Goal: Task Accomplishment & Management: Use online tool/utility

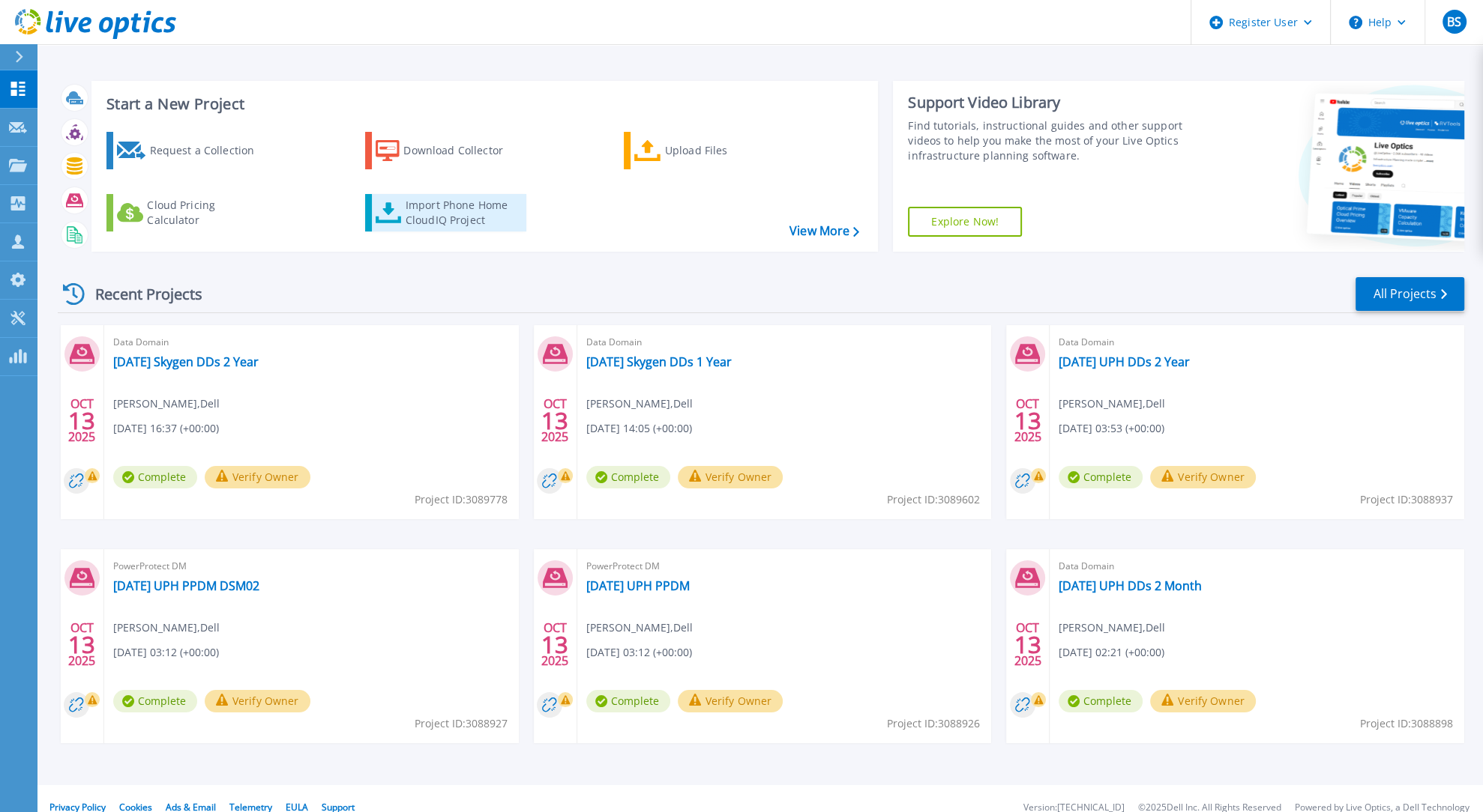
click at [448, 212] on div "Import Phone Home CloudIQ Project" at bounding box center [464, 213] width 117 height 30
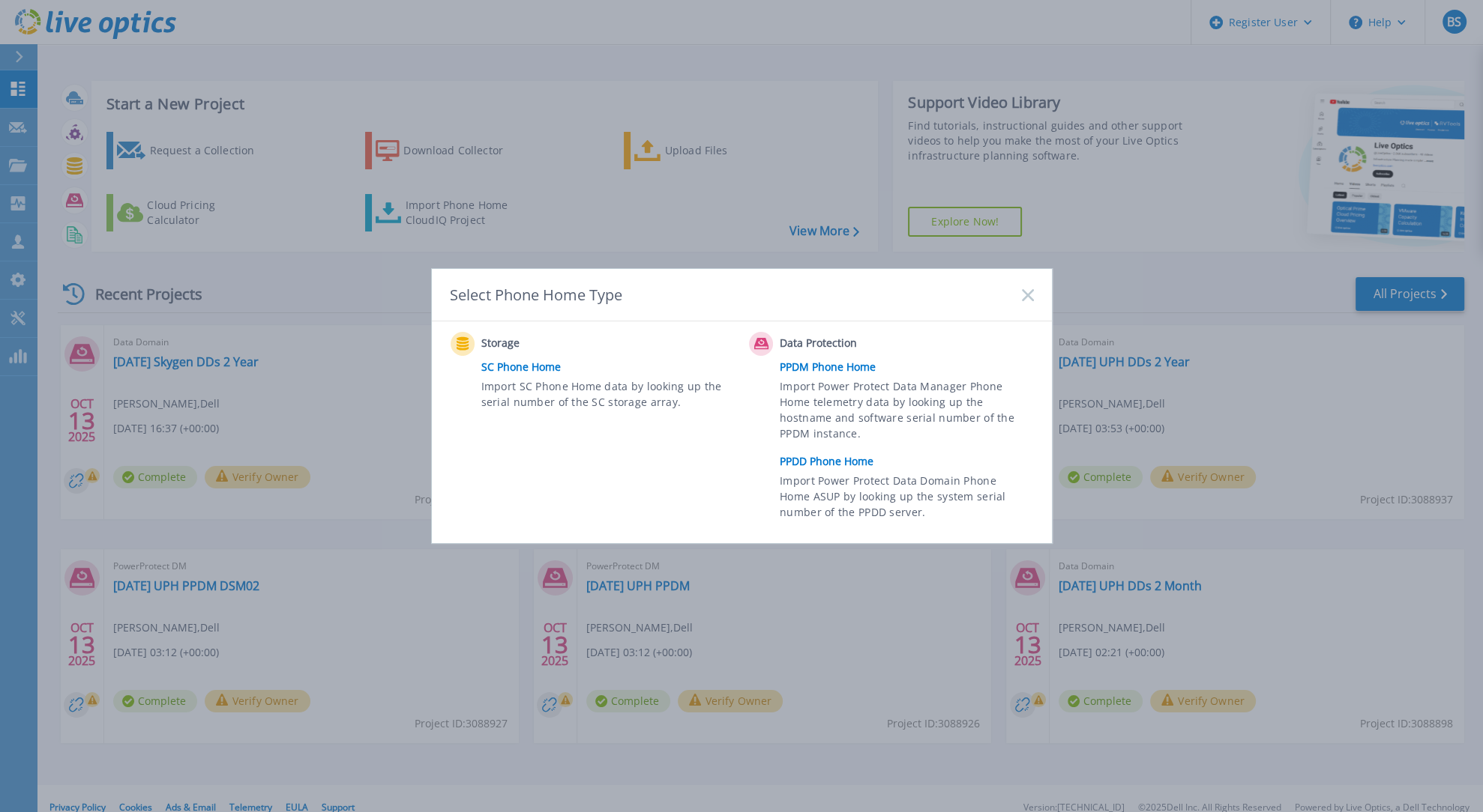
click at [827, 457] on link "PPDD Phone Home" at bounding box center [910, 461] width 260 height 22
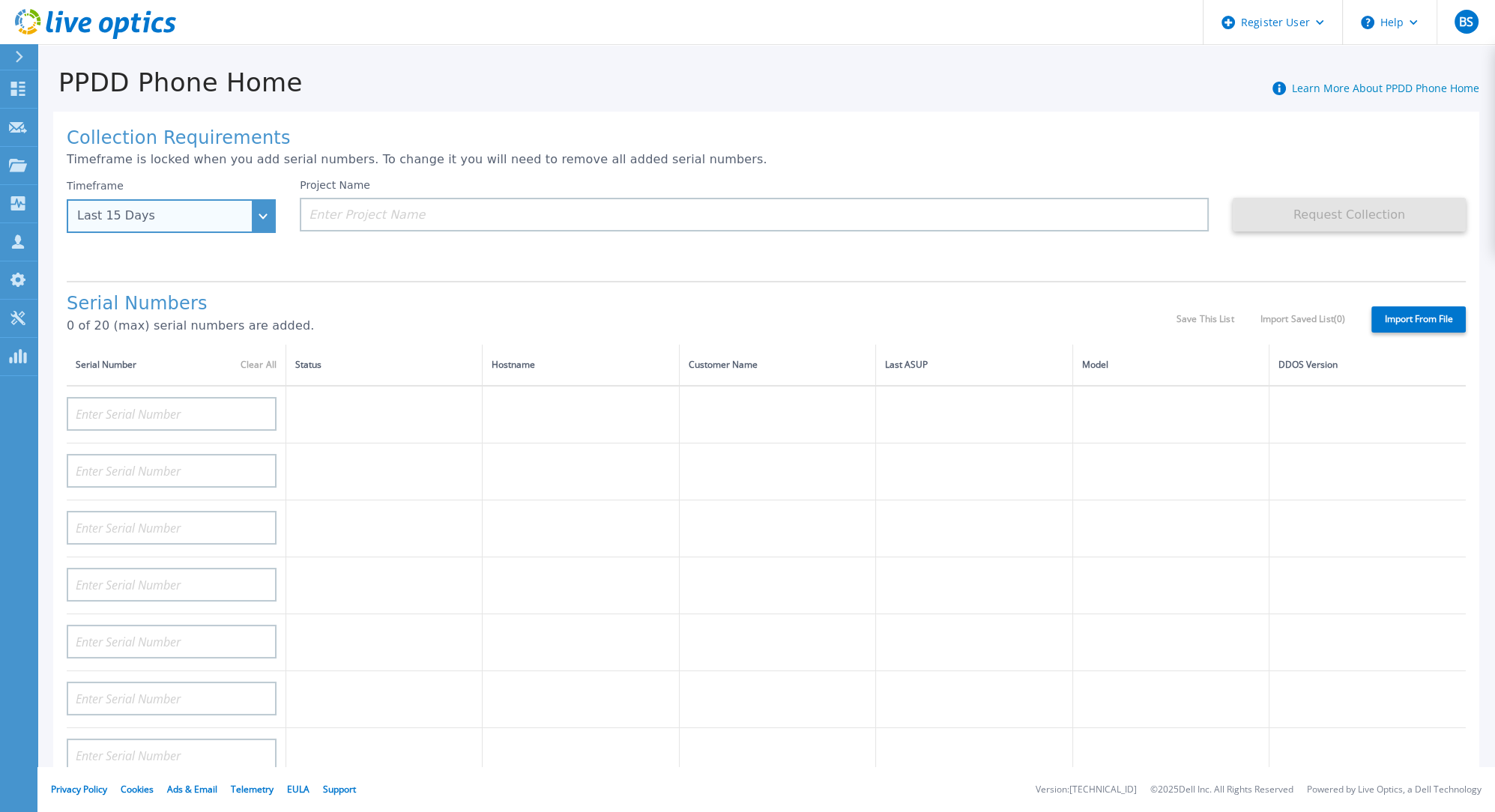
click at [264, 211] on div "Last 15 Days" at bounding box center [171, 216] width 209 height 34
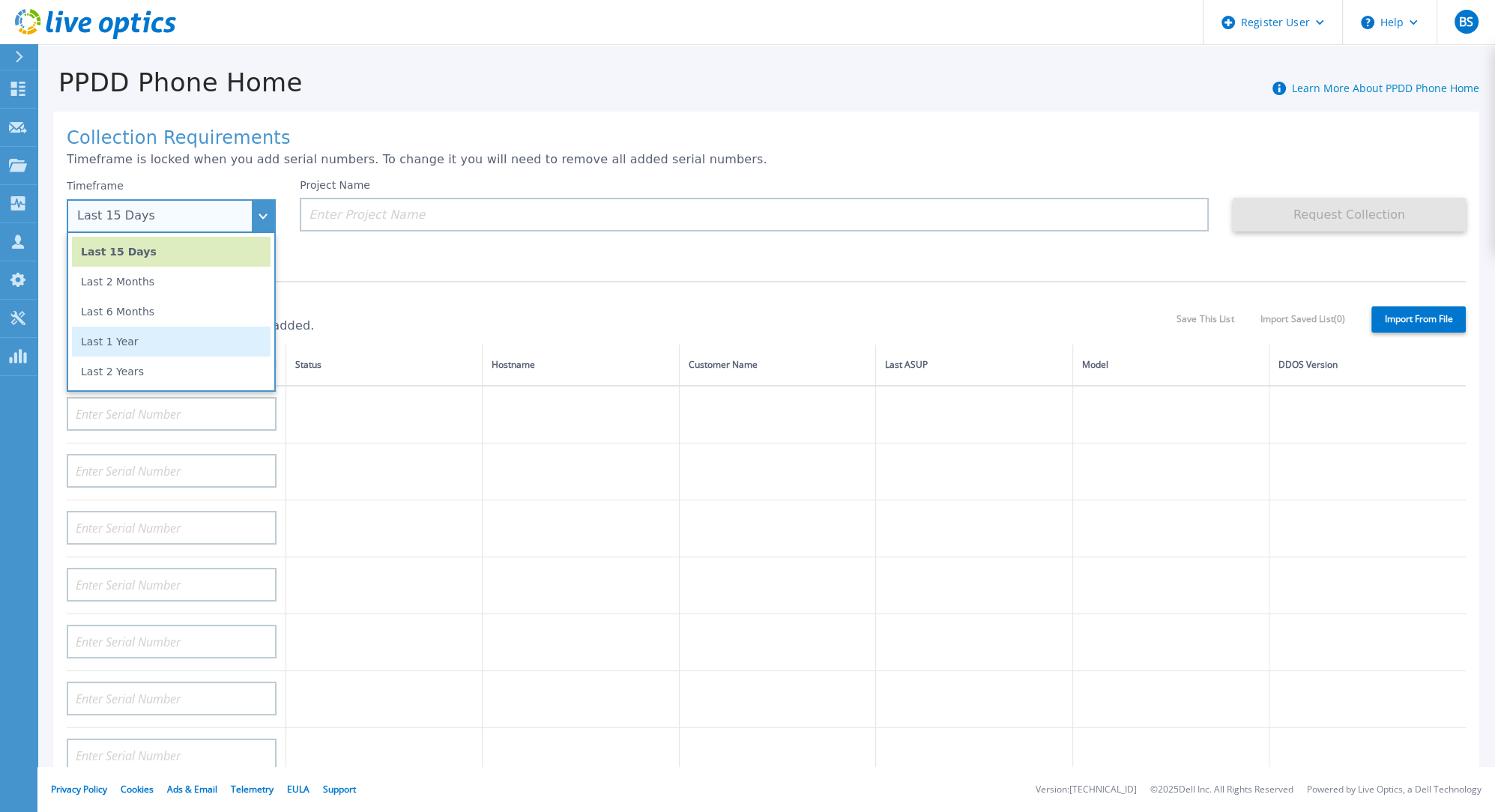
click at [148, 335] on li "Last 1 Year" at bounding box center [171, 341] width 198 height 30
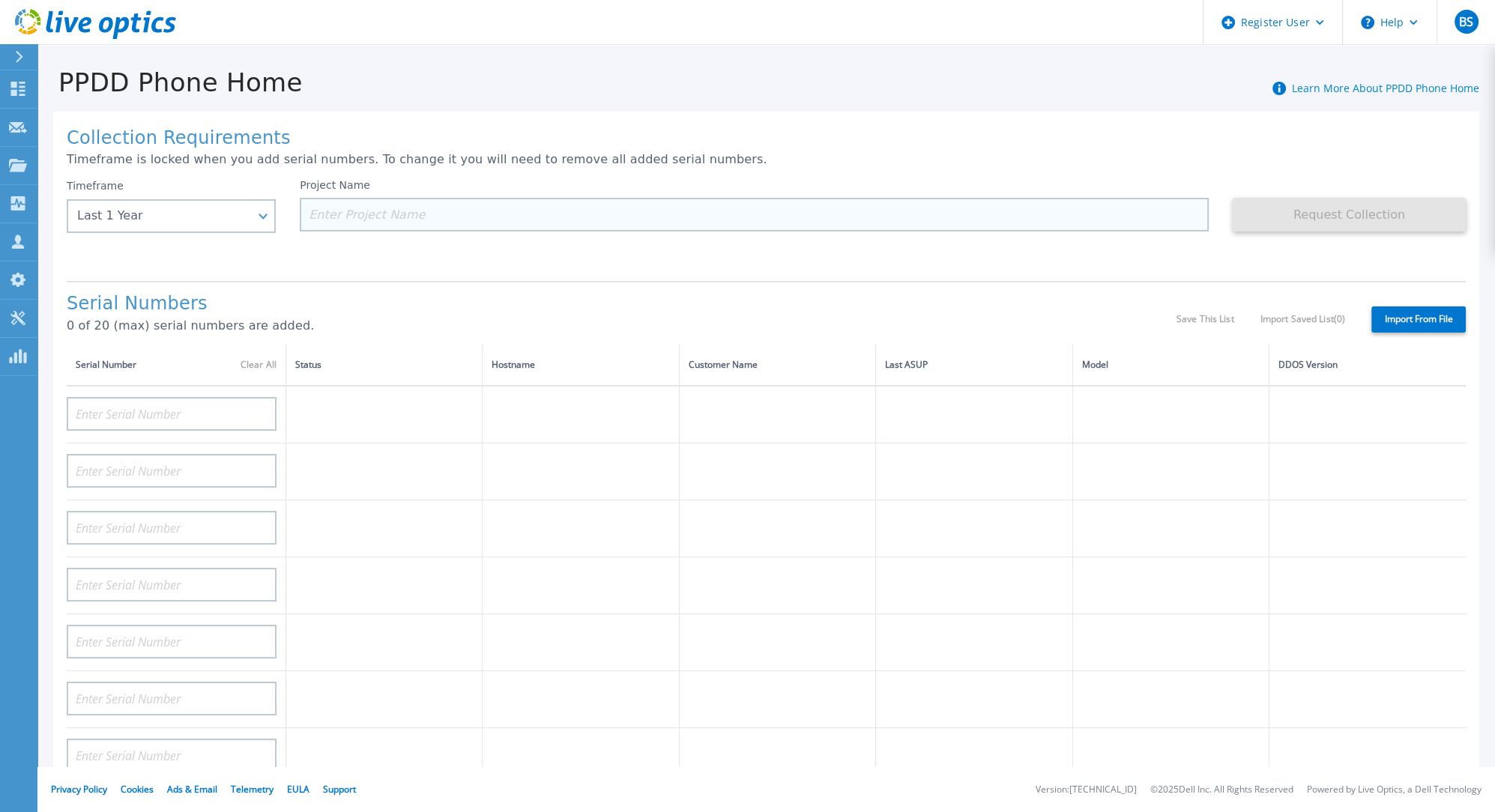
click at [445, 213] on input at bounding box center [755, 215] width 909 height 34
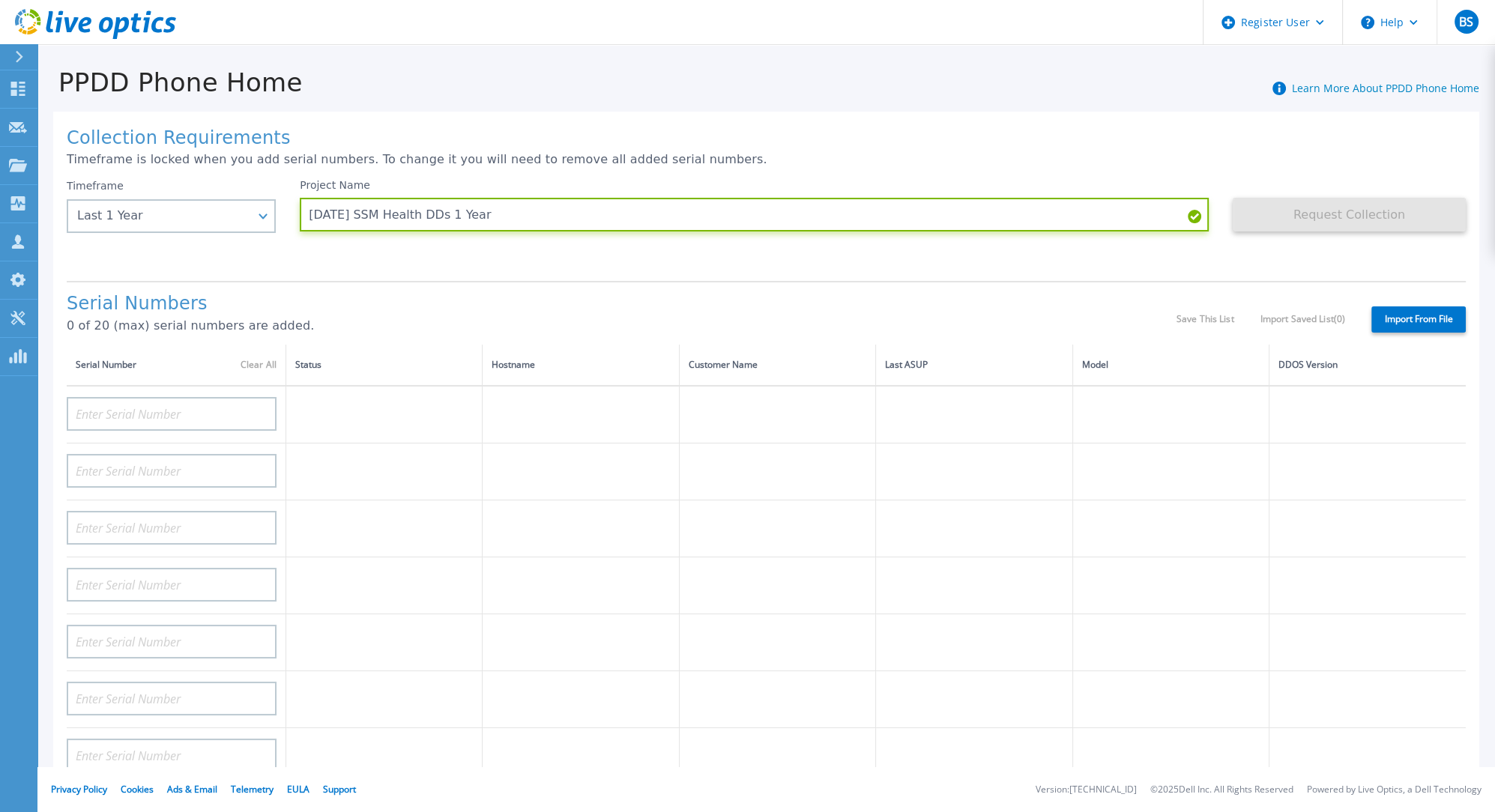
type input "2025.10.13 SSM Health DDs 1 Year"
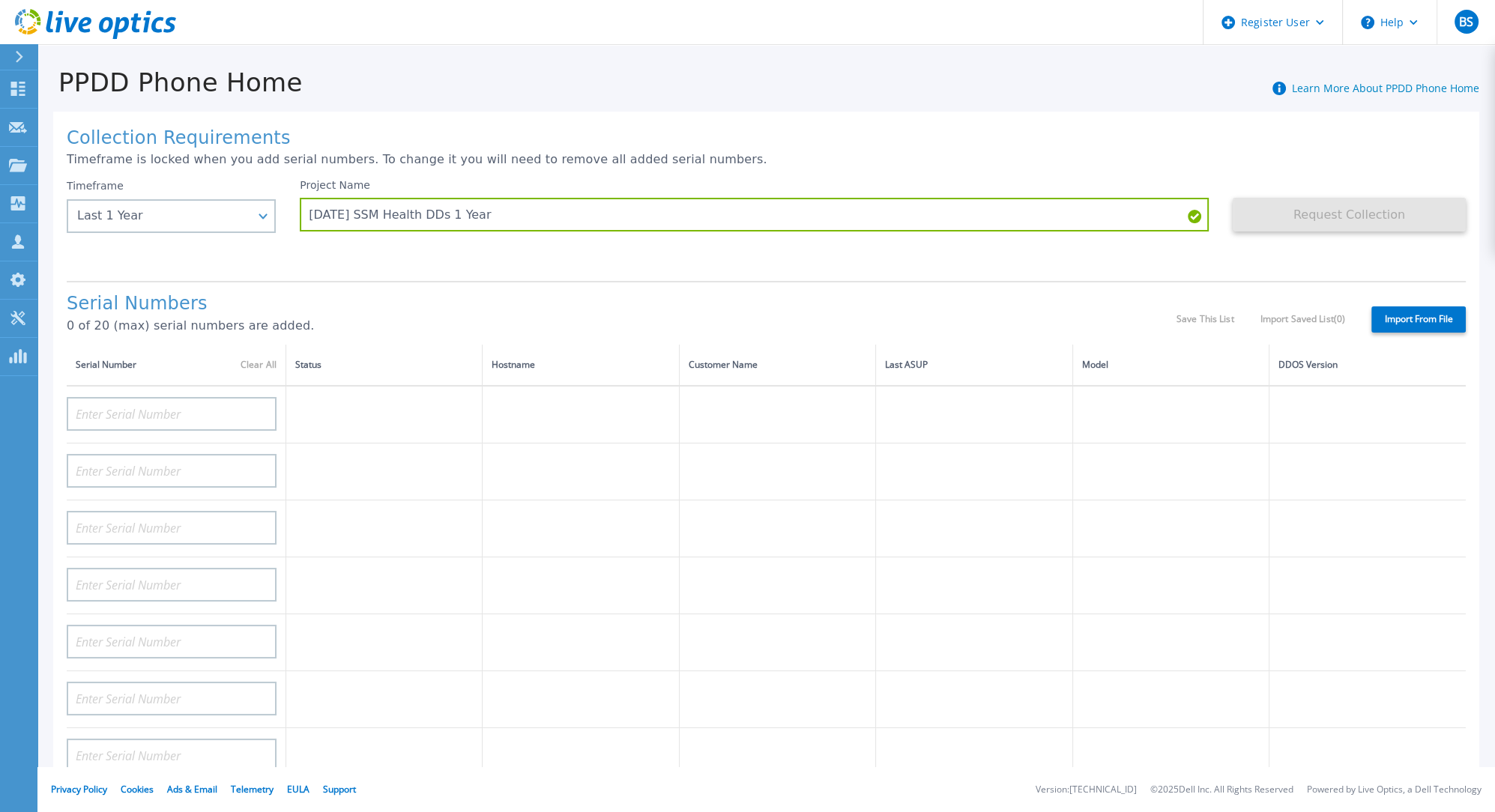
click at [1410, 321] on label "Import From File" at bounding box center [1418, 320] width 94 height 26
click at [0, 0] on input "Import From File" at bounding box center [0, 0] width 0 height 0
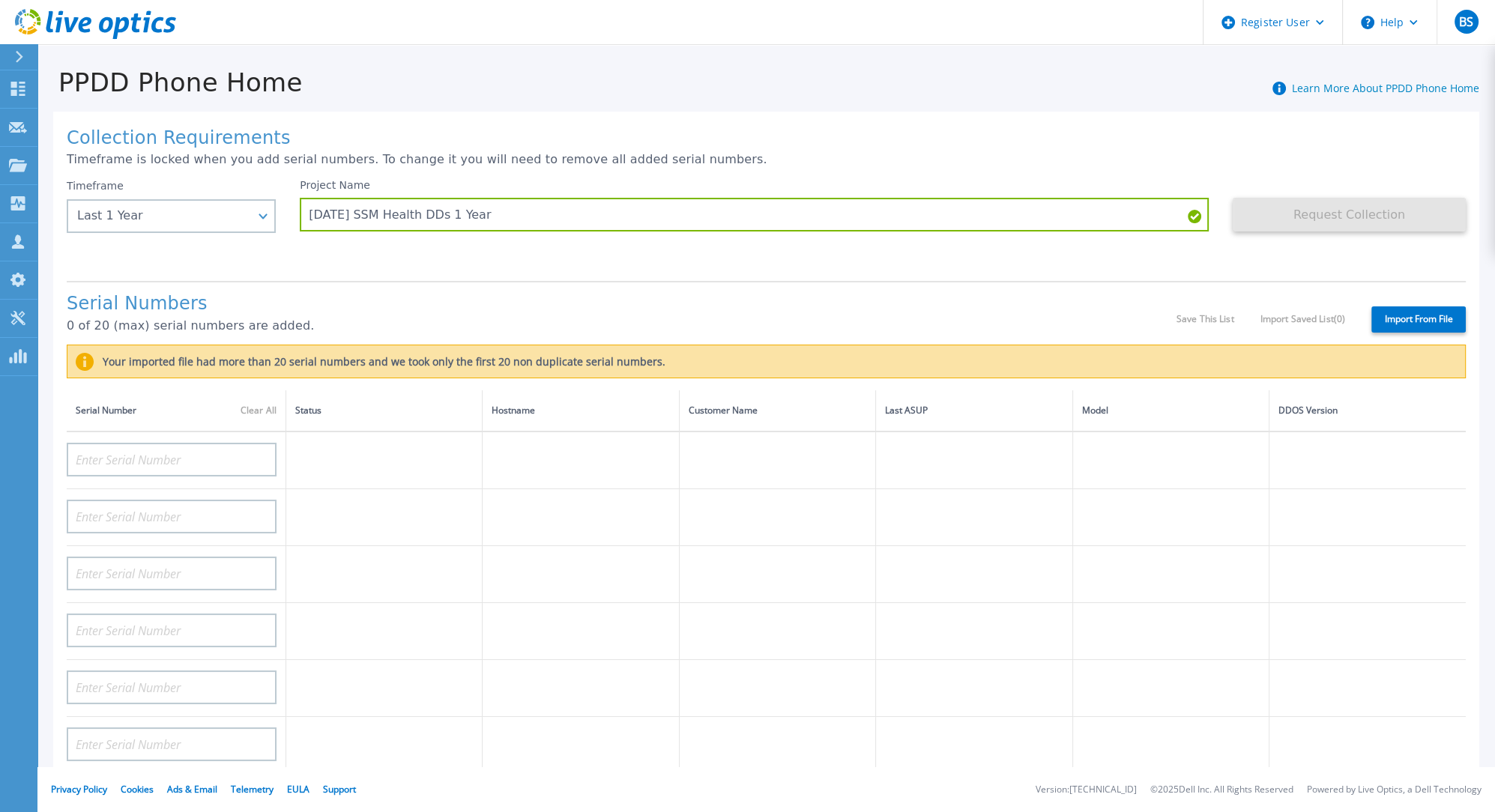
click at [1099, 27] on header "Register User Help BS Dell User Brett Shaffer Brett.Shaffer@dell.com Dell My Pr…" at bounding box center [747, 22] width 1495 height 45
drag, startPoint x: 1403, startPoint y: 346, endPoint x: 803, endPoint y: 358, distance: 600.1
click at [1401, 347] on div "Your imported file had more than 20 serial numbers and we took only the first 2…" at bounding box center [766, 361] width 1399 height 34
click at [156, 460] on input at bounding box center [172, 459] width 210 height 34
click at [963, 465] on td at bounding box center [974, 459] width 196 height 57
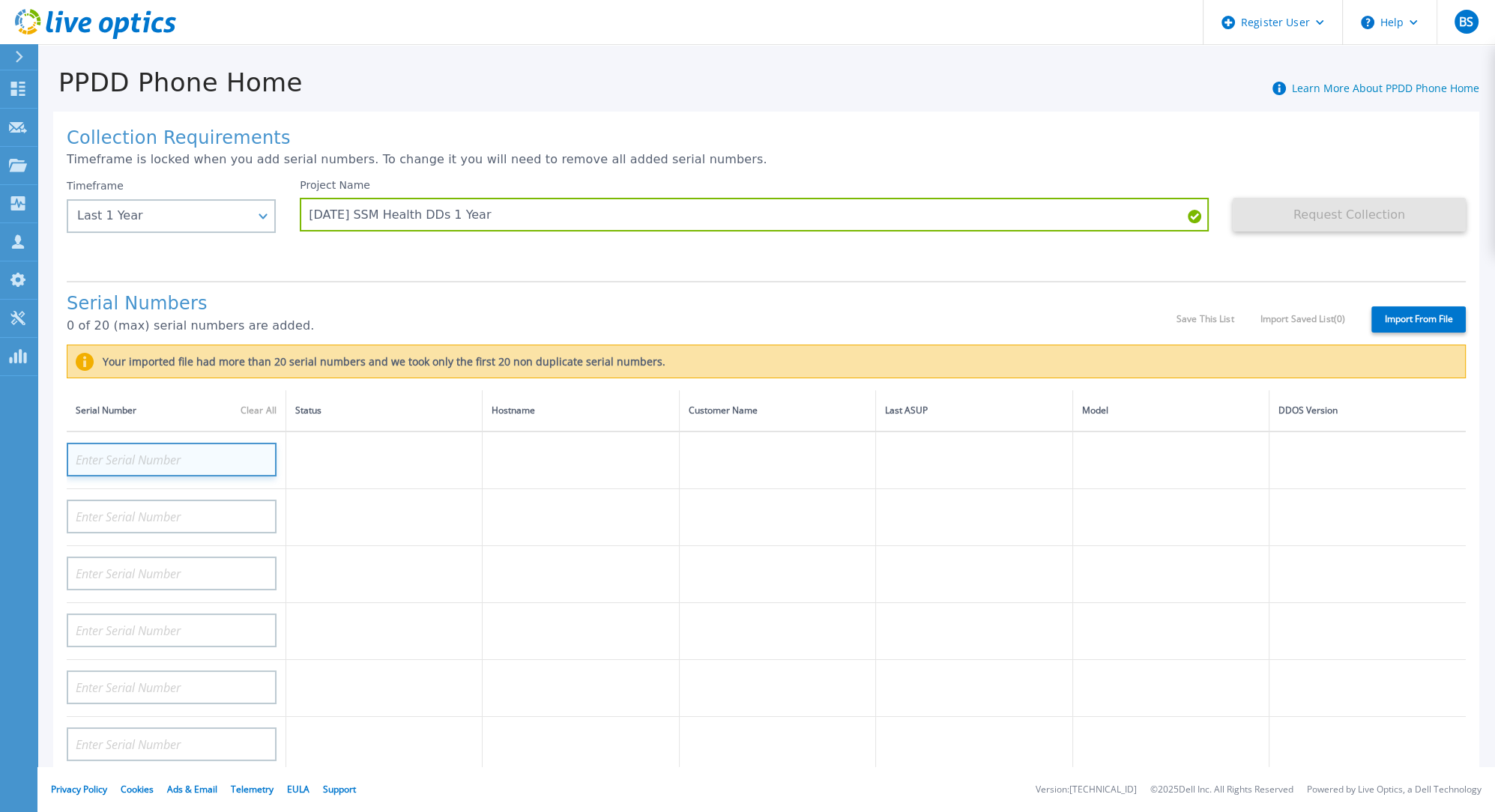
click at [183, 464] on input at bounding box center [172, 459] width 210 height 34
paste input "APM00221015098"
type input "APM00221015098"
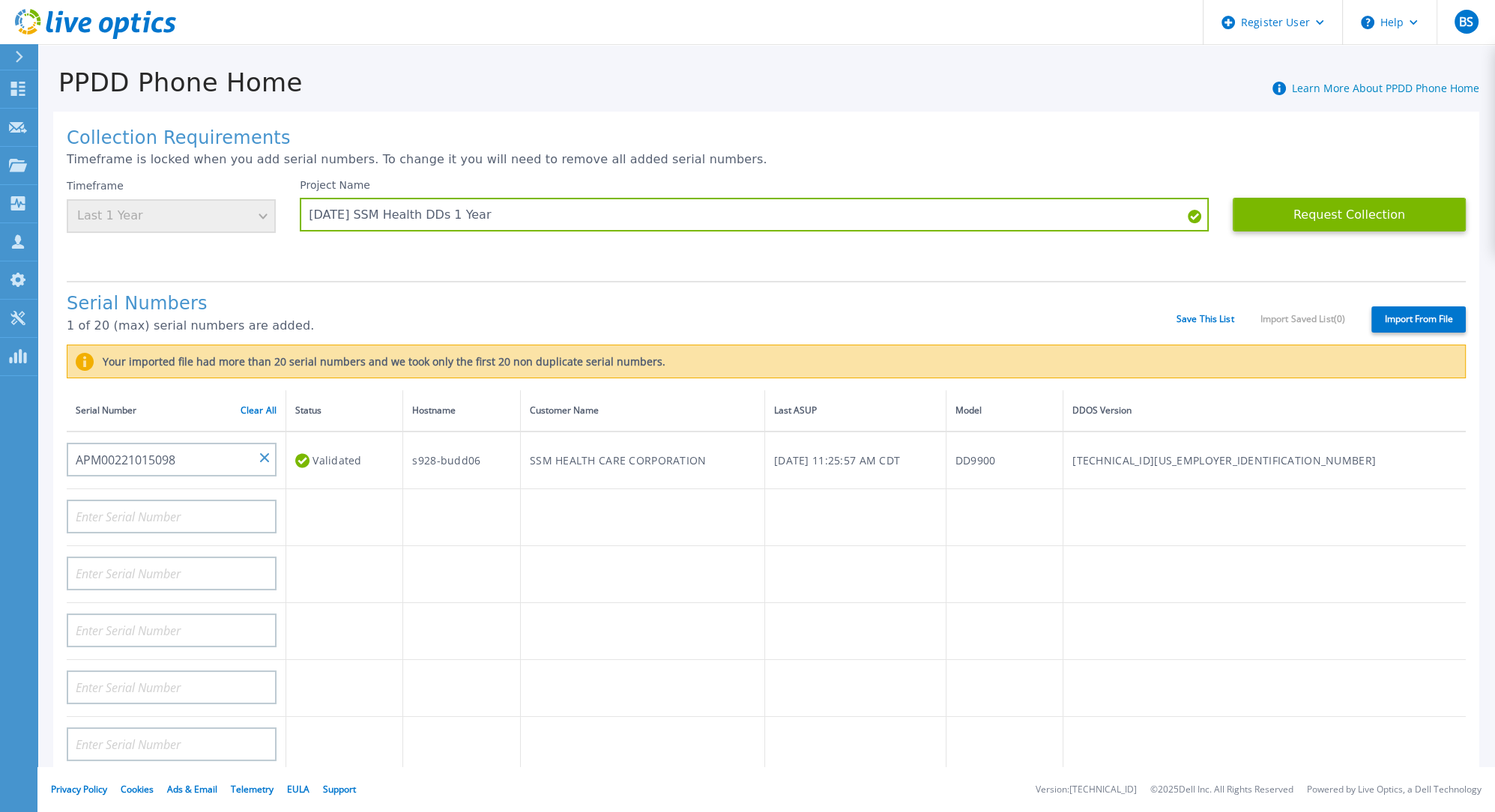
click at [730, 583] on td at bounding box center [642, 574] width 245 height 57
click at [188, 513] on input at bounding box center [172, 517] width 210 height 34
paste input "APM00221015099"
type input "APM00221015099"
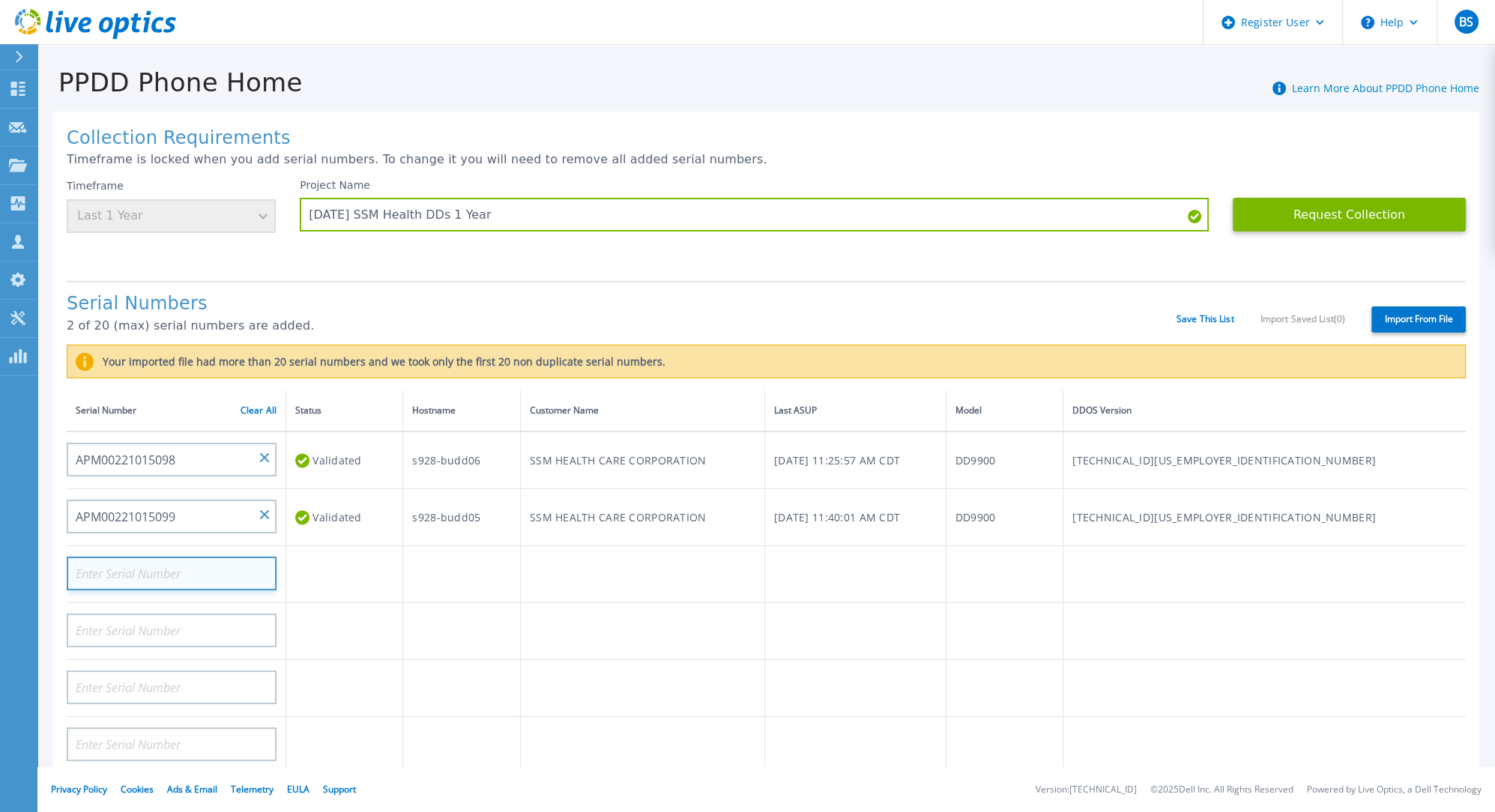
paste input "APM00221015096"
type input "APM00221015096"
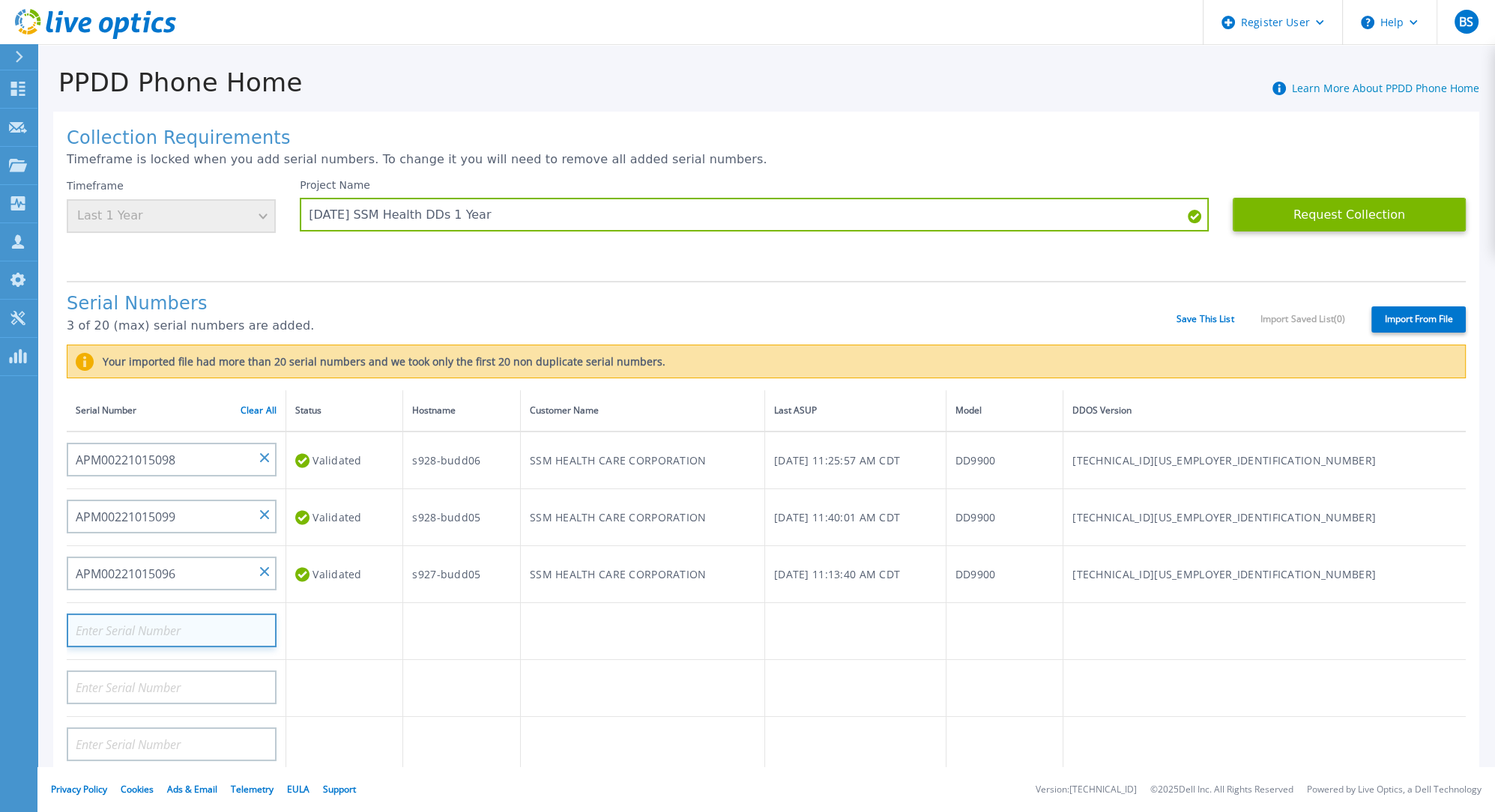
paste input "APM00221015097"
type input "APM00221015097"
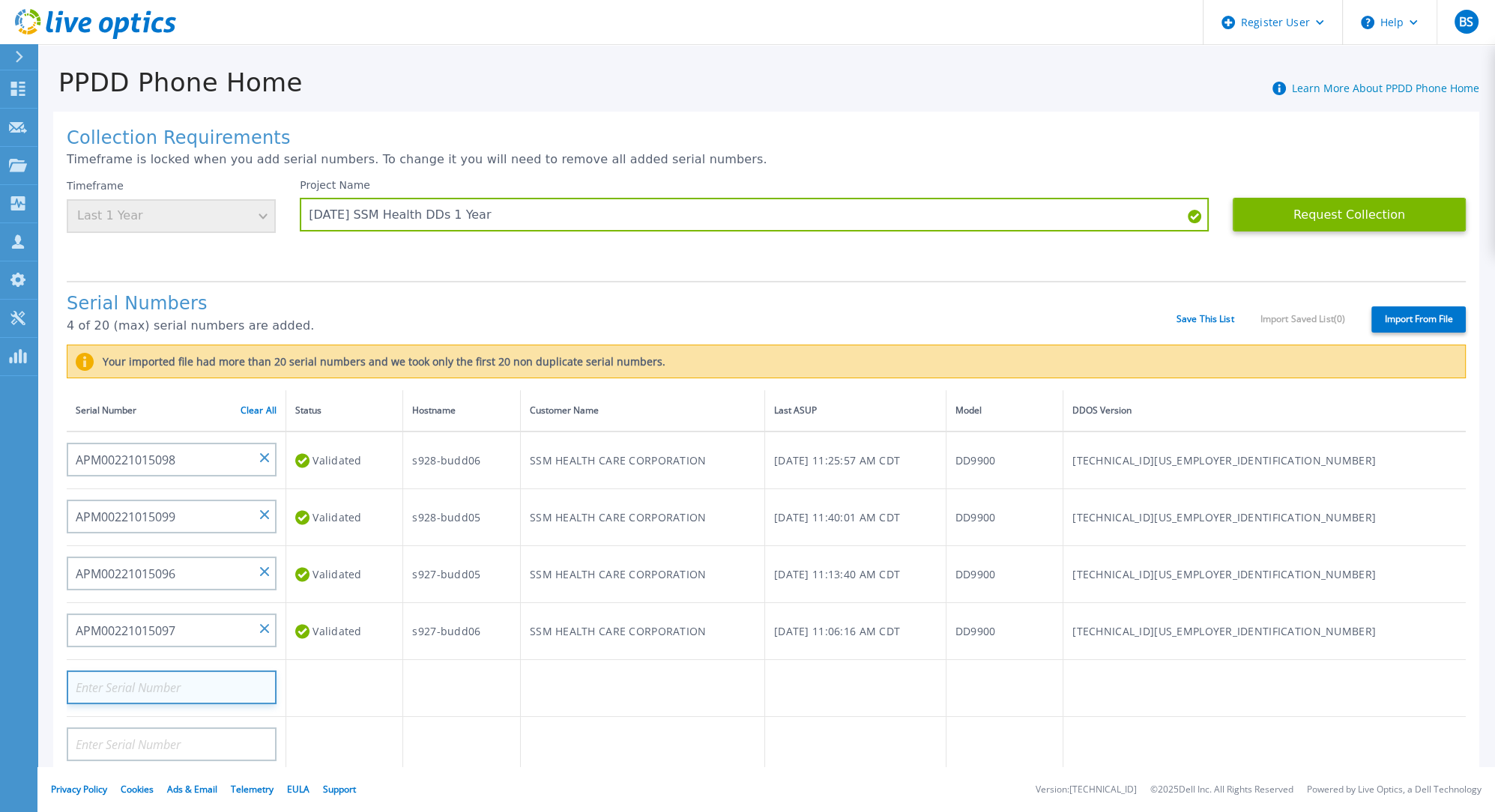
paste input "APM00215206647"
type input "APM00215206647"
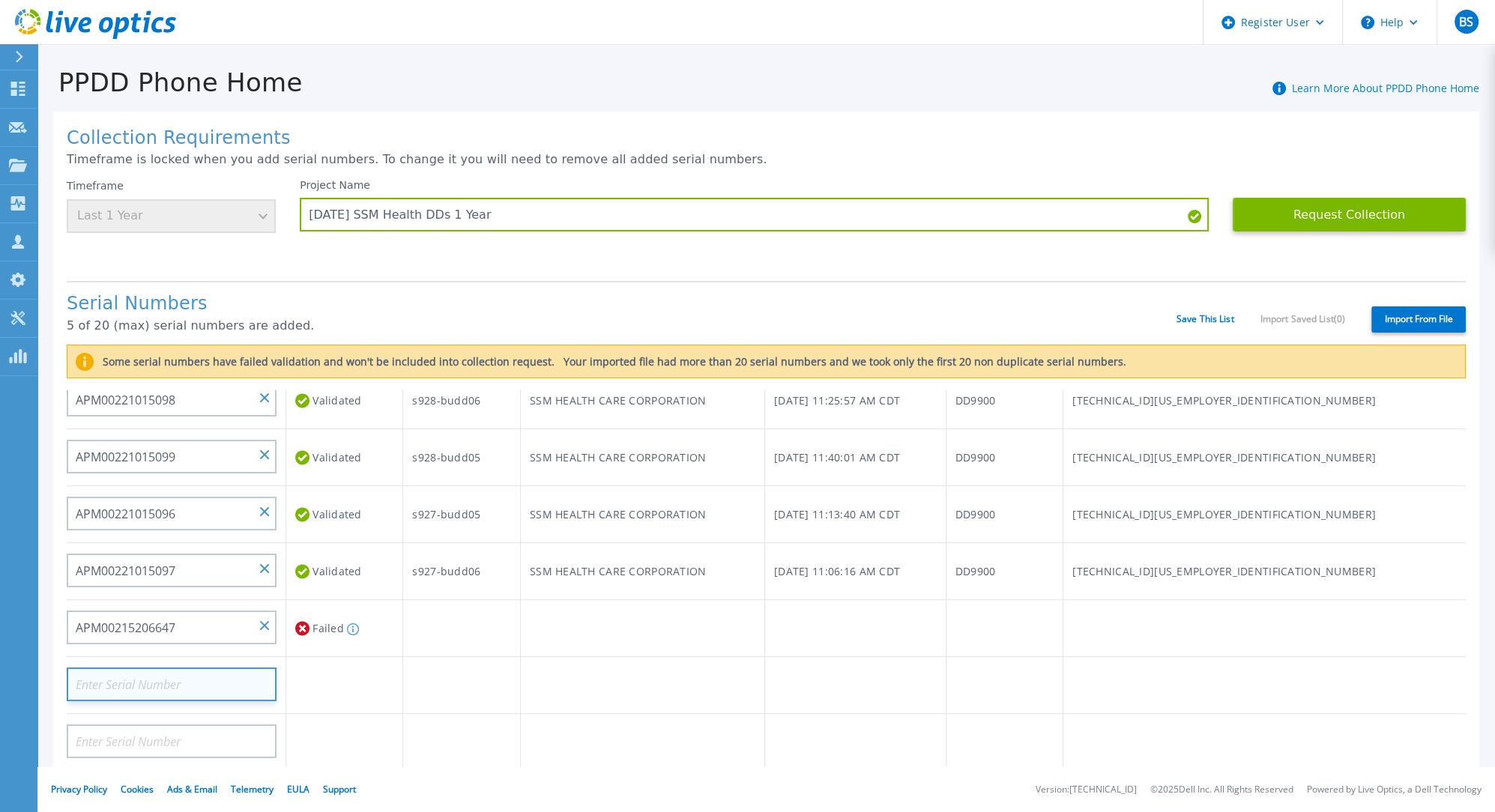
scroll to position [84, 0]
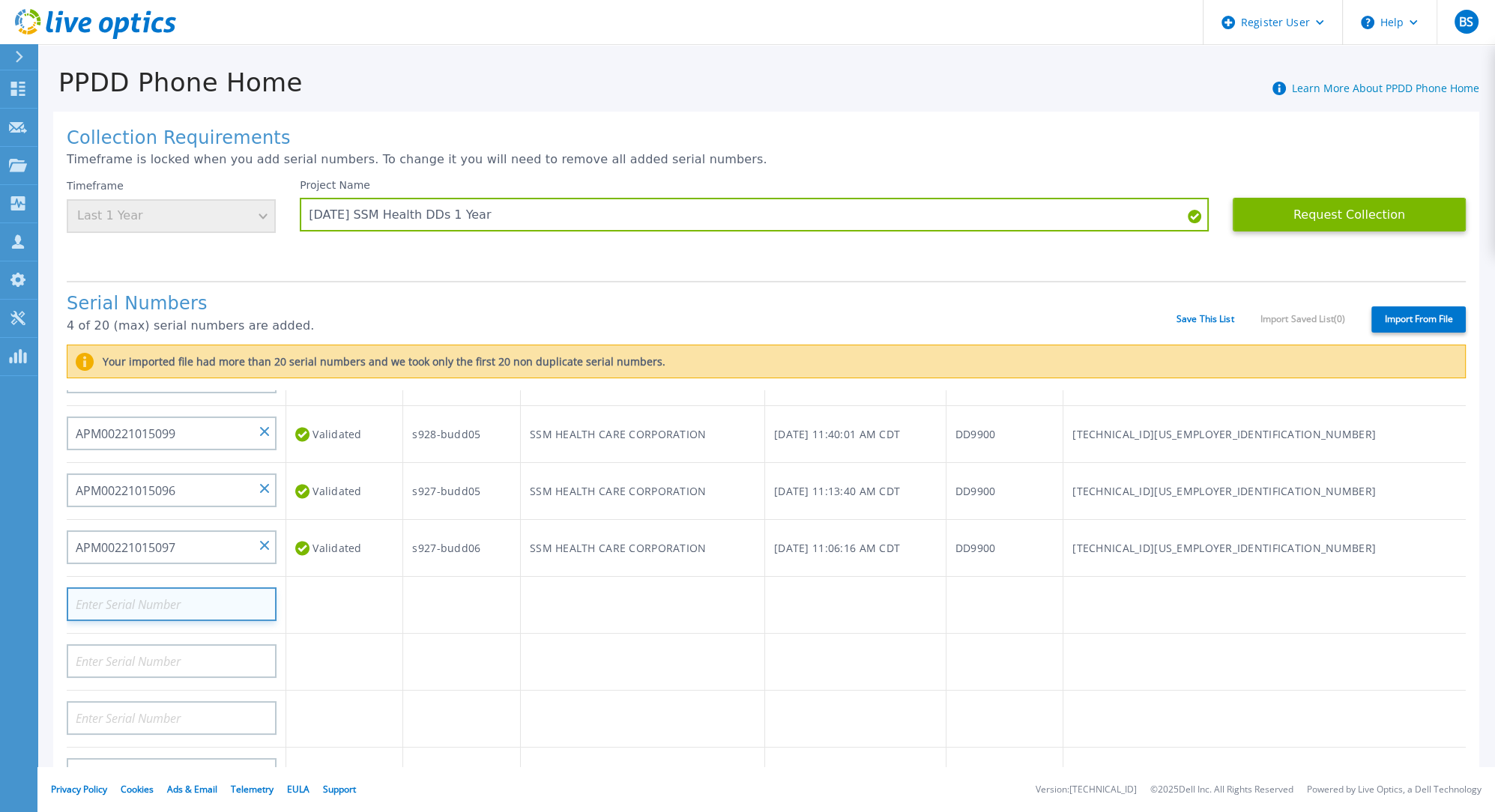
click at [159, 601] on input at bounding box center [172, 604] width 210 height 34
paste input "FLA00140100085"
type input "FLA00140100085"
paste input "ELMDDV101956WY"
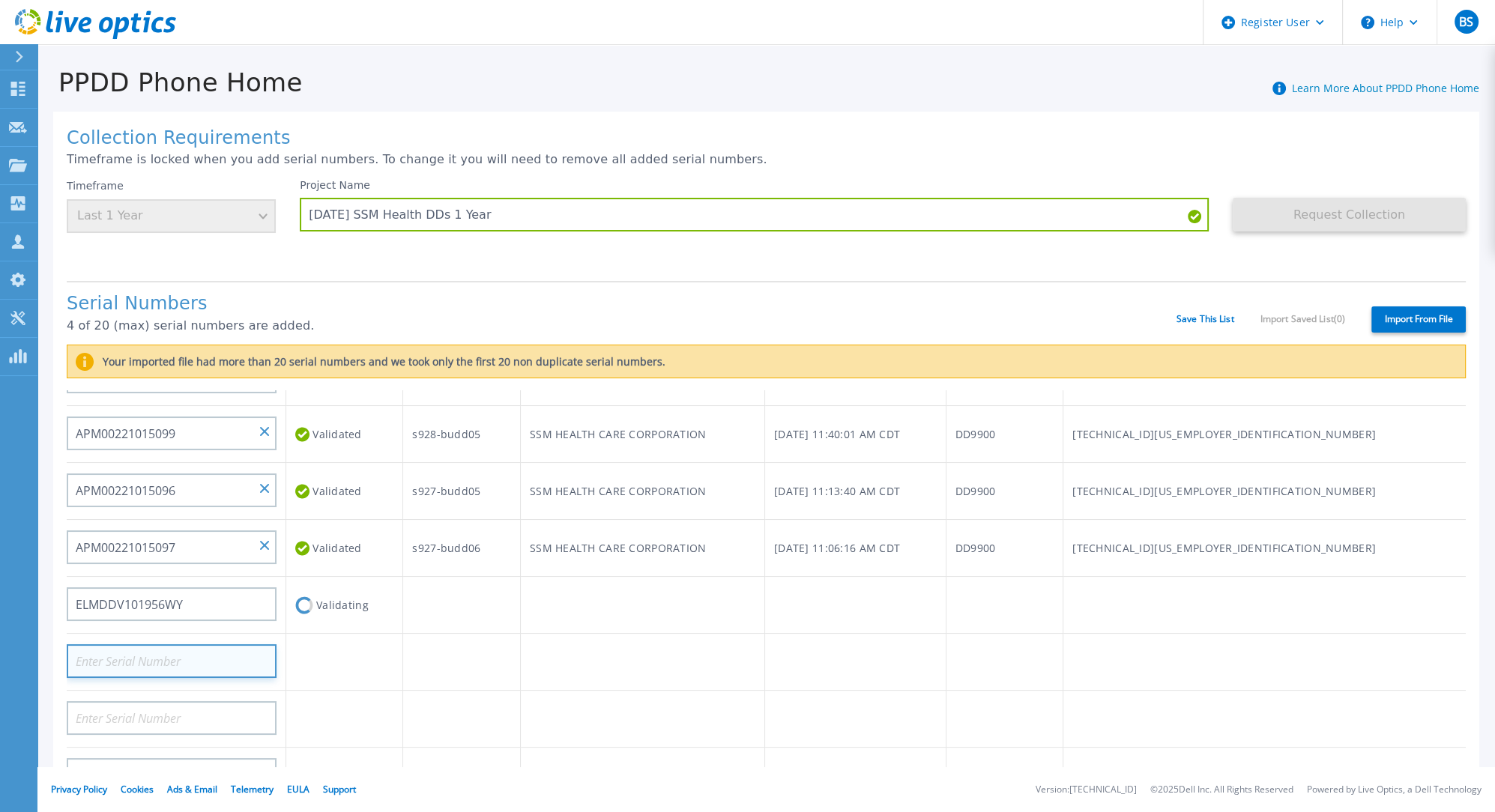
type input "AUDVV6ZP12SZMP"
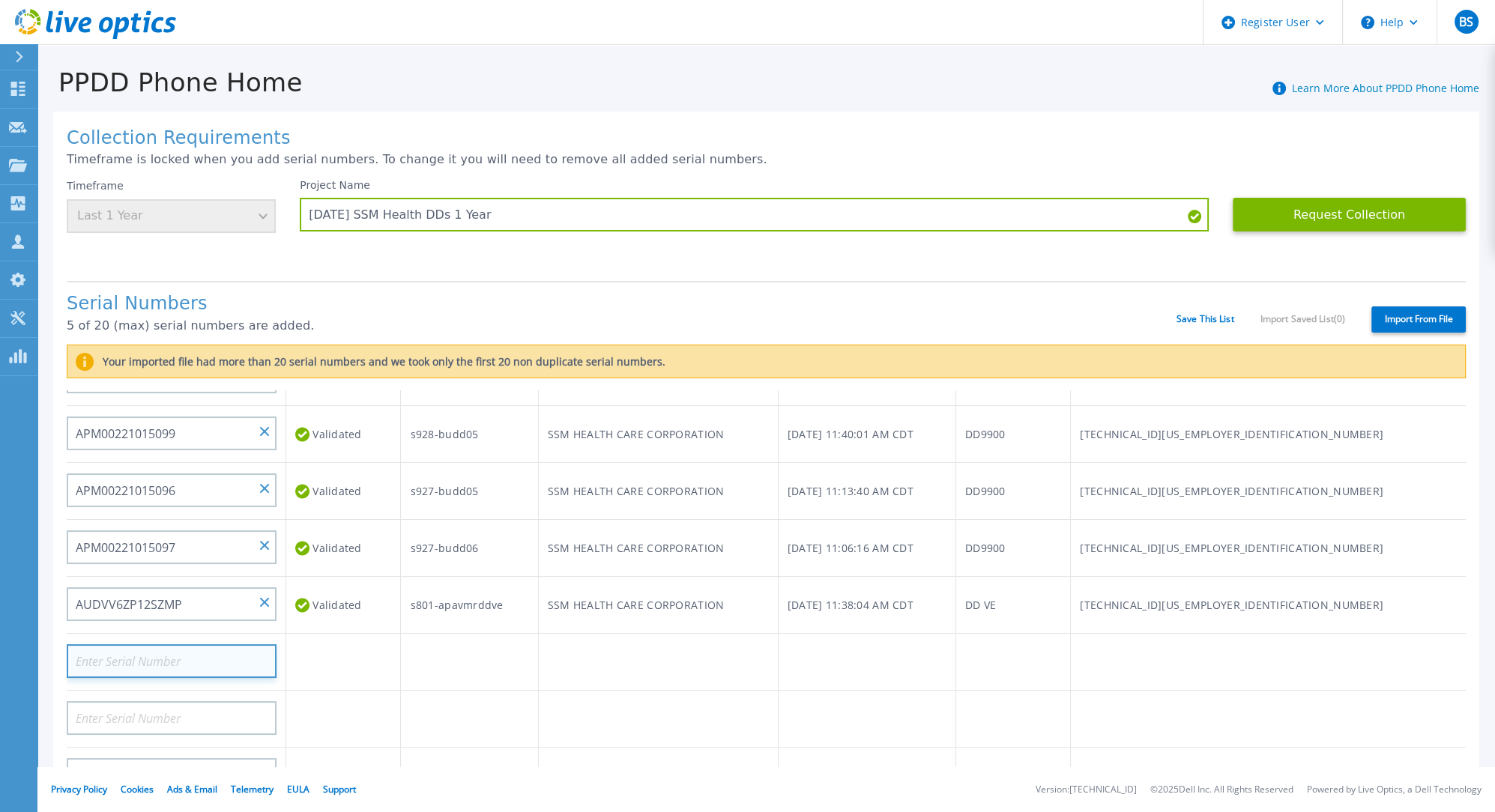
paste input "ELMDDV1019GZWY"
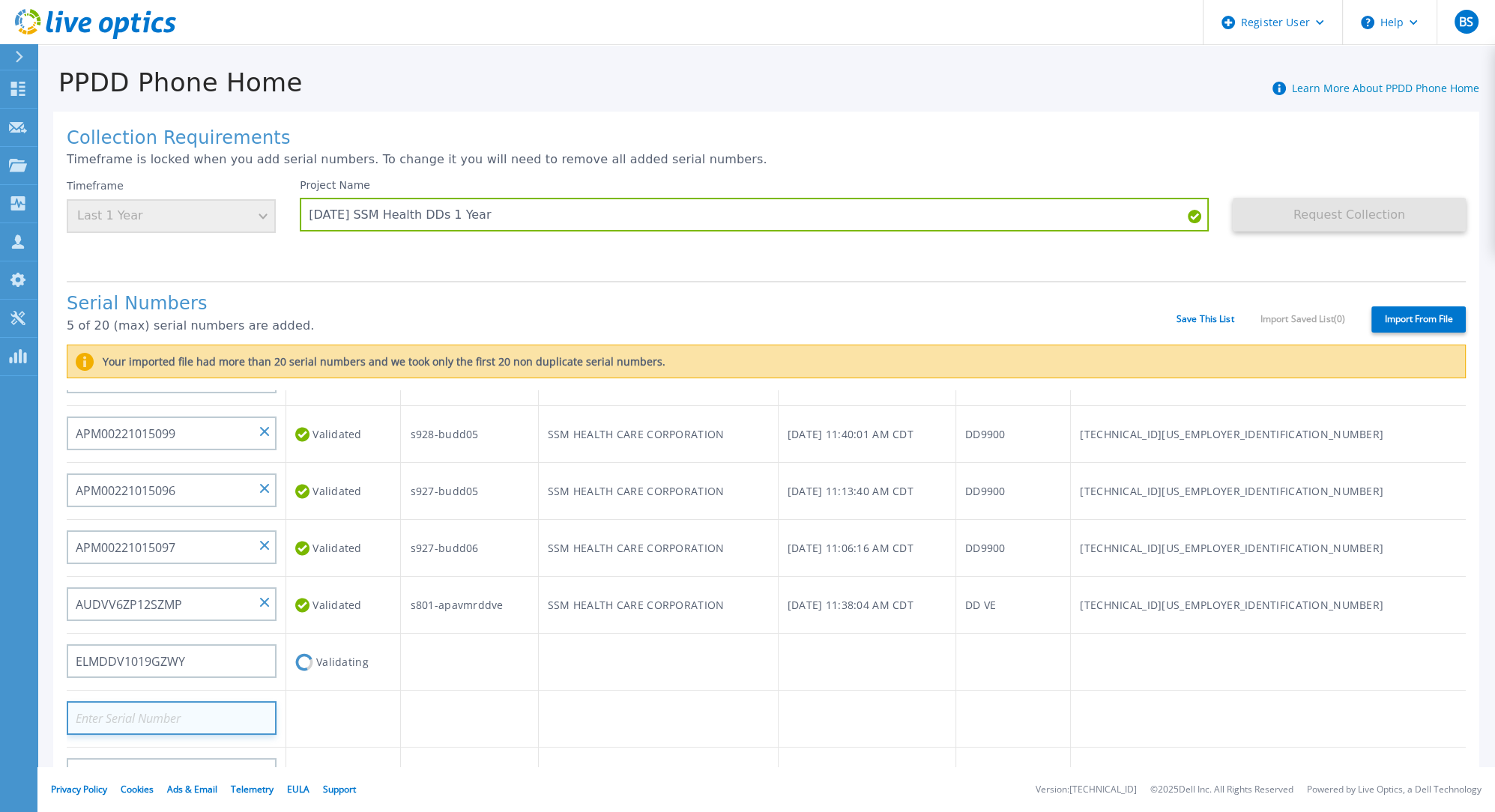
type input "AUDVL1TBXSSZNE"
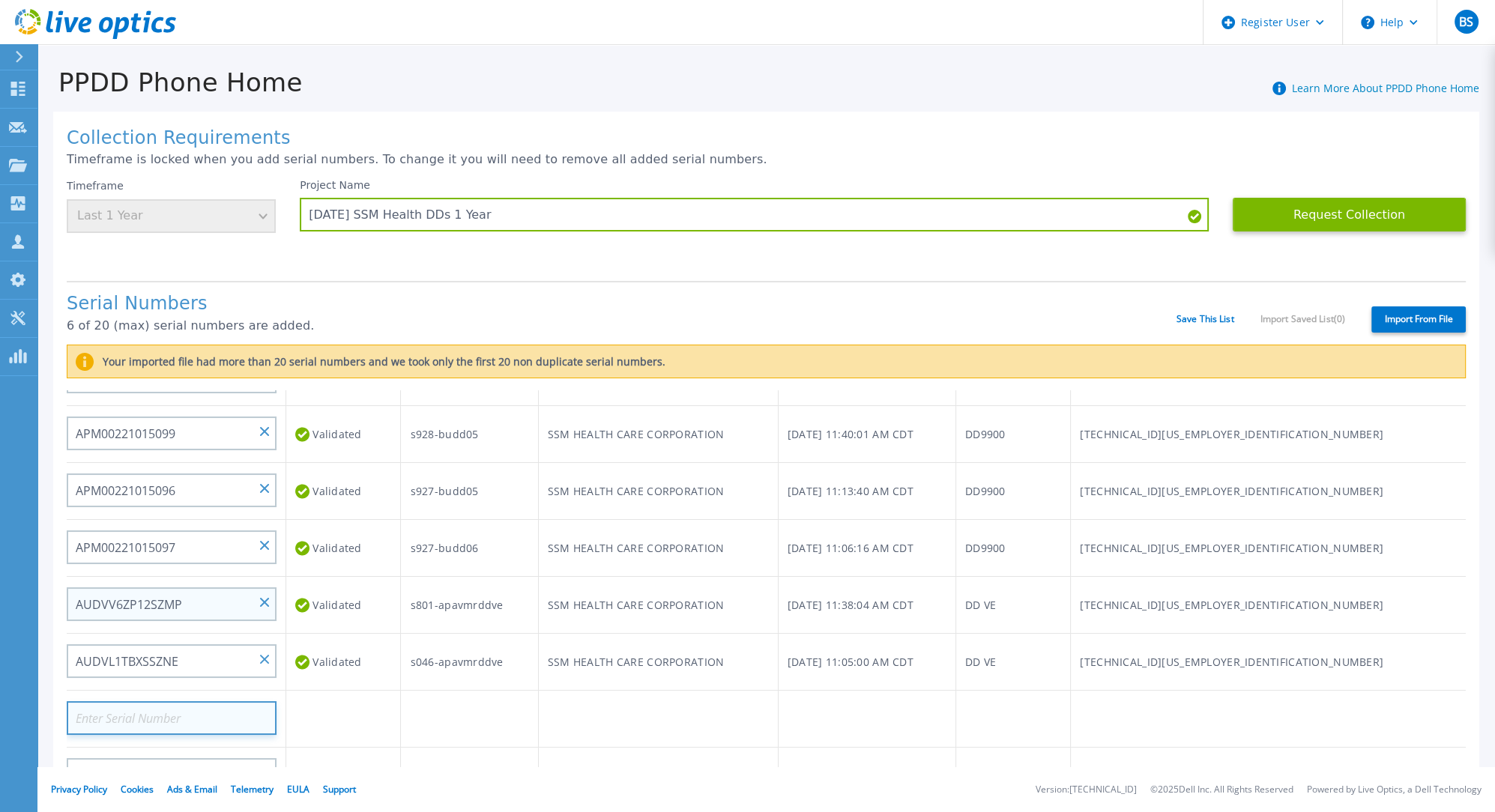
paste input "ELMDDV1021WMYF"
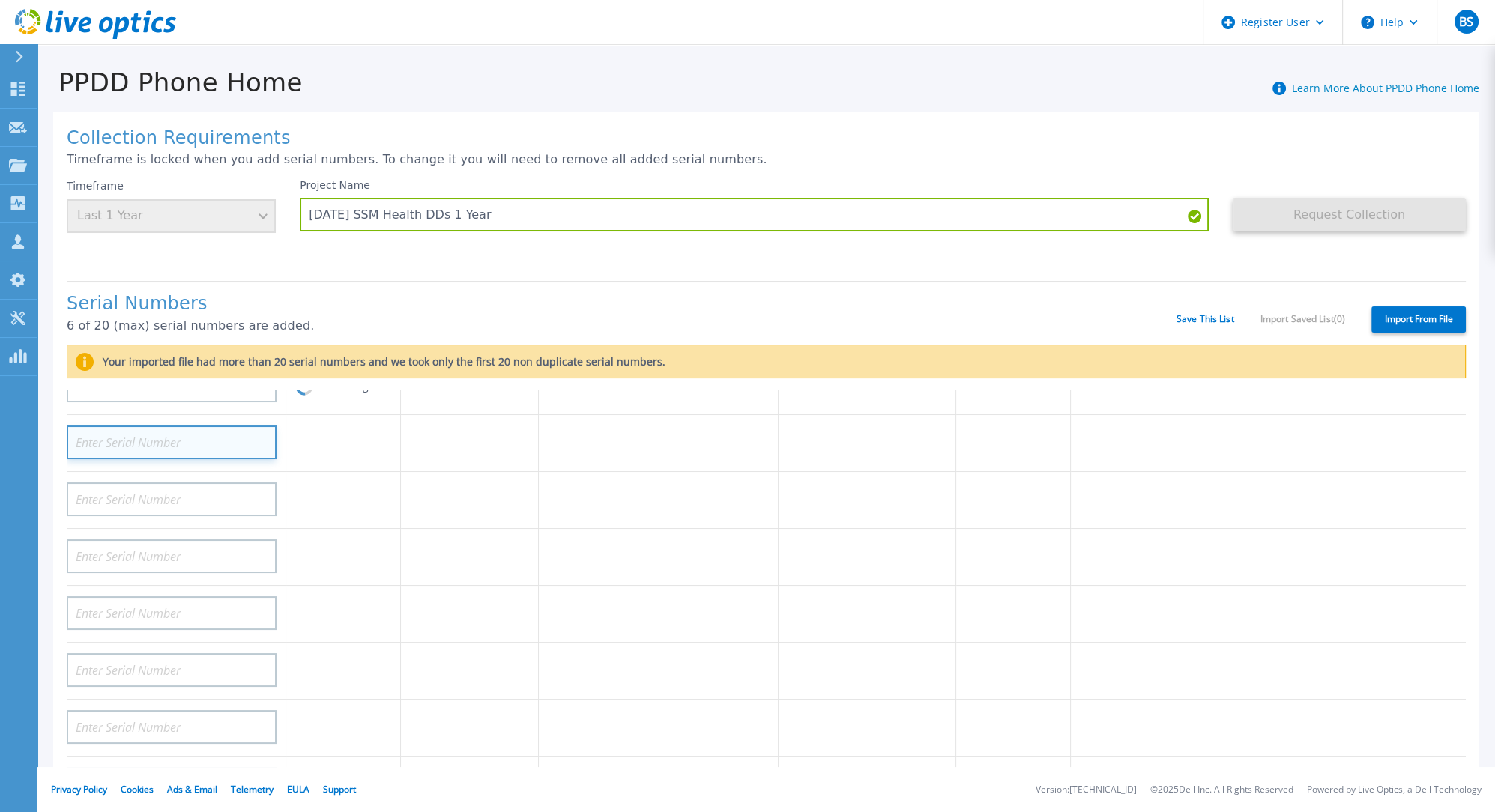
type input "AUDV54UK5ZDULR"
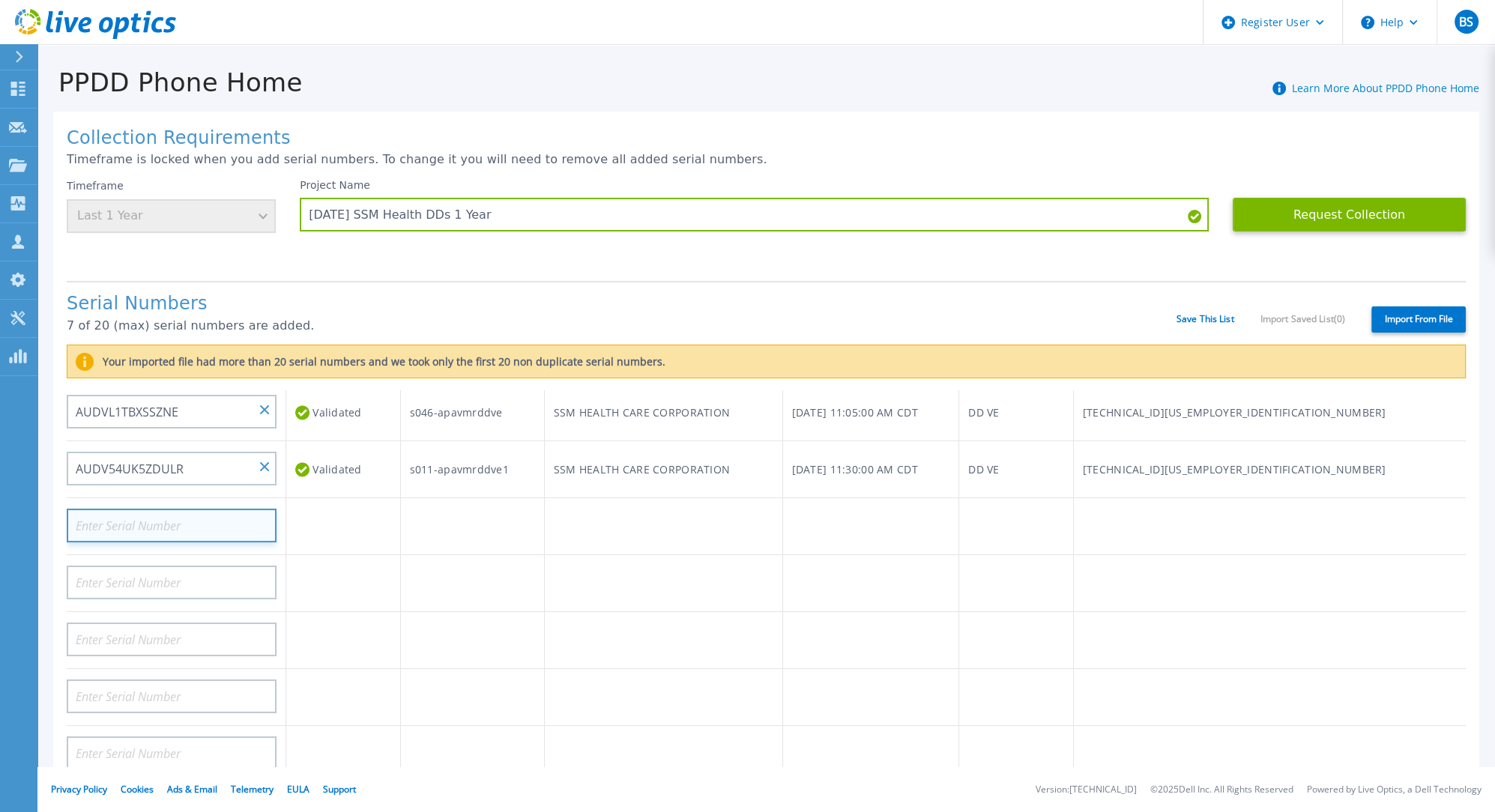
paste input "ELMDDV0522WV58"
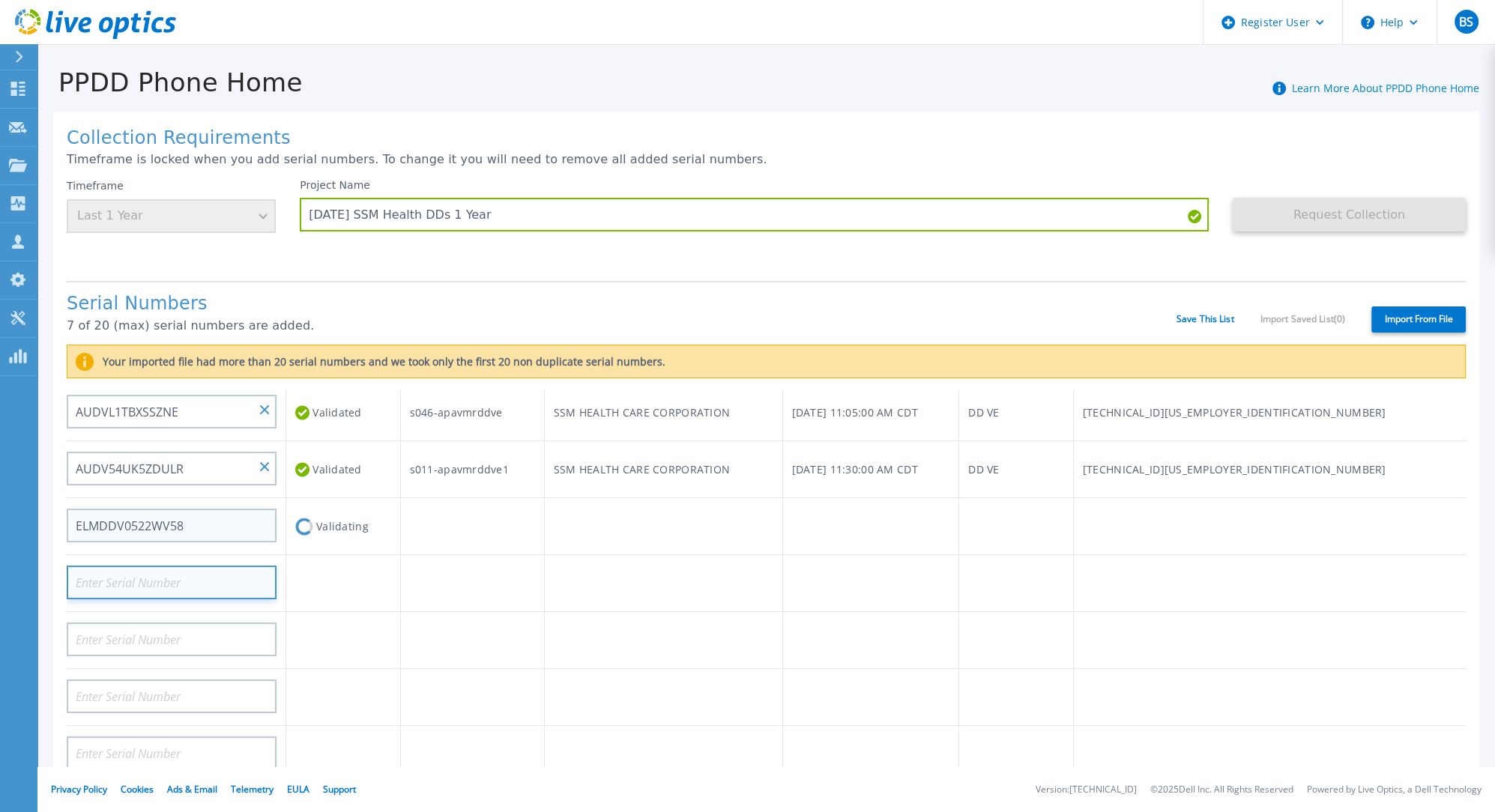
type input "AUDVGA5FVNDZWP"
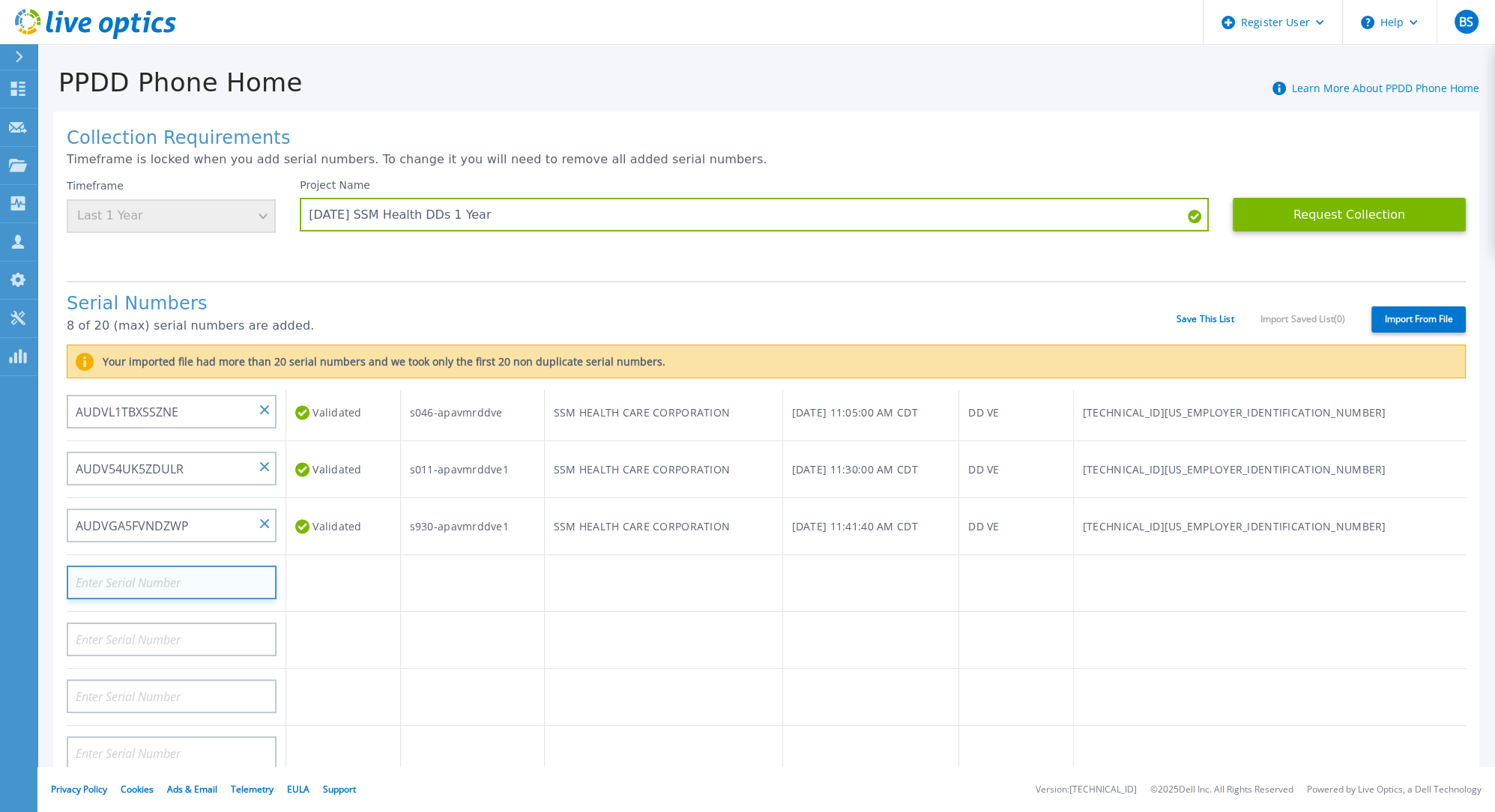
paste input "AUDVZ9RB4FDZNT"
type input "AUDVZ9RB4FDZNT"
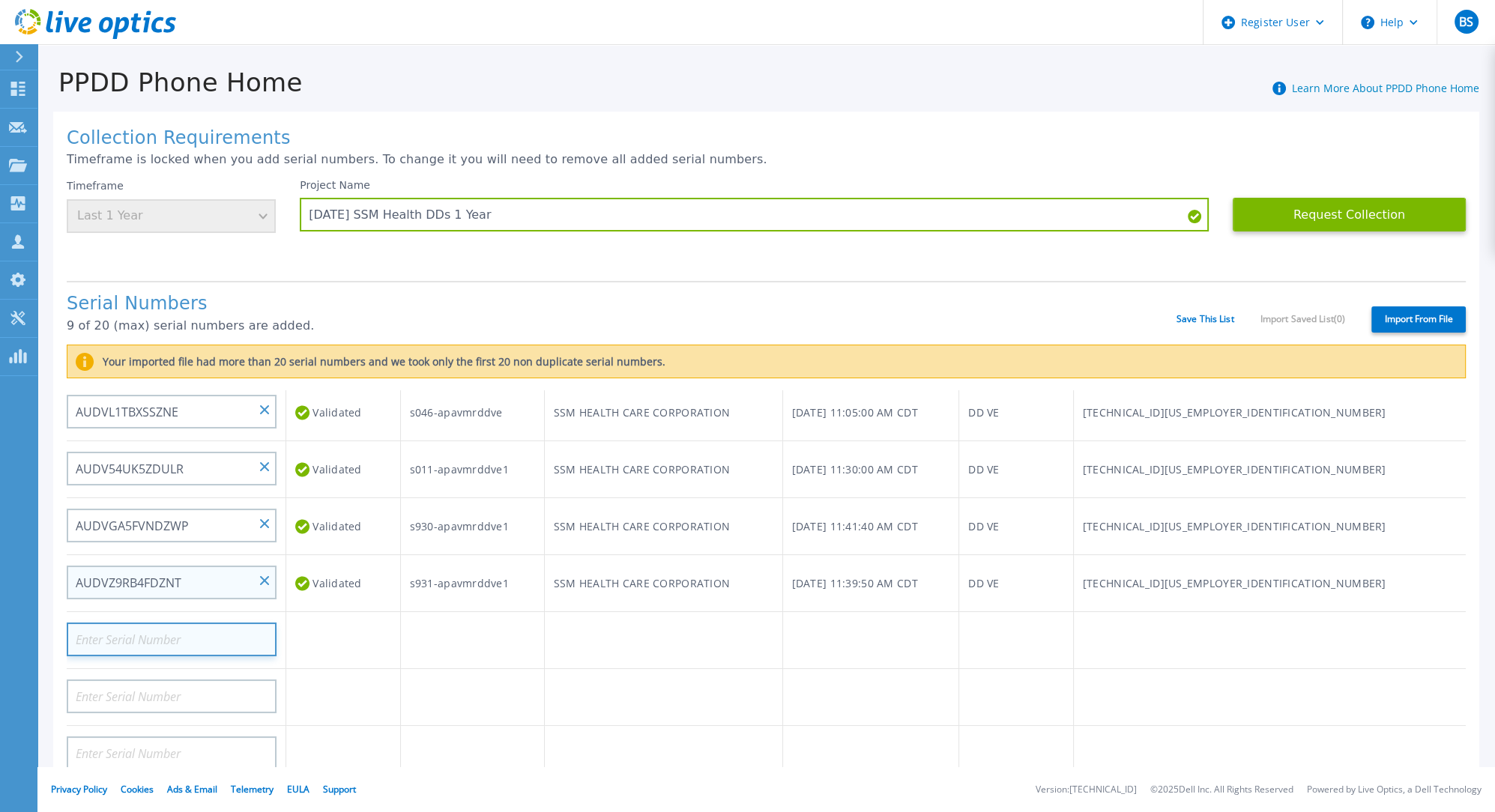
paste input "AUDV5KUL5ZDFXP"
type input "AUDV5KUL5ZDFXP"
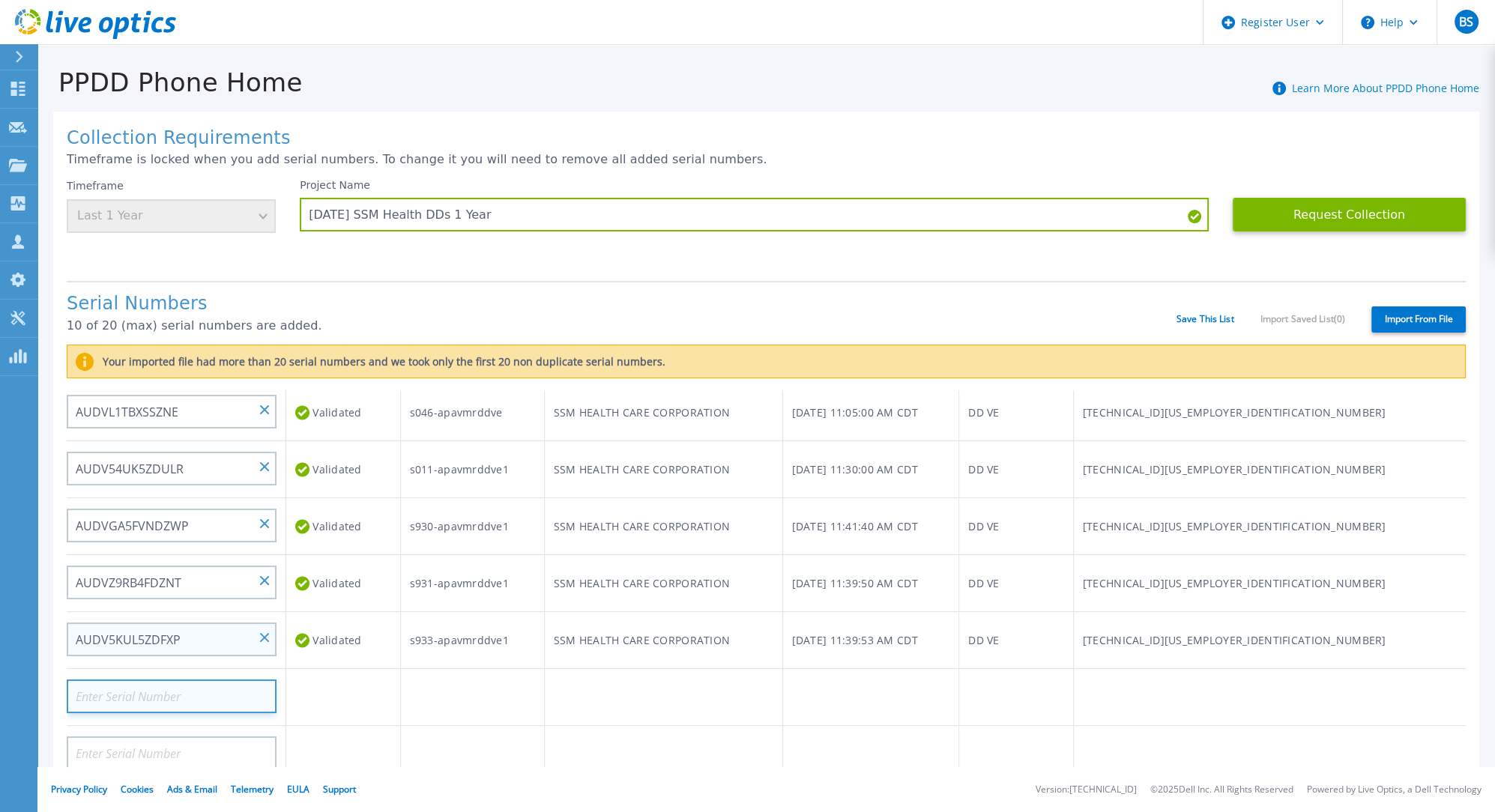
paste input "AUDVF7VFEGDFXR"
type input "AUDVF7VFEGDFXR"
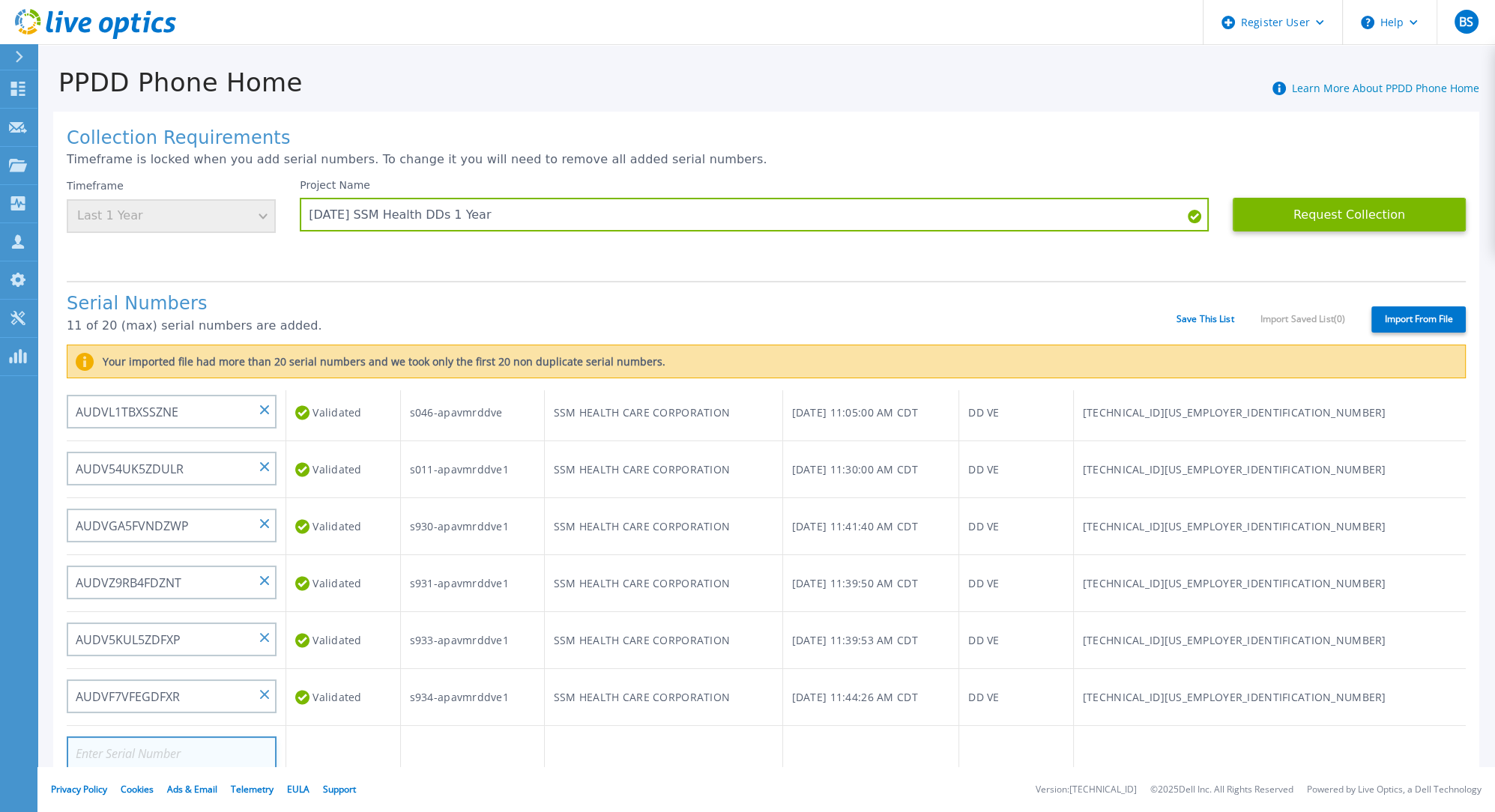
paste input "AUDVSYBHMRDJ11"
type input "AUDVSYBHMRDJ11"
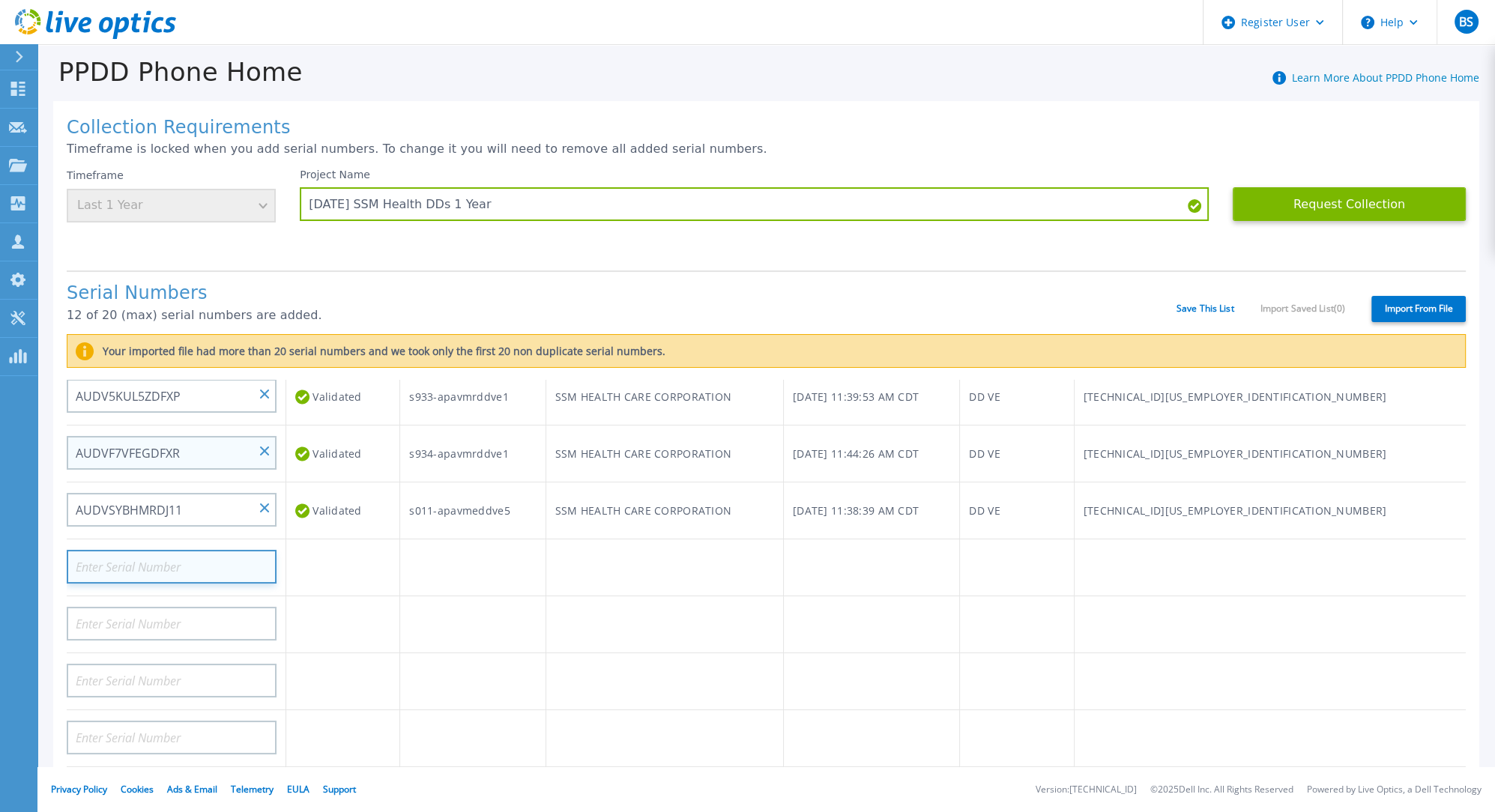
scroll to position [595, 0]
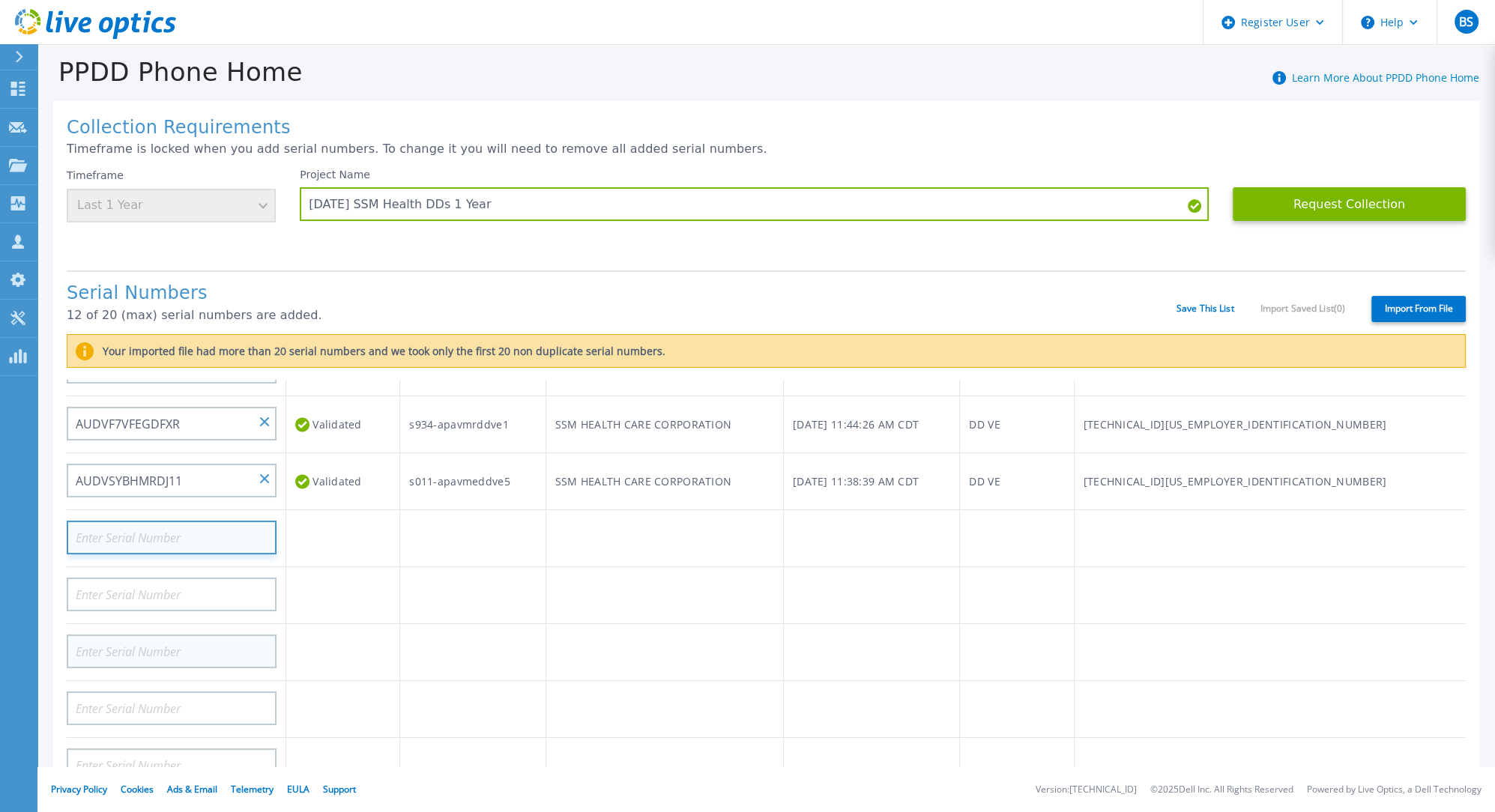
paste input "AUDV73SGS4DCKW"
type input "AUDV73SGS4DCKW"
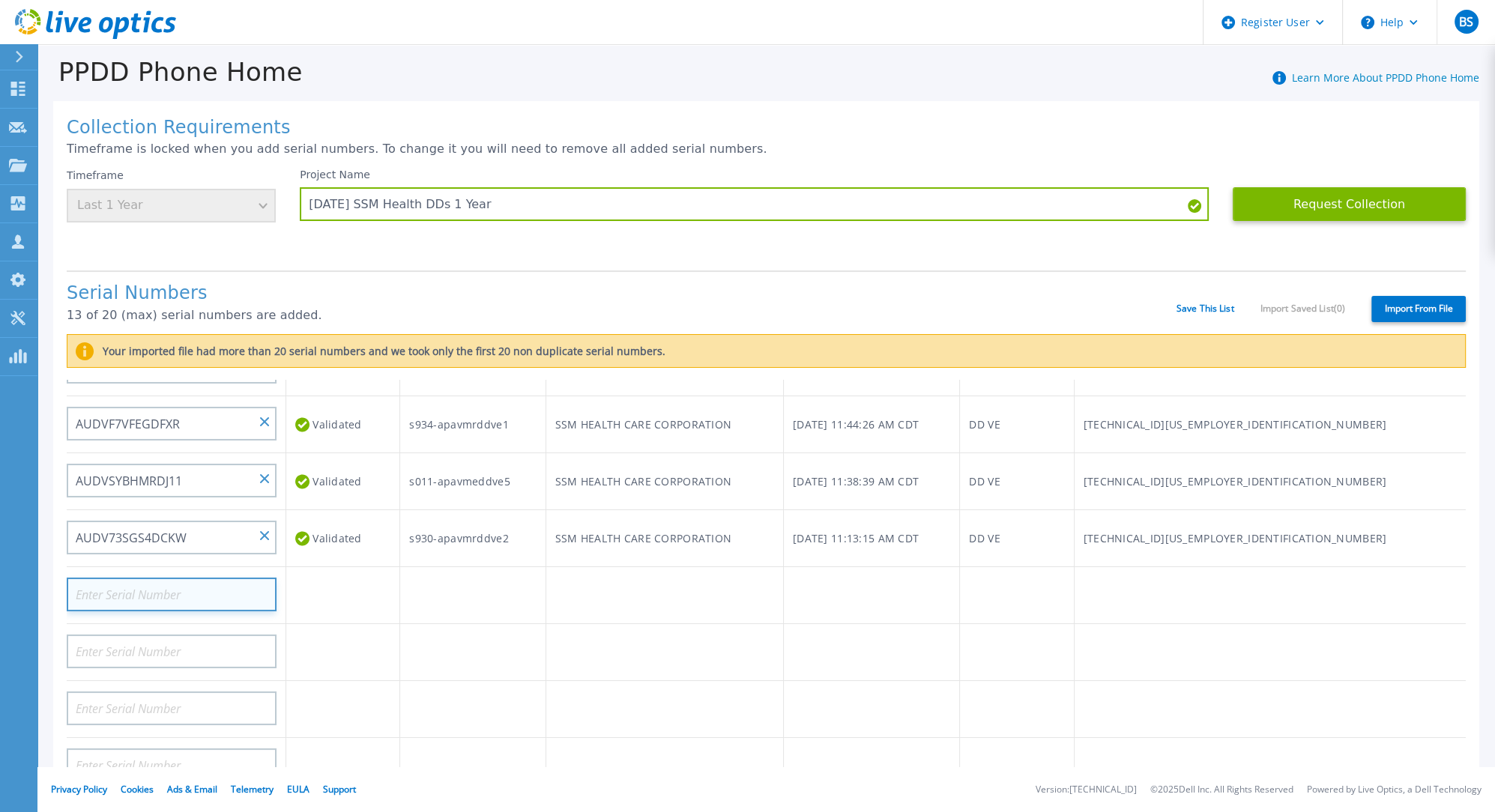
paste input "AUDV19XRNRDCJP"
type input "AUDV19XRNRDCJP"
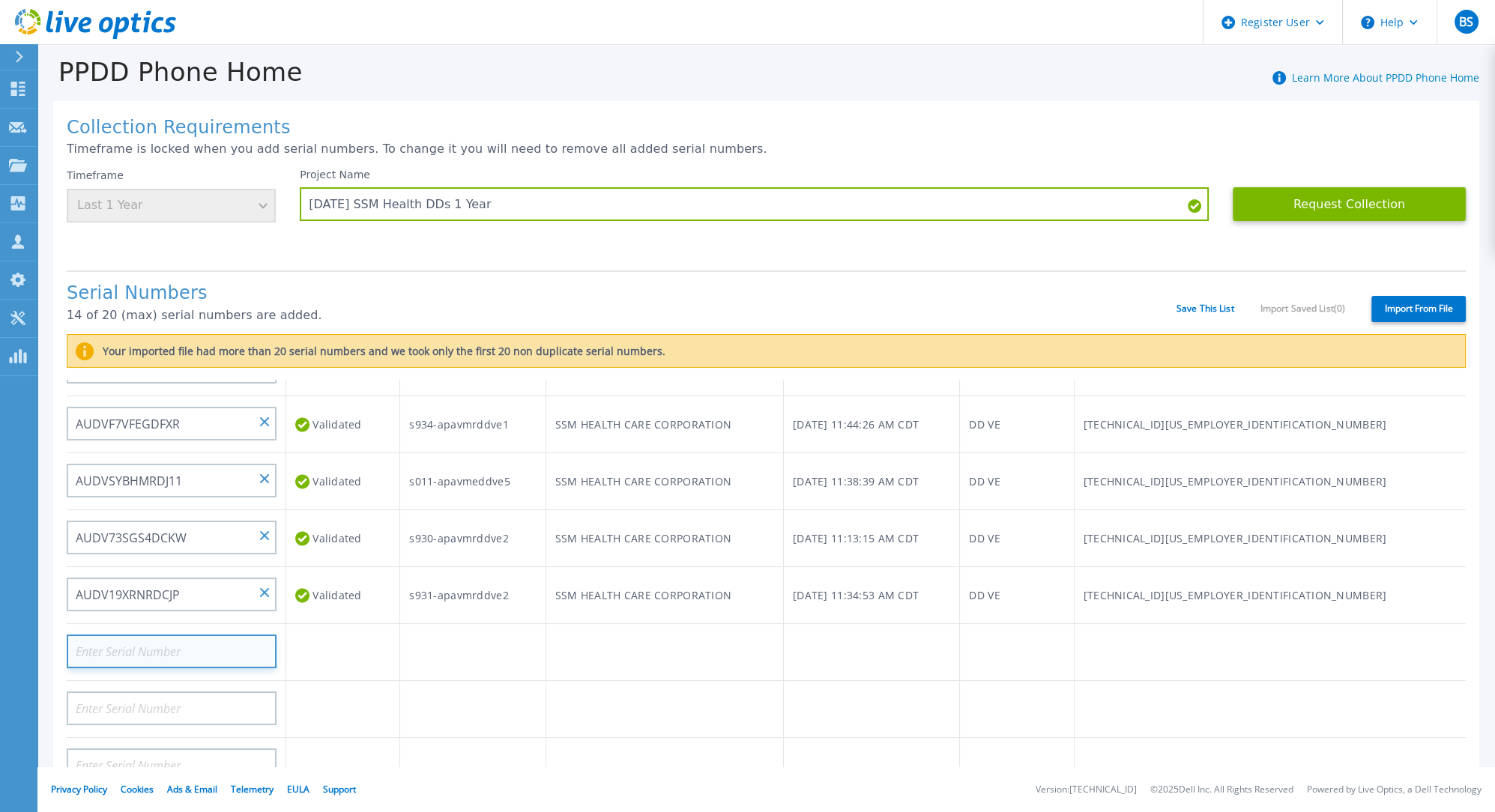
paste input "AUDVGA5FVNDZWP"
type input "AUDVGA5FVNDZWP"
click at [257, 641] on input "AUDVGA5FVNDZWP" at bounding box center [172, 651] width 210 height 34
paste input "AUDVV6ZP12SZMP"
type input "AUDVV6ZP12SZMP"
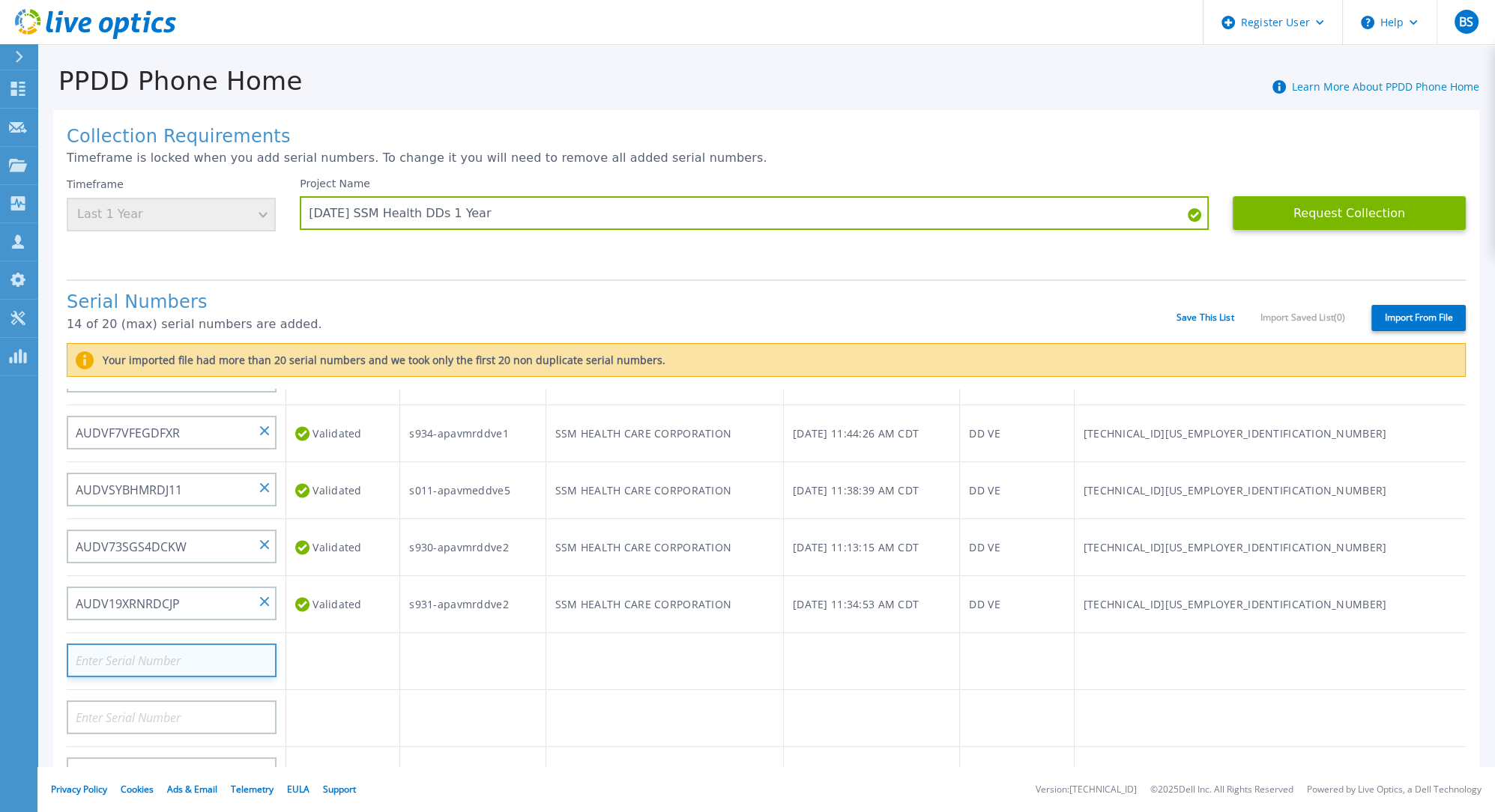
scroll to position [0, 0]
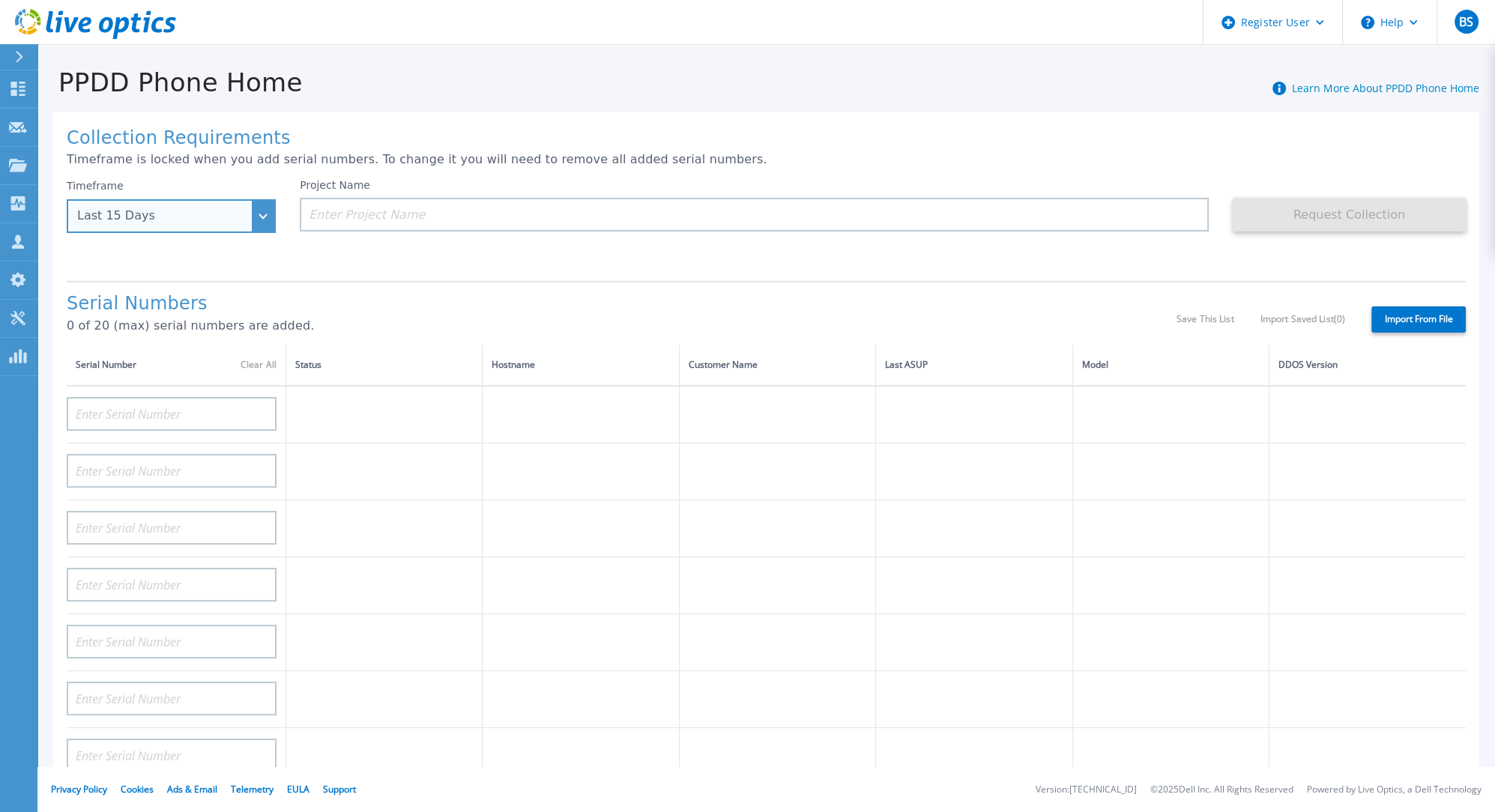
click at [261, 210] on div "Last 15 Days" at bounding box center [171, 216] width 209 height 34
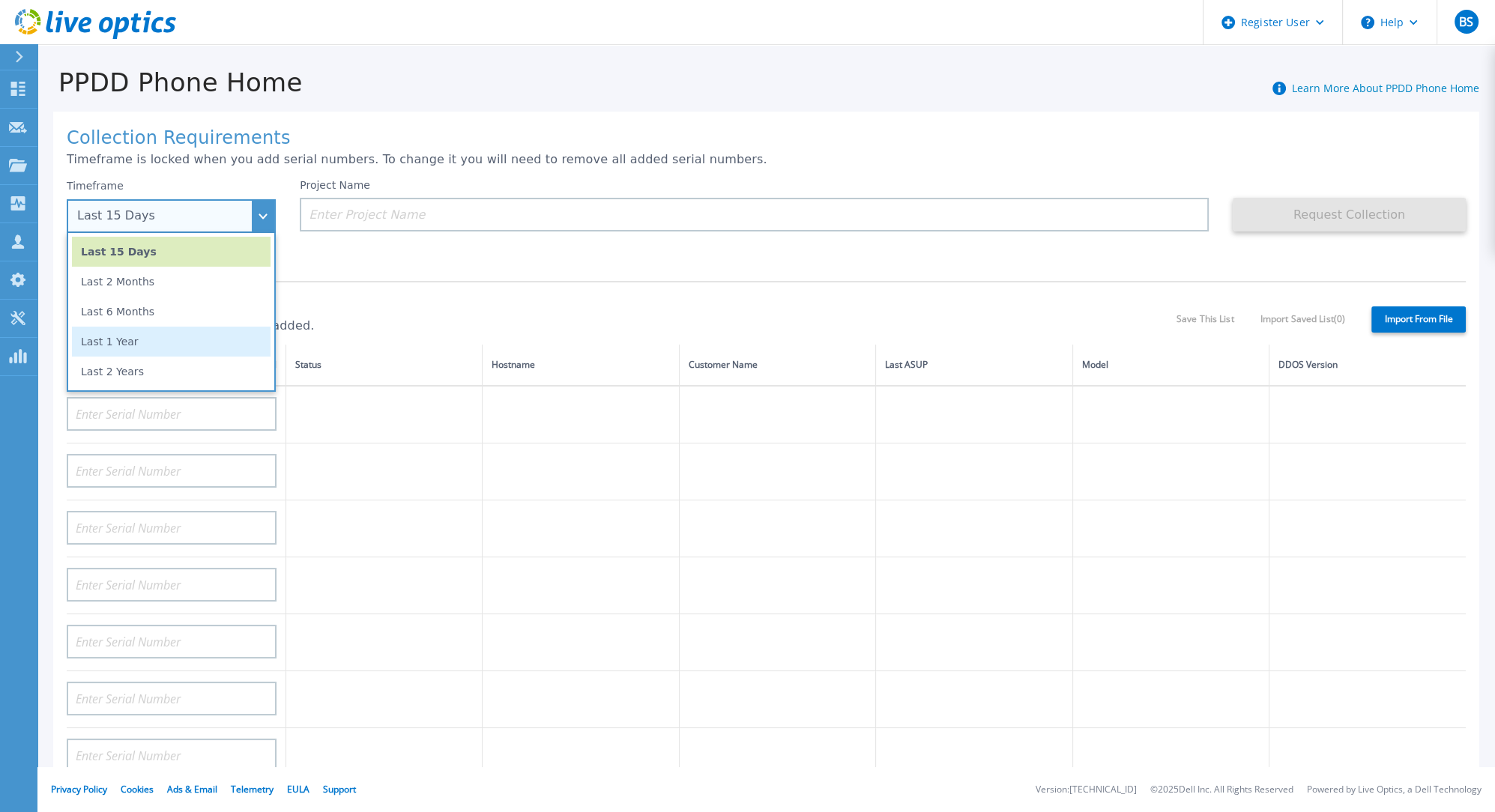
click at [161, 343] on li "Last 1 Year" at bounding box center [171, 341] width 198 height 30
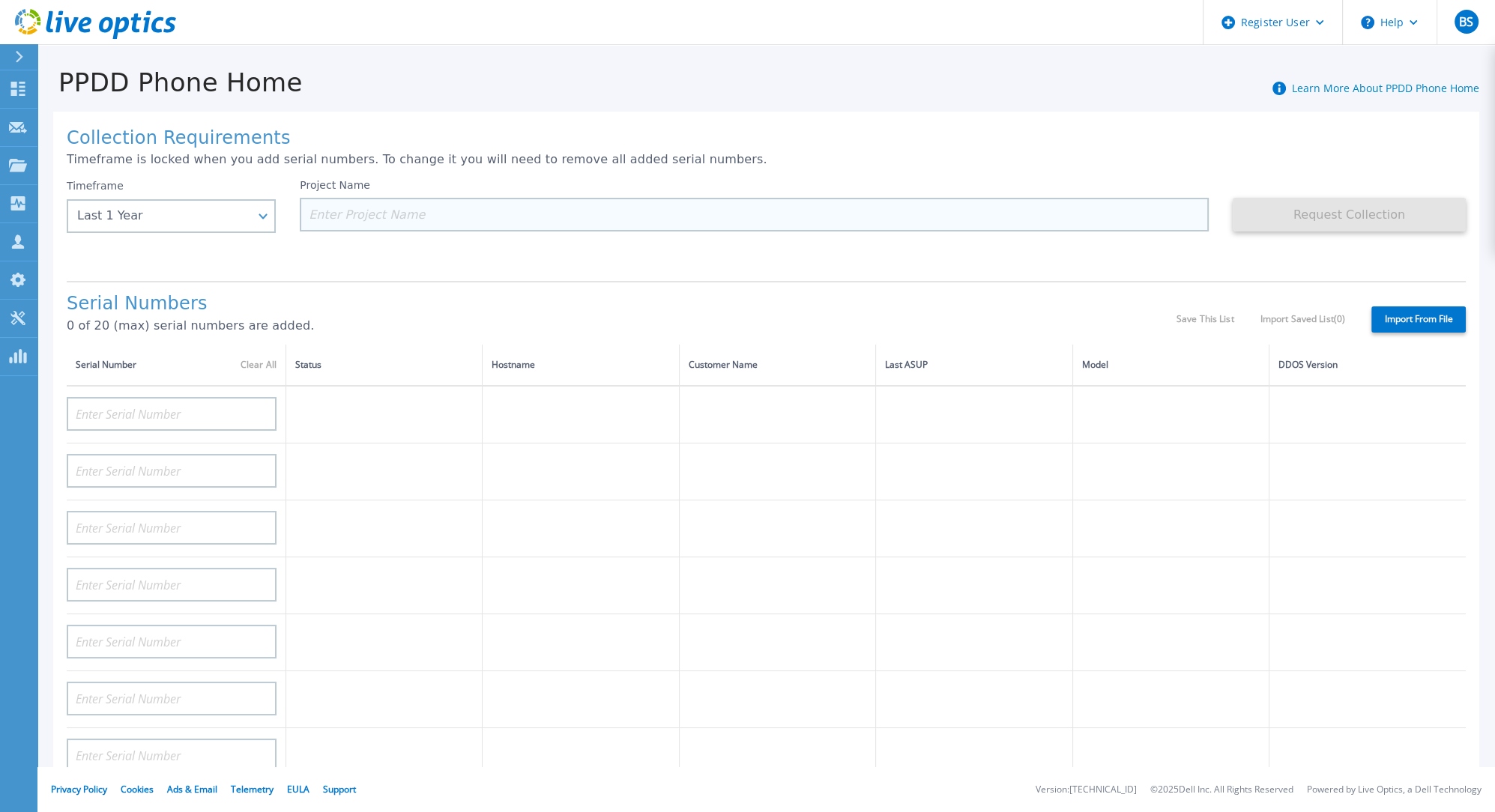
click at [391, 215] on input at bounding box center [755, 215] width 909 height 34
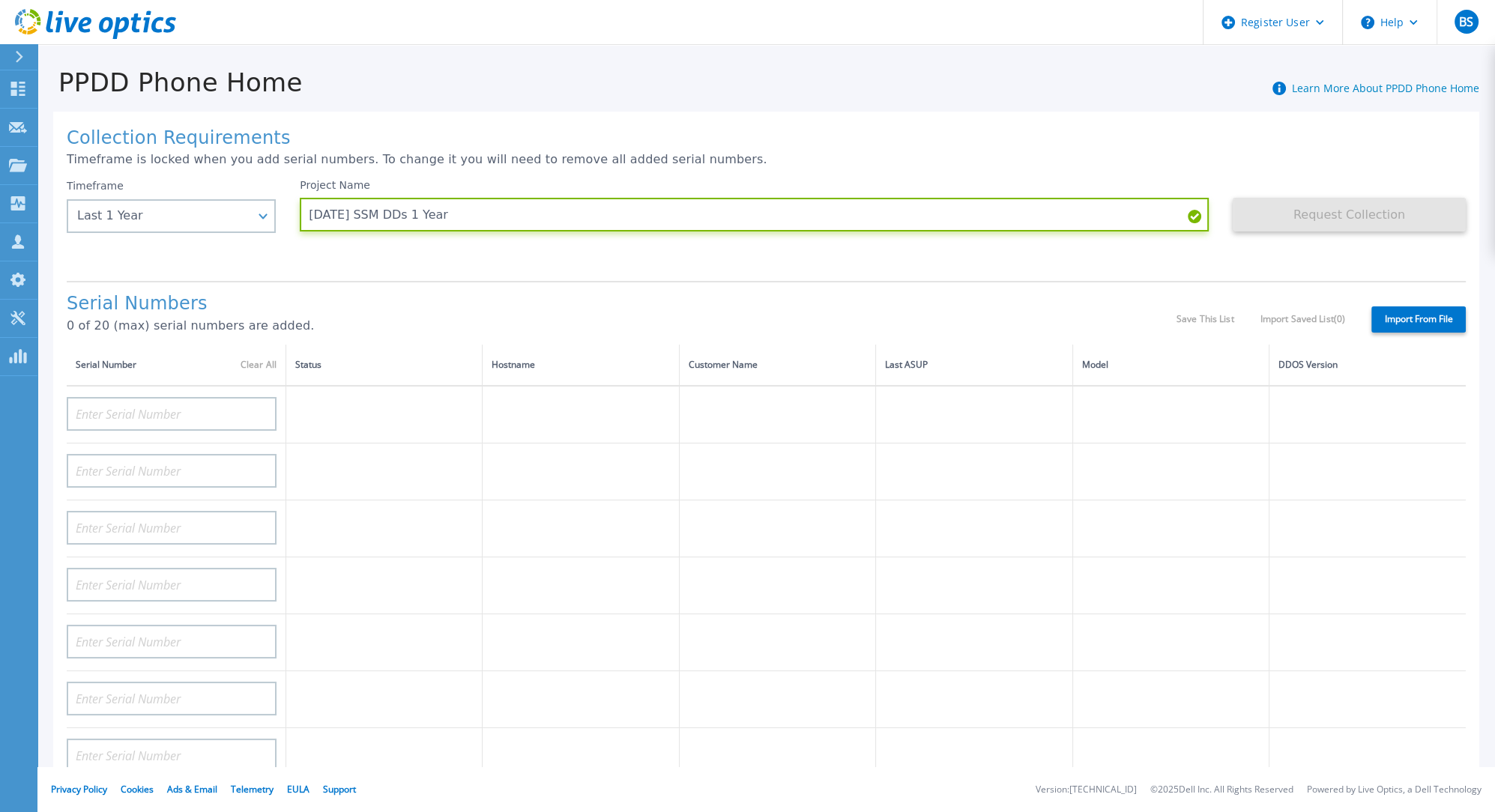
type input "[DATE] SSM DDs 1 Year"
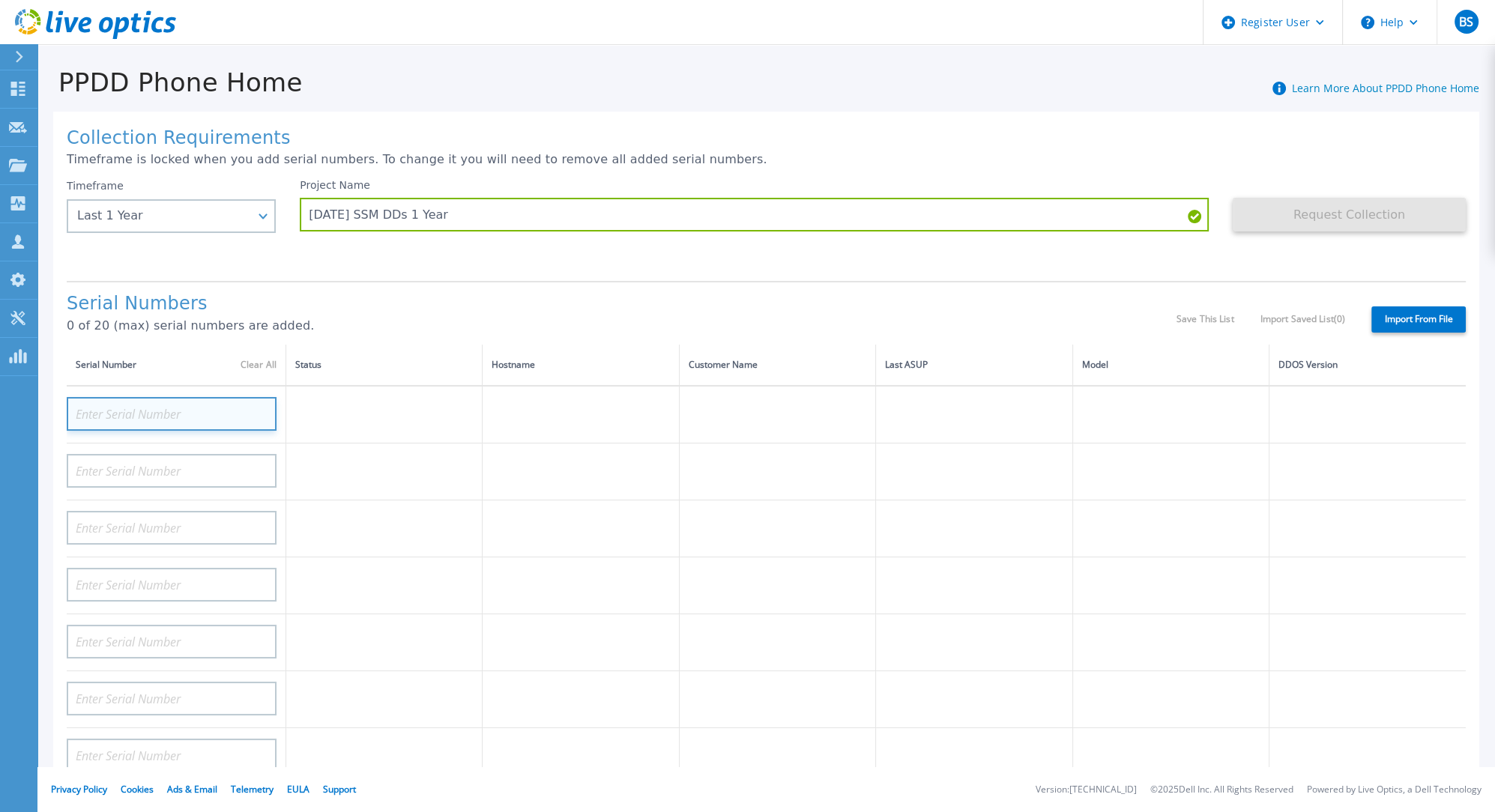
click at [191, 410] on input at bounding box center [172, 414] width 210 height 34
paste input "APM00221015098"
type input "APM00221015098"
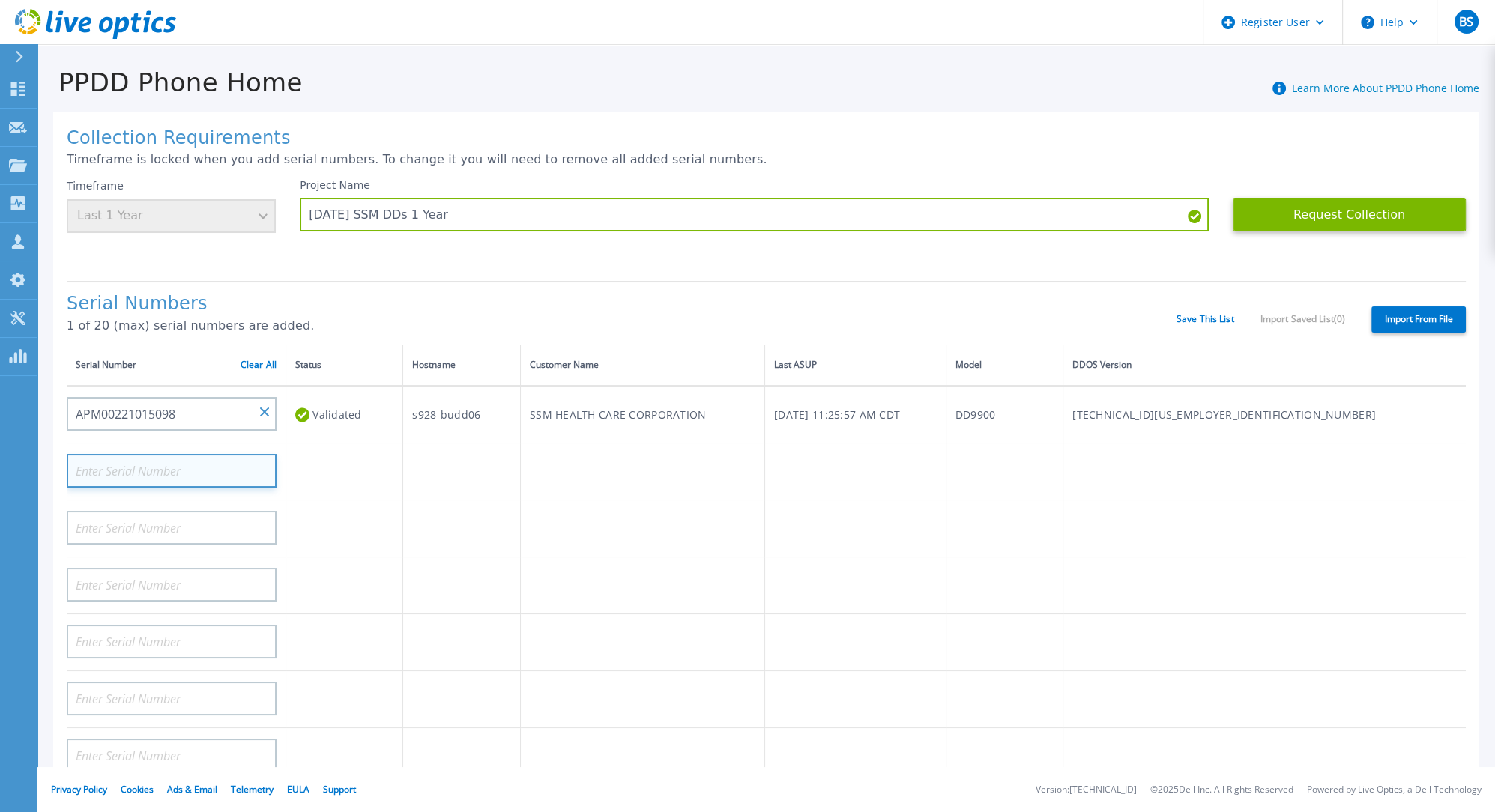
paste input "APM00221015099"
type input "APM00221015099"
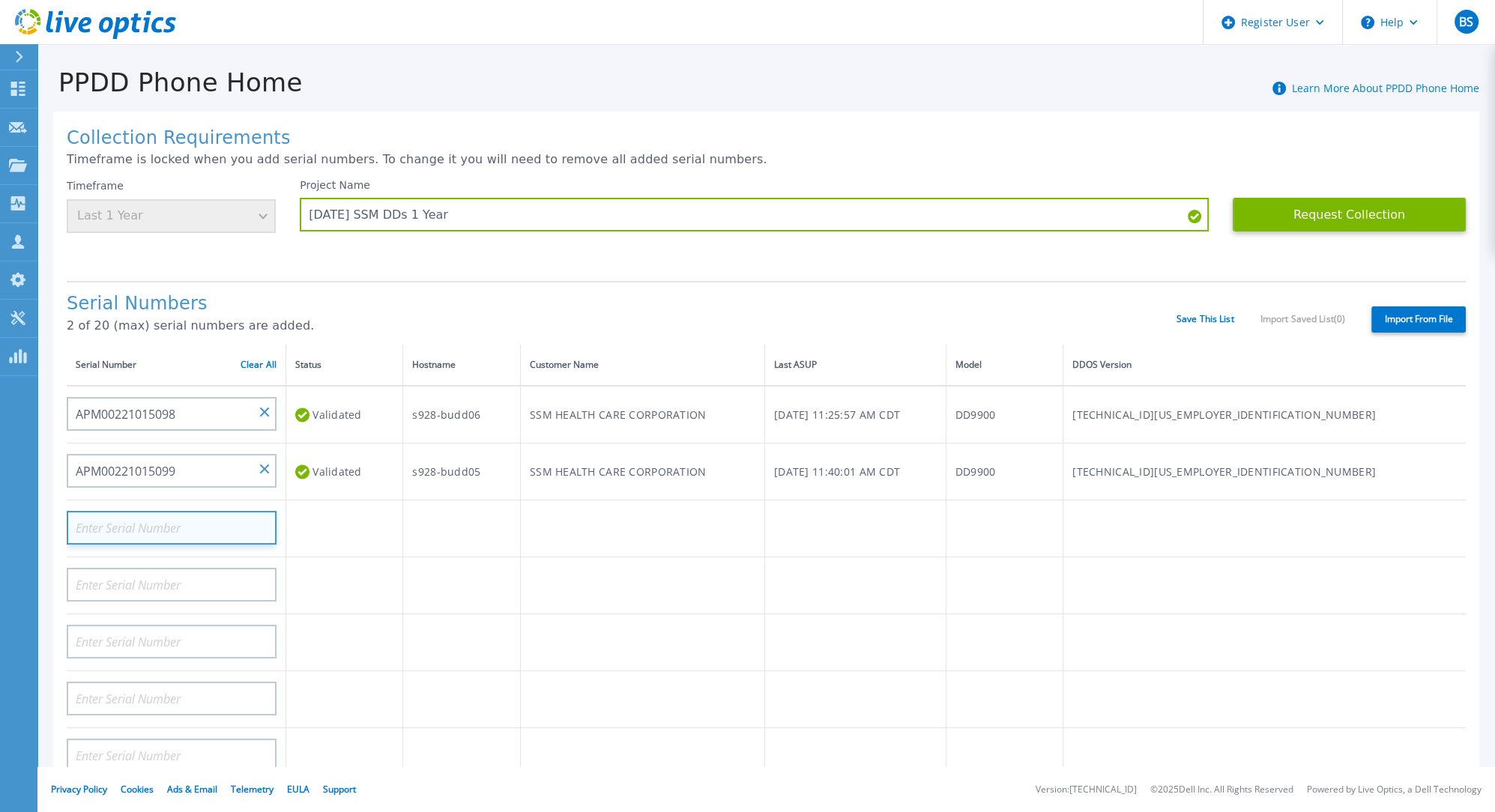
paste input "APM00221015096"
type input "APM00221015096"
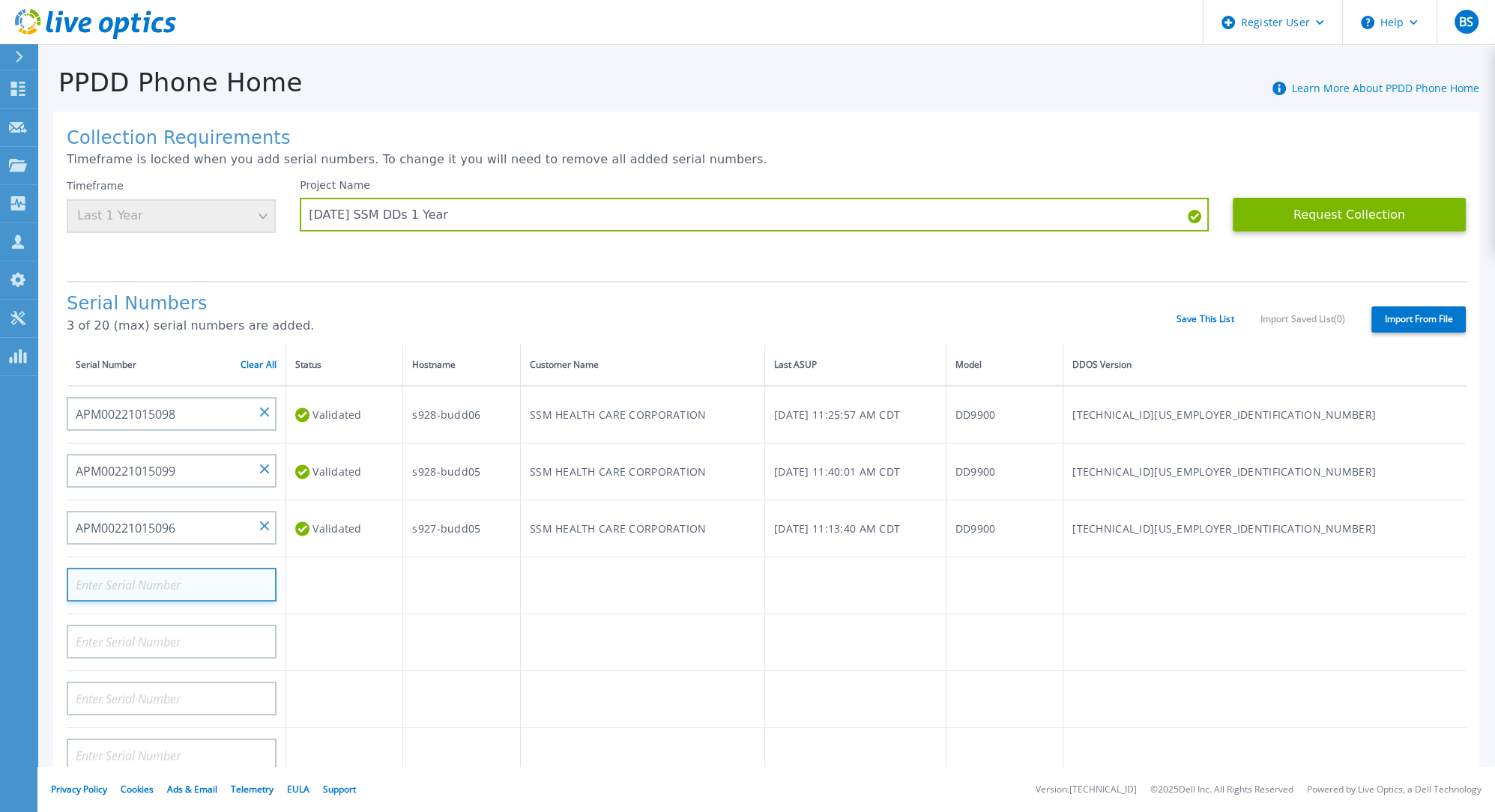
paste input "APM00221015097"
type input "APM00221015097"
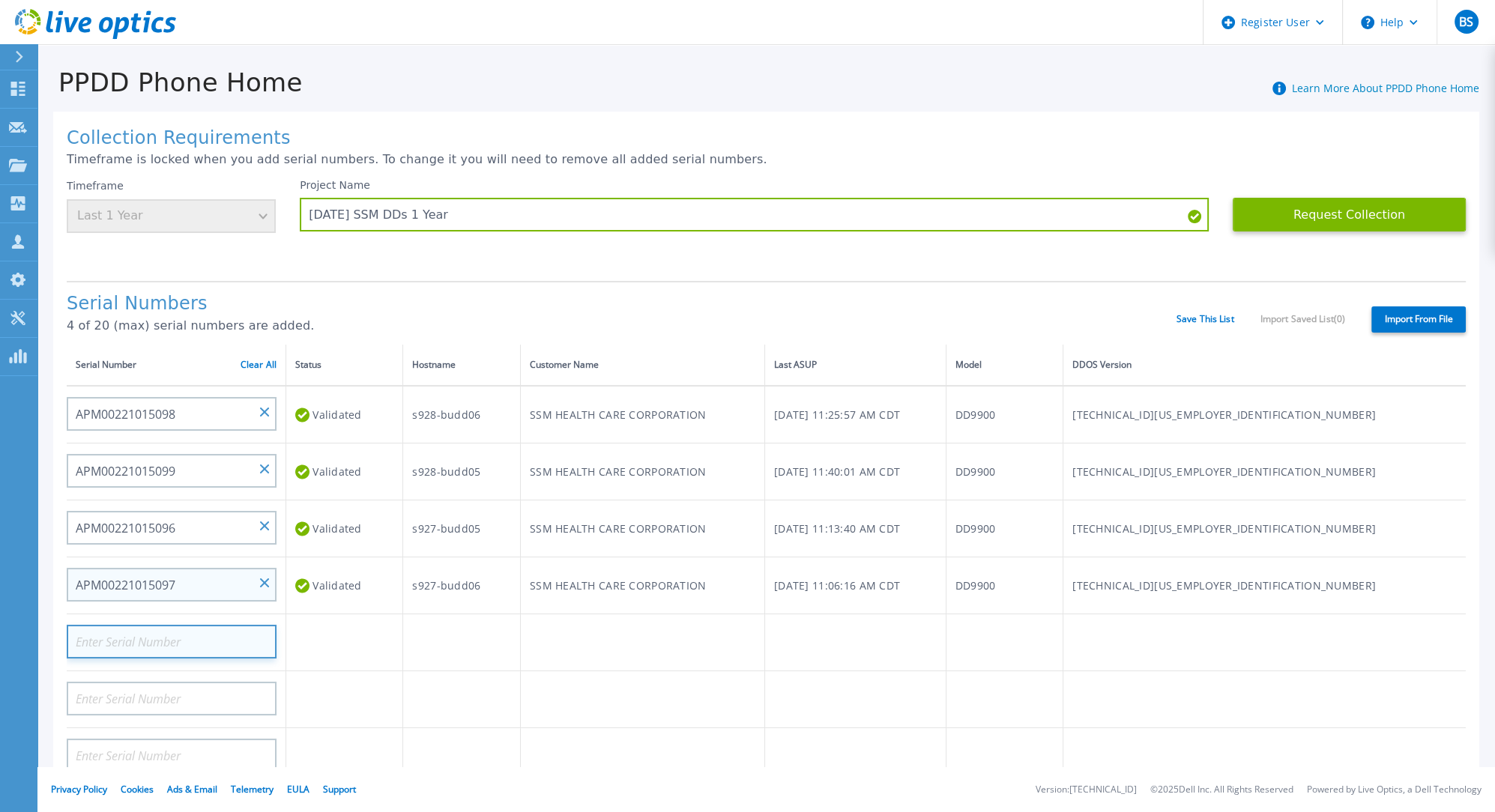
paste input "ELMDDV101956WY"
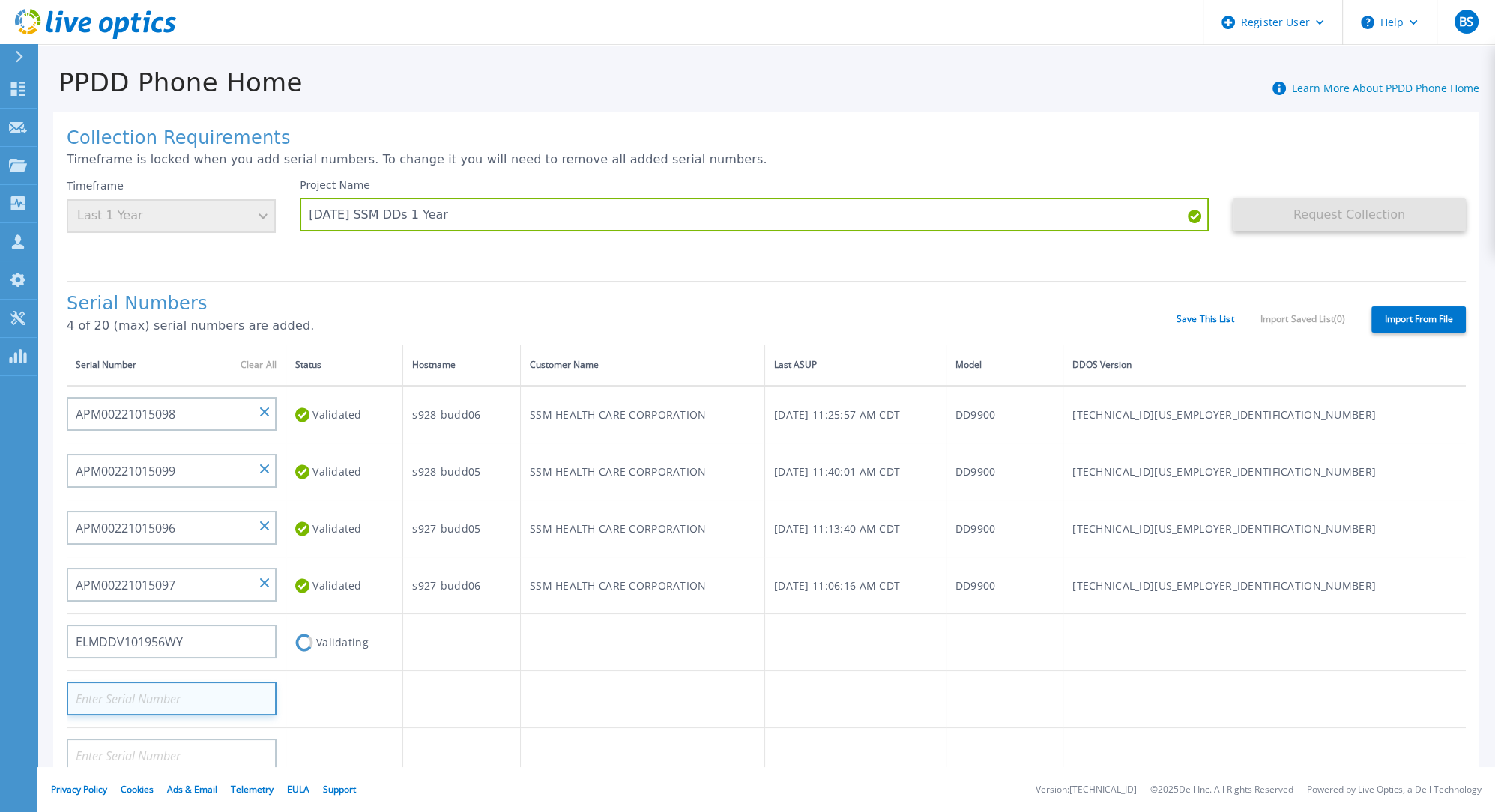
type input "AUDVV6ZP12SZMP"
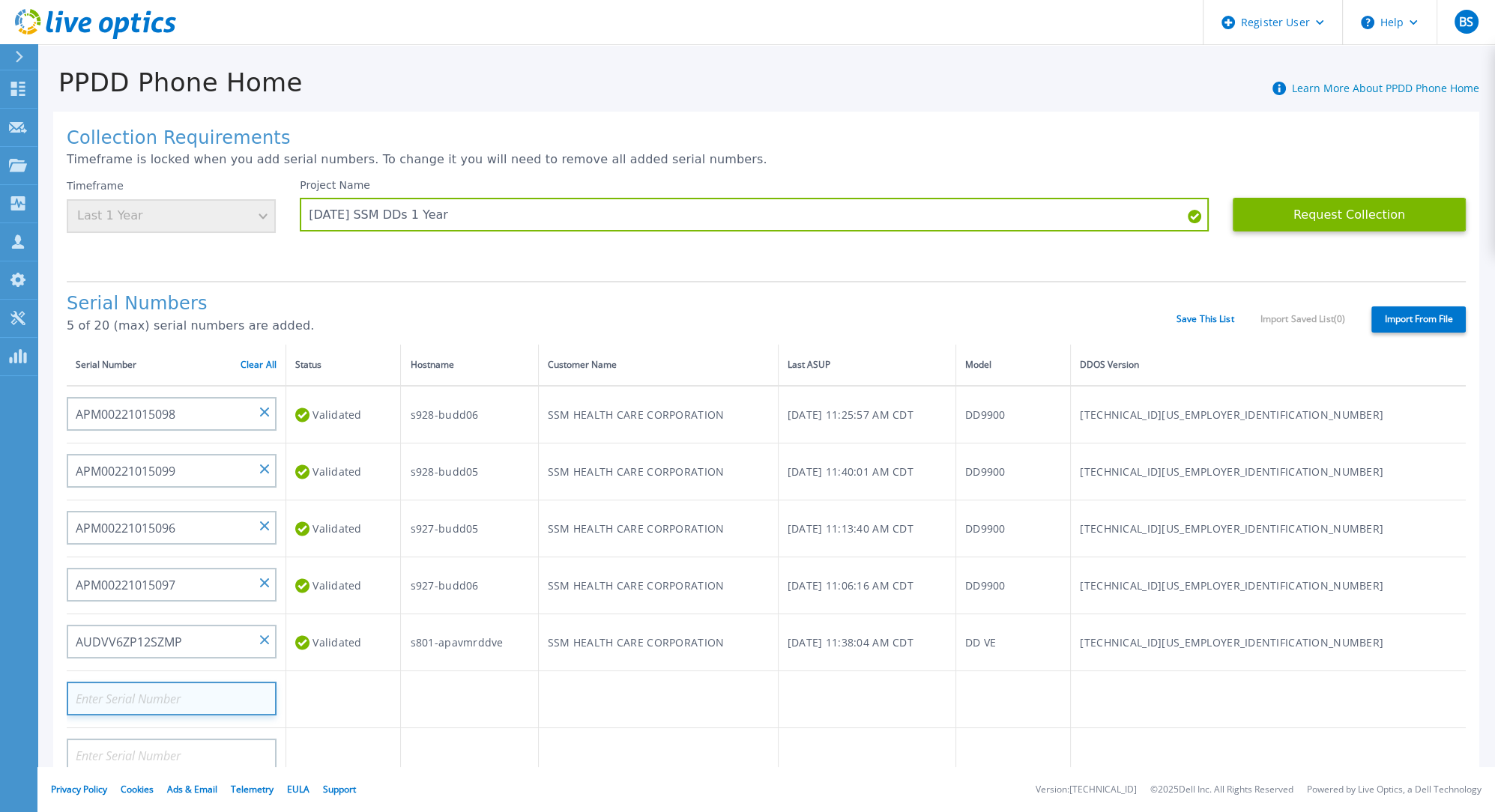
paste input "ELMDDV1019GZWY"
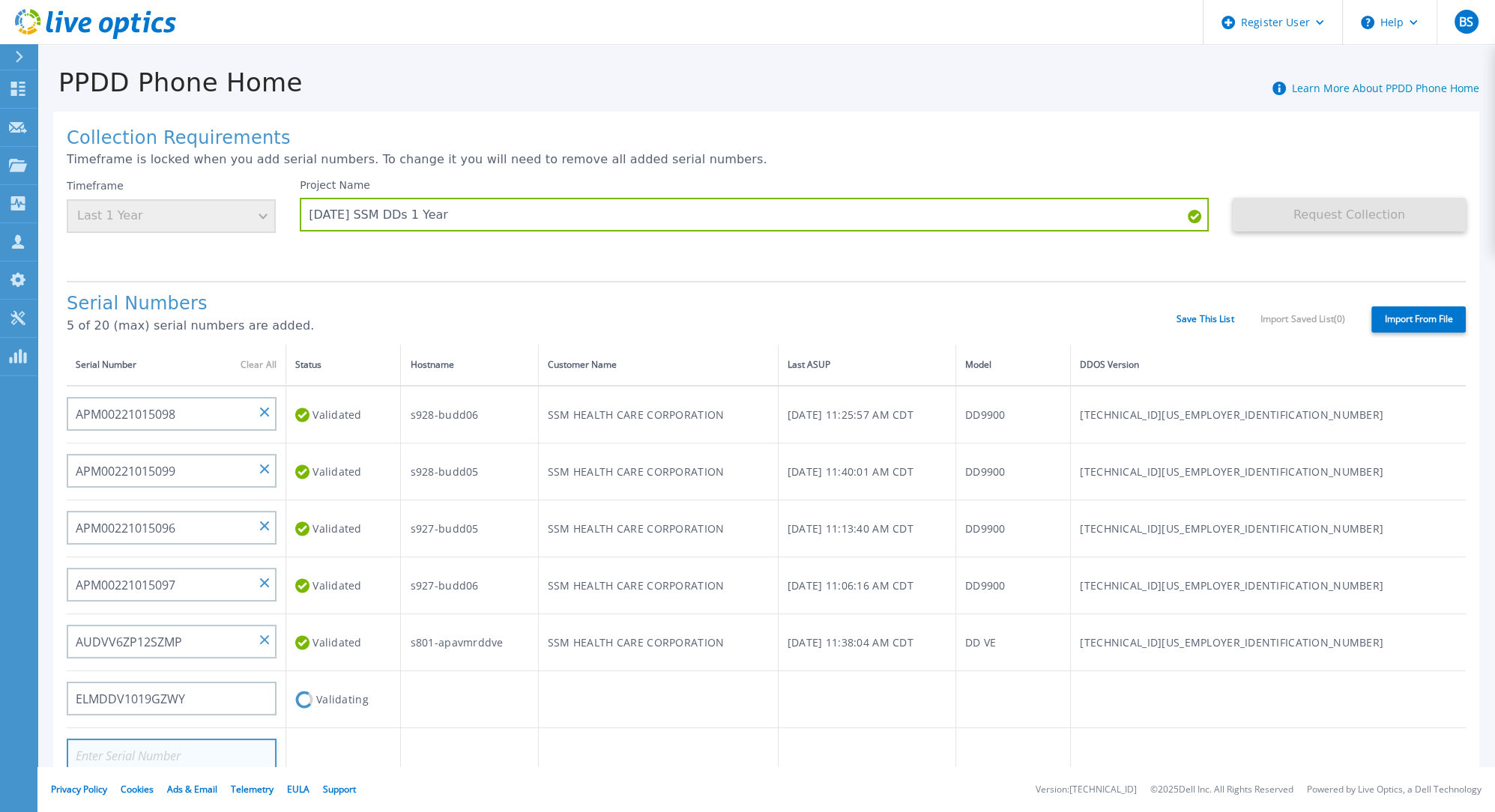
type input "AUDVL1TBXSSZNE"
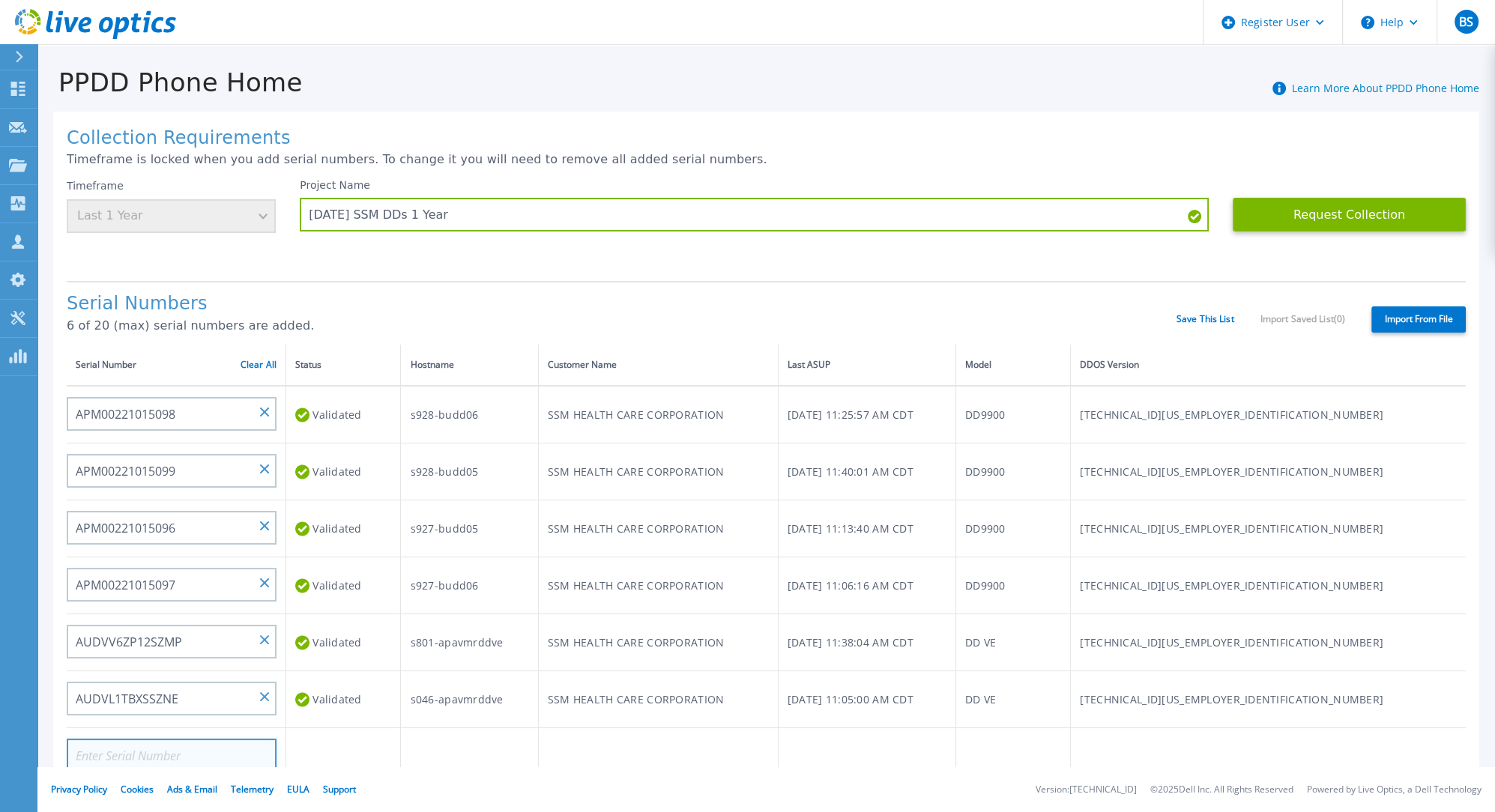
paste input "ELMDDV1021WMYF"
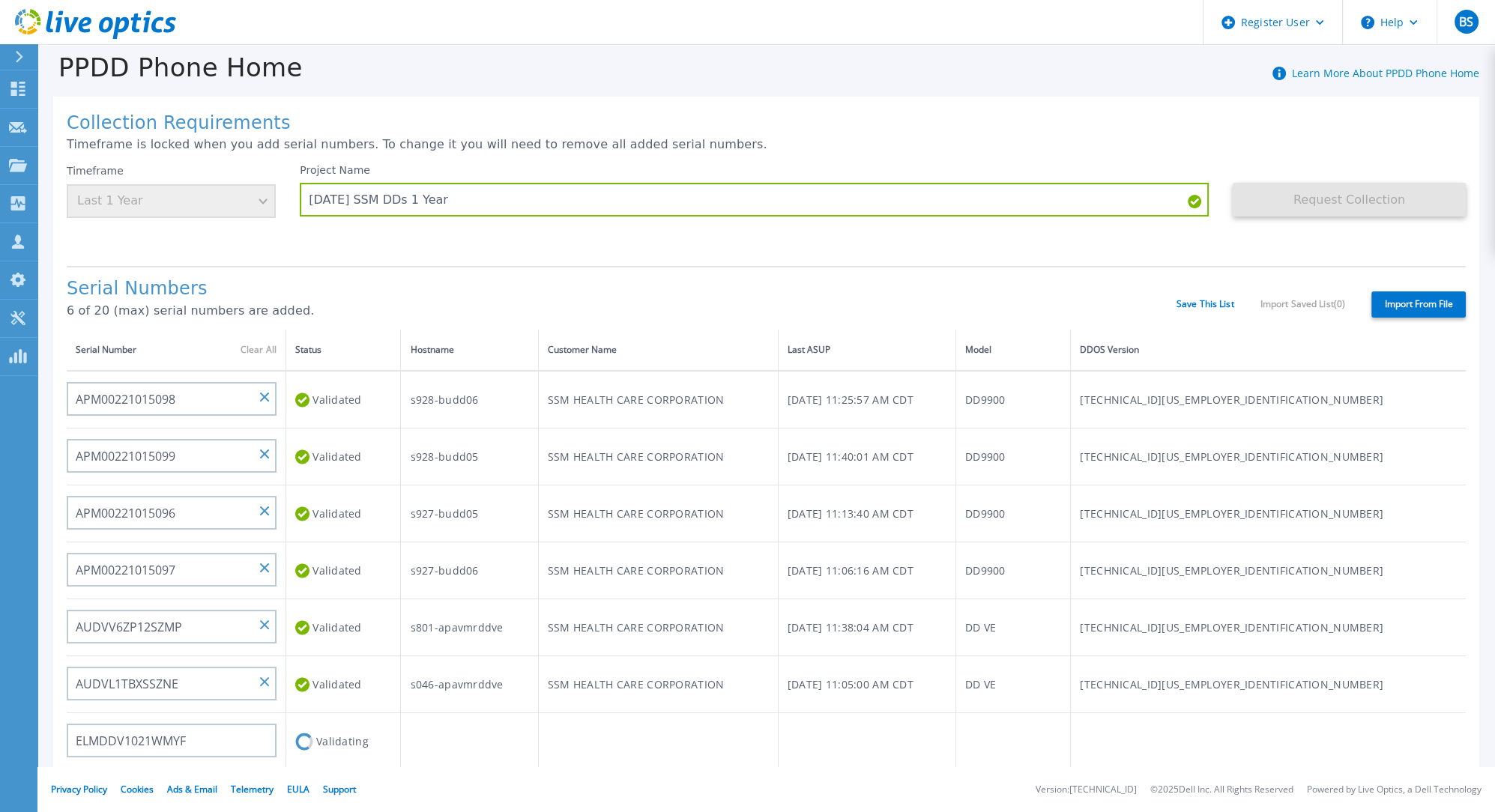
type input "AUDV54UK5ZDULR"
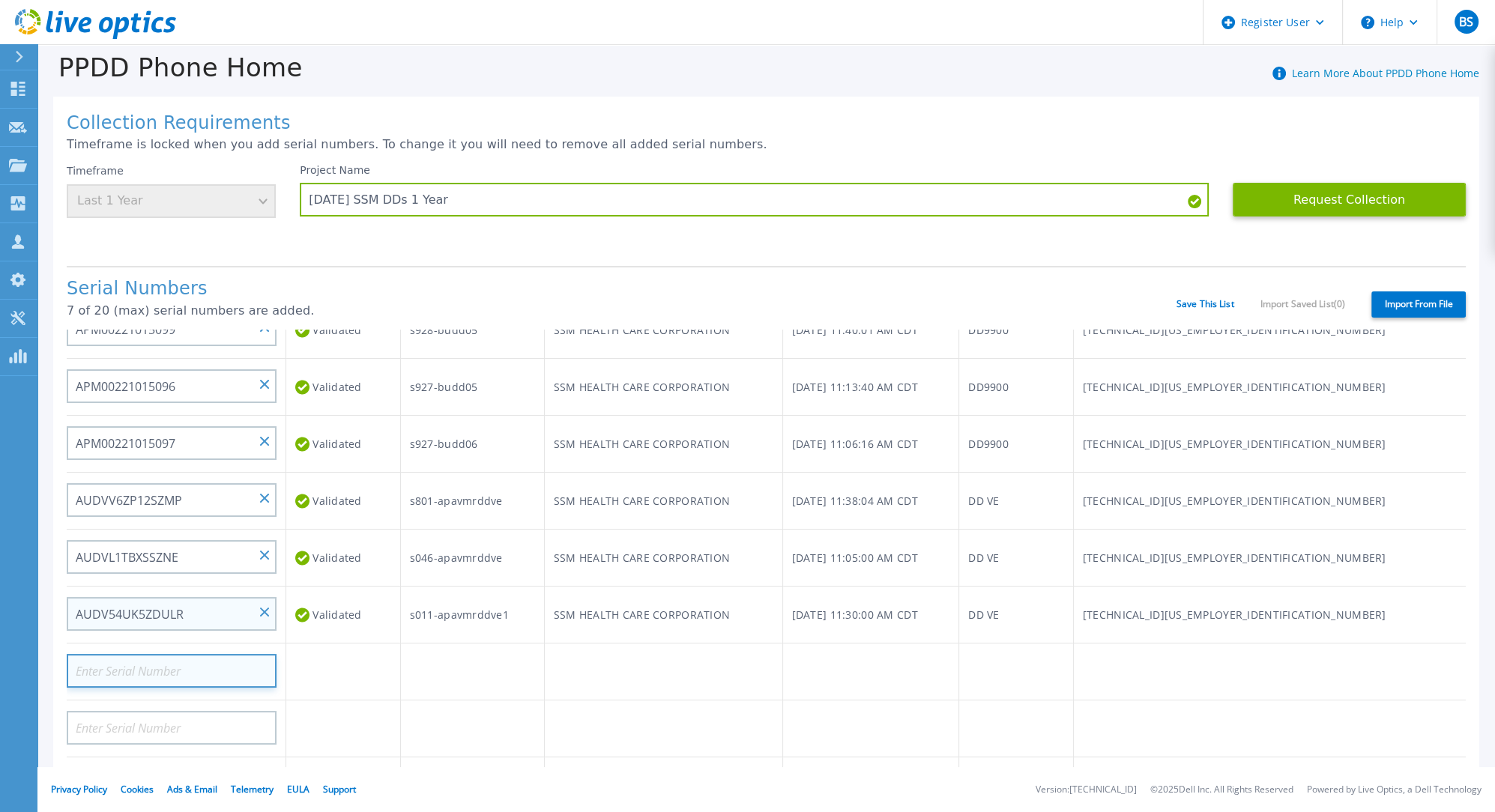
scroll to position [166, 0]
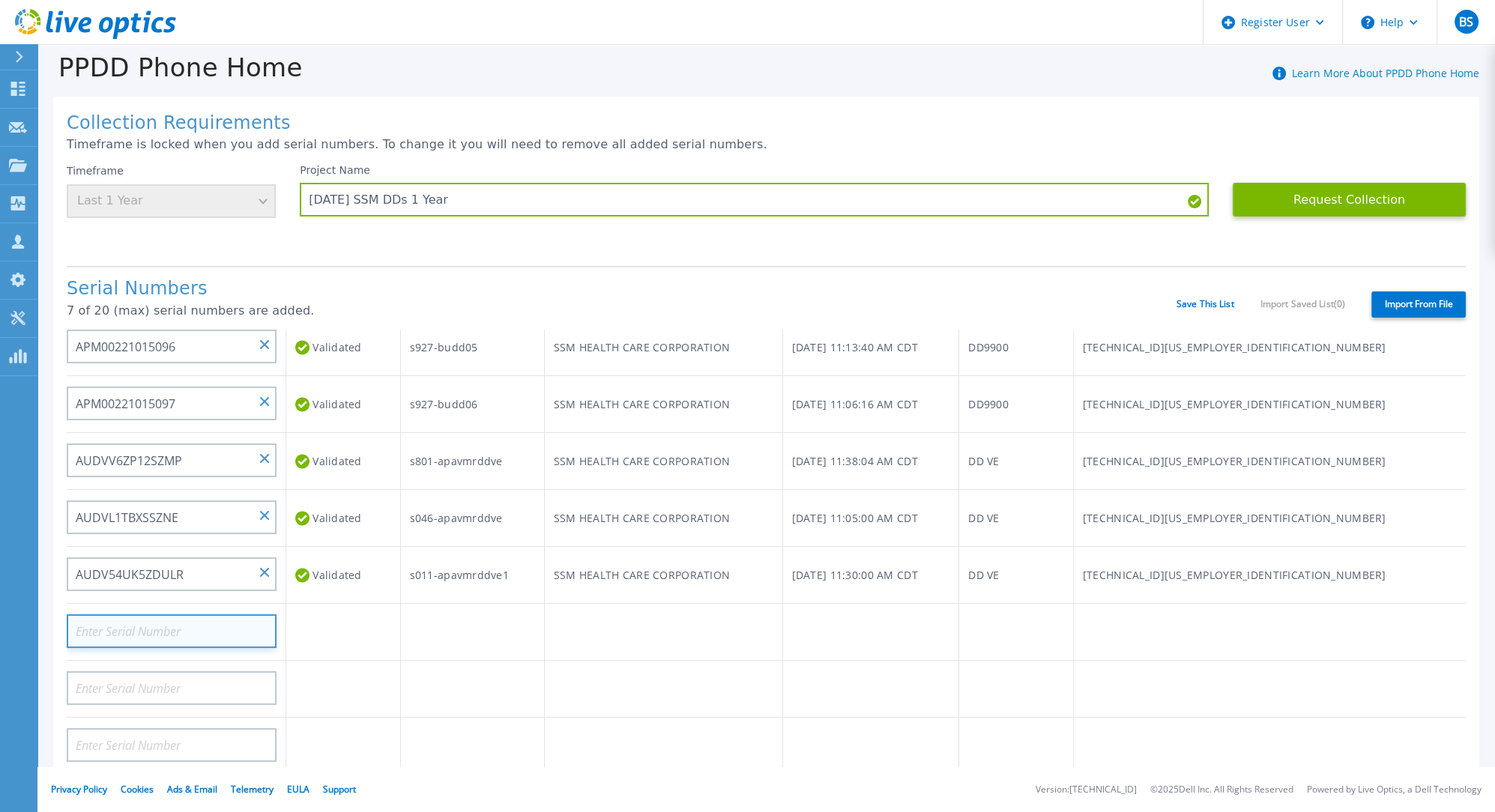
paste input "ELMDDV0522WV58"
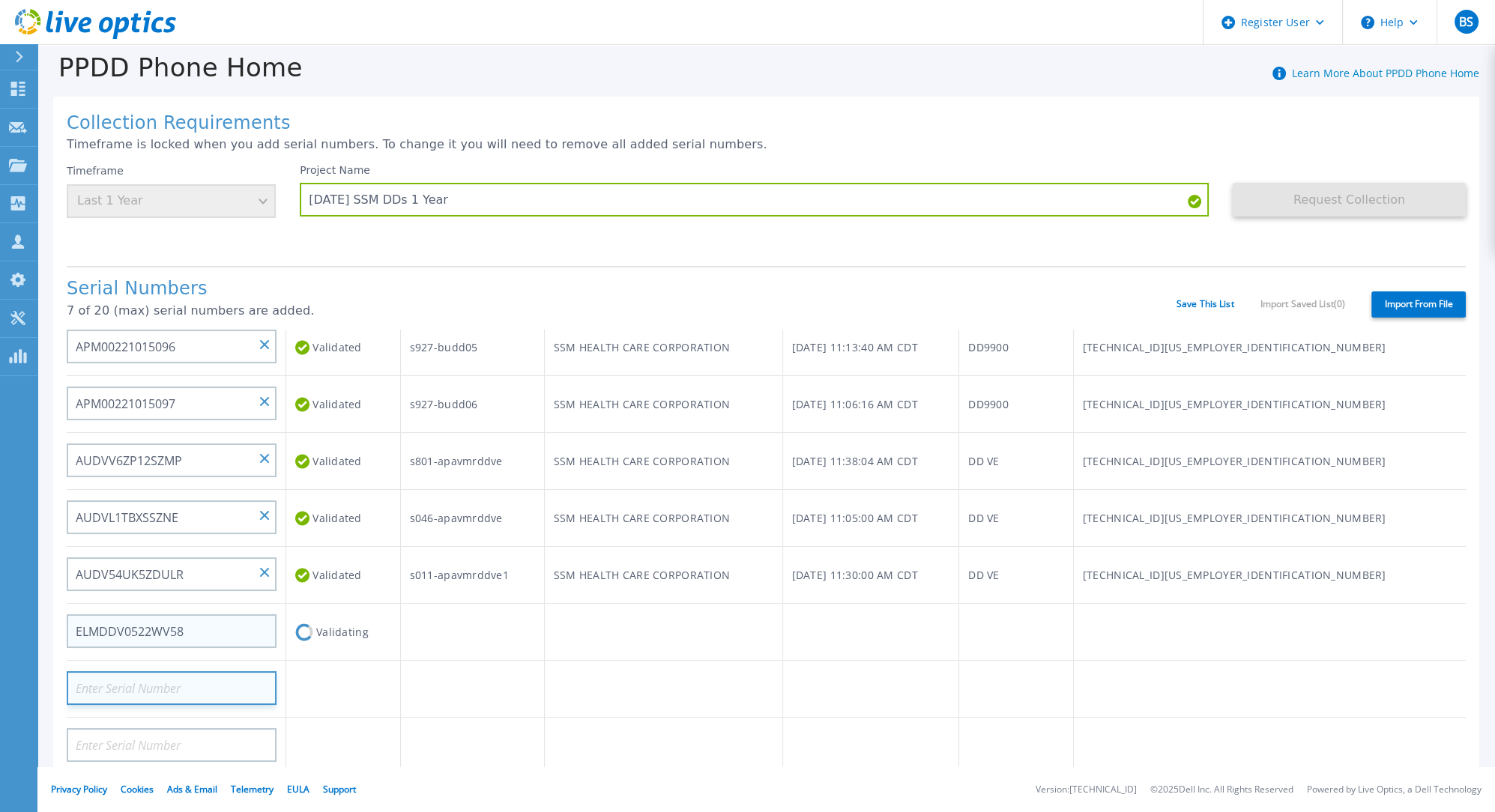
type input "AUDVGA5FVNDZWP"
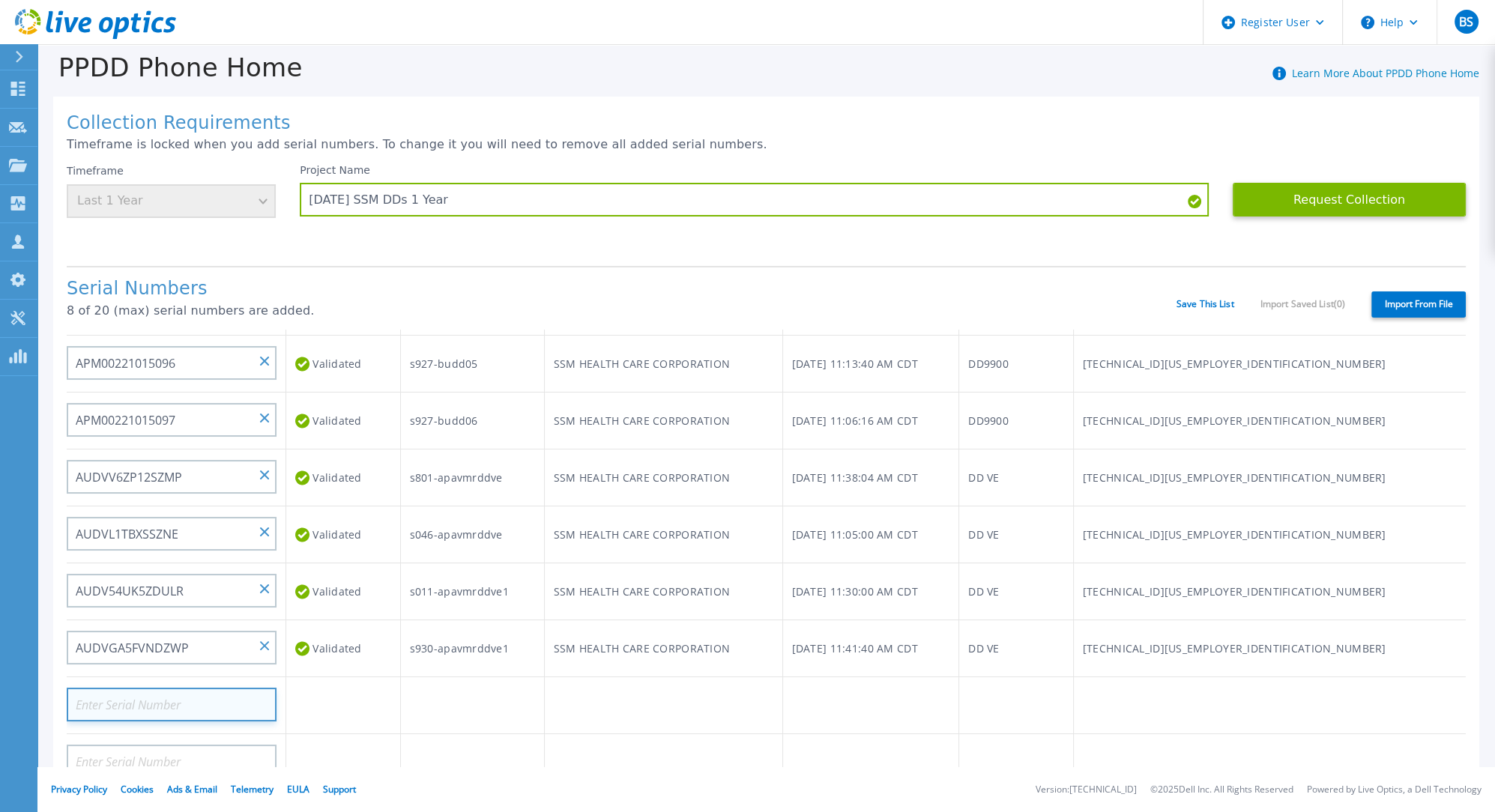
scroll to position [250, 0]
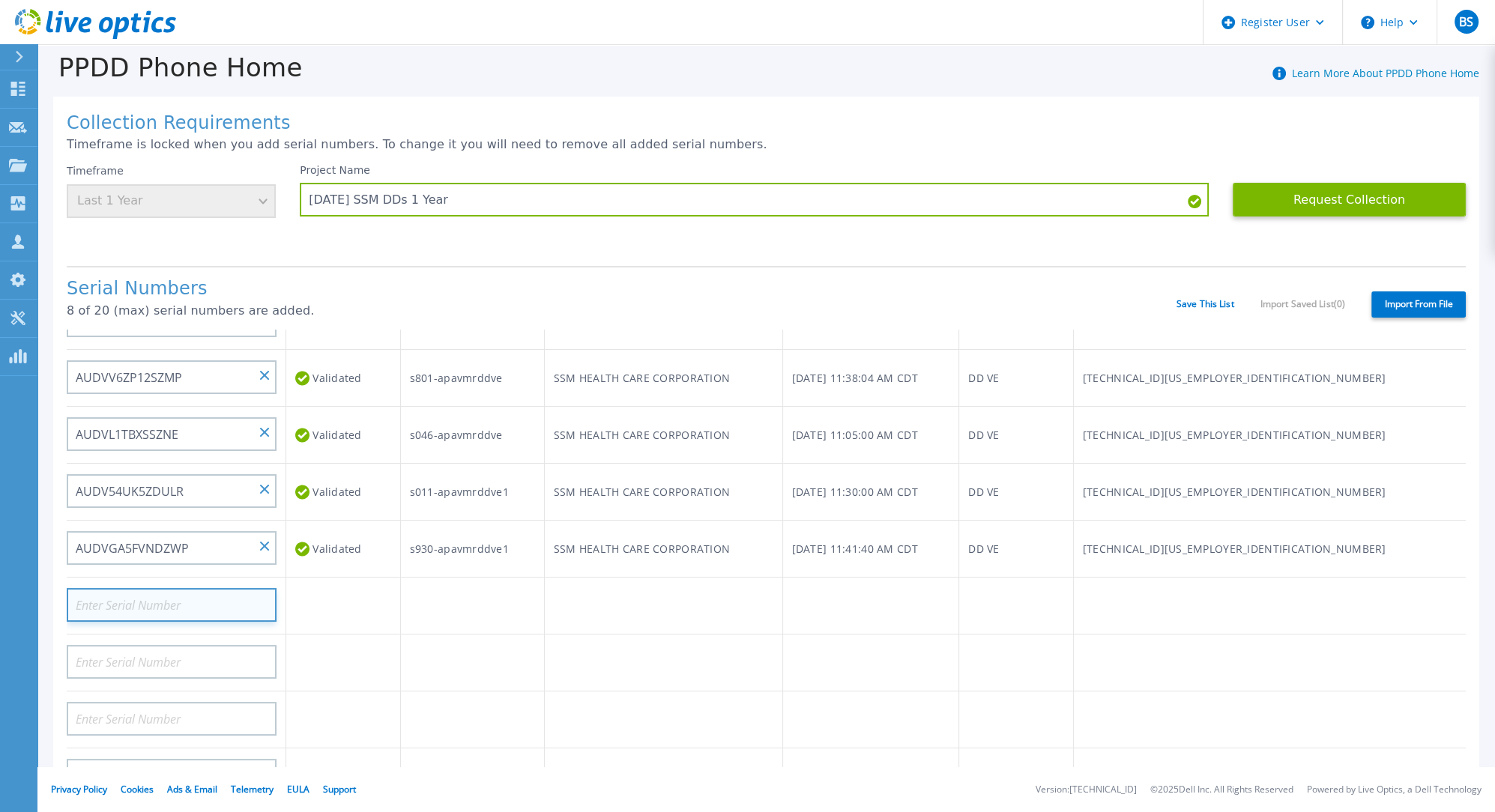
paste input "AUDVZ9RB4FDZNT"
type input "AUDVZ9RB4FDZNT"
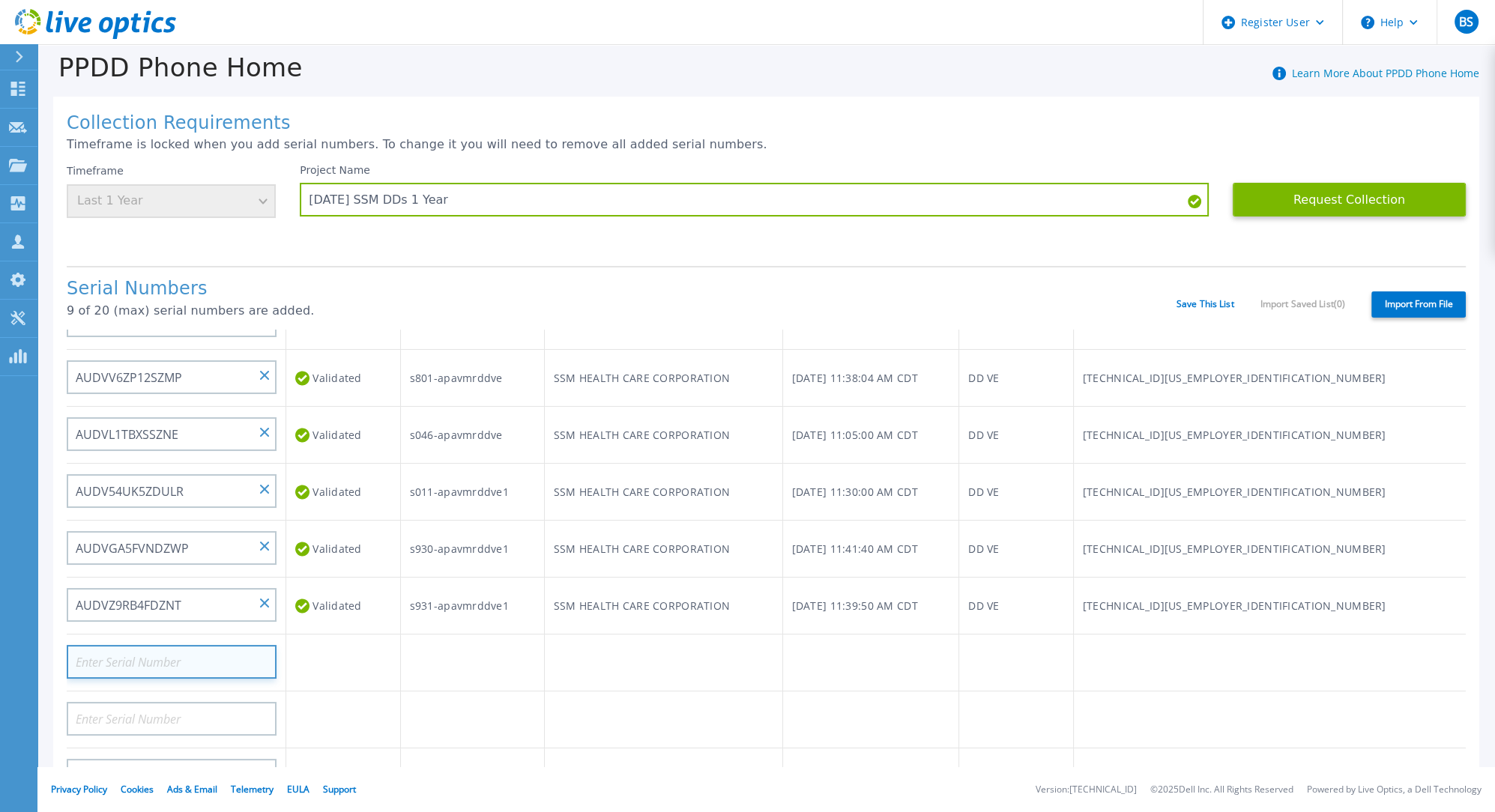
paste input "AUDV5KUL5ZDFXP"
type input "AUDV5KUL5ZDFXP"
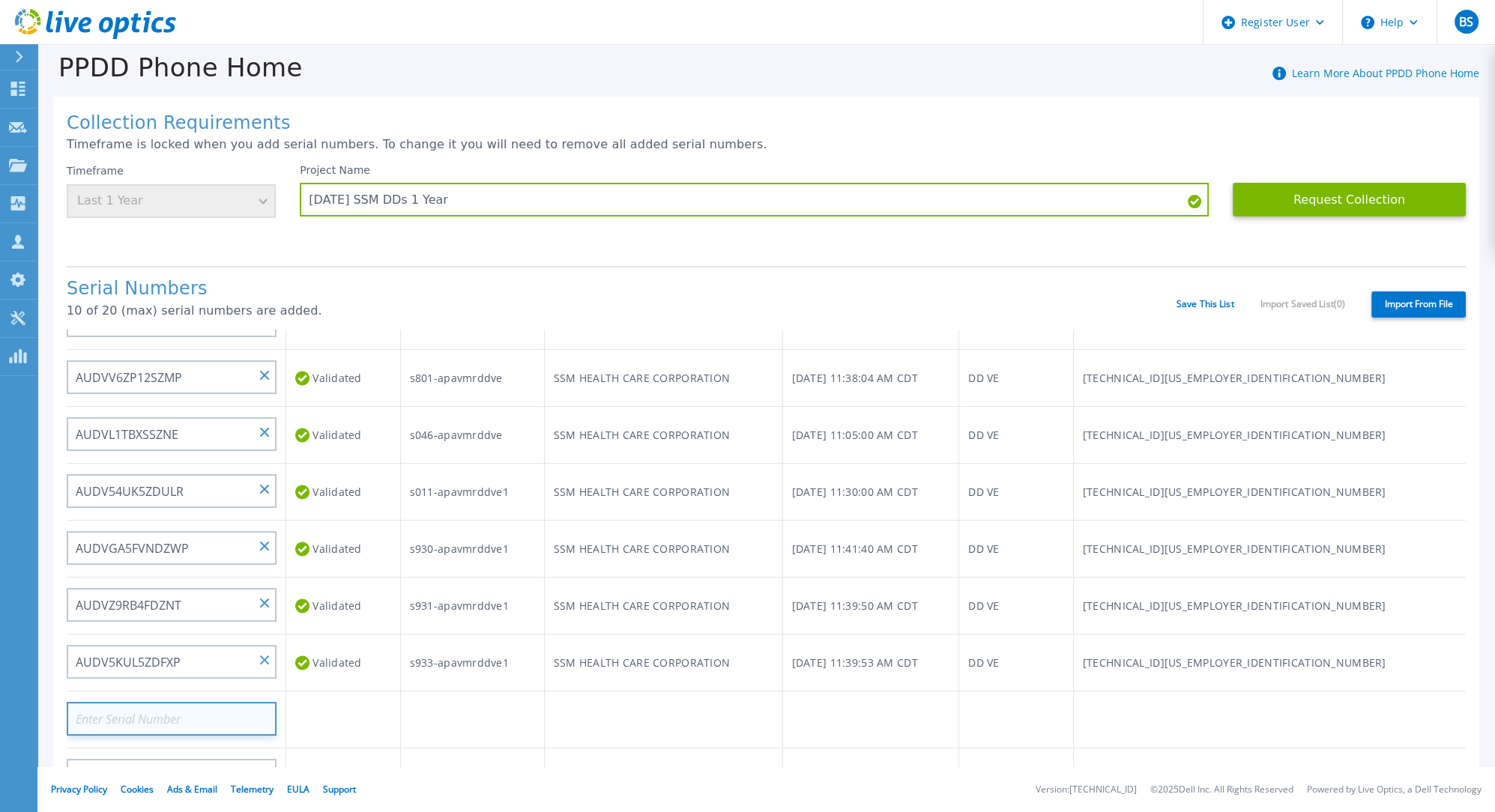
paste input "AUDVF7VFEGDFXR"
type input "AUDVF7VFEGDFXR"
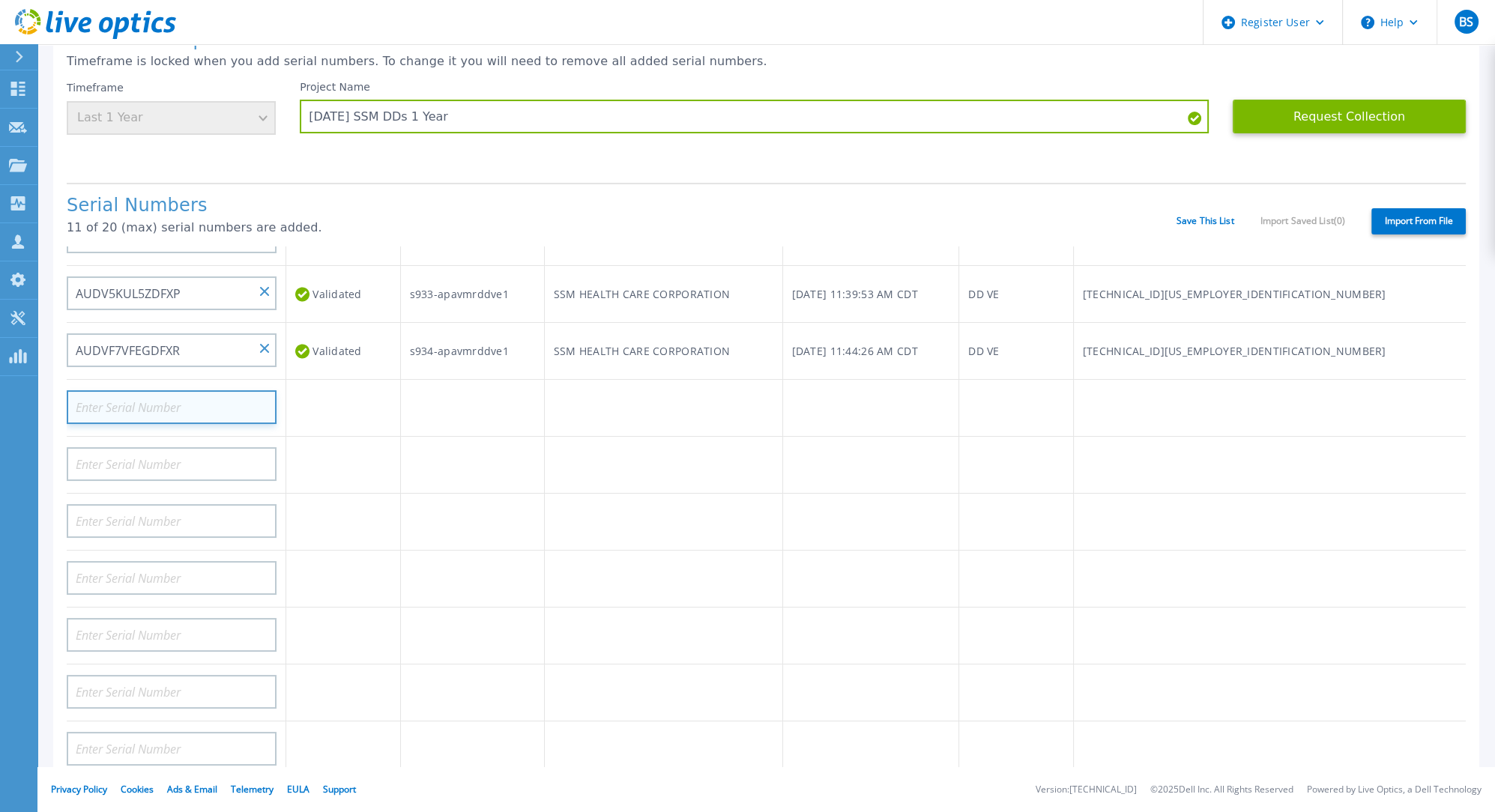
scroll to position [582, 0]
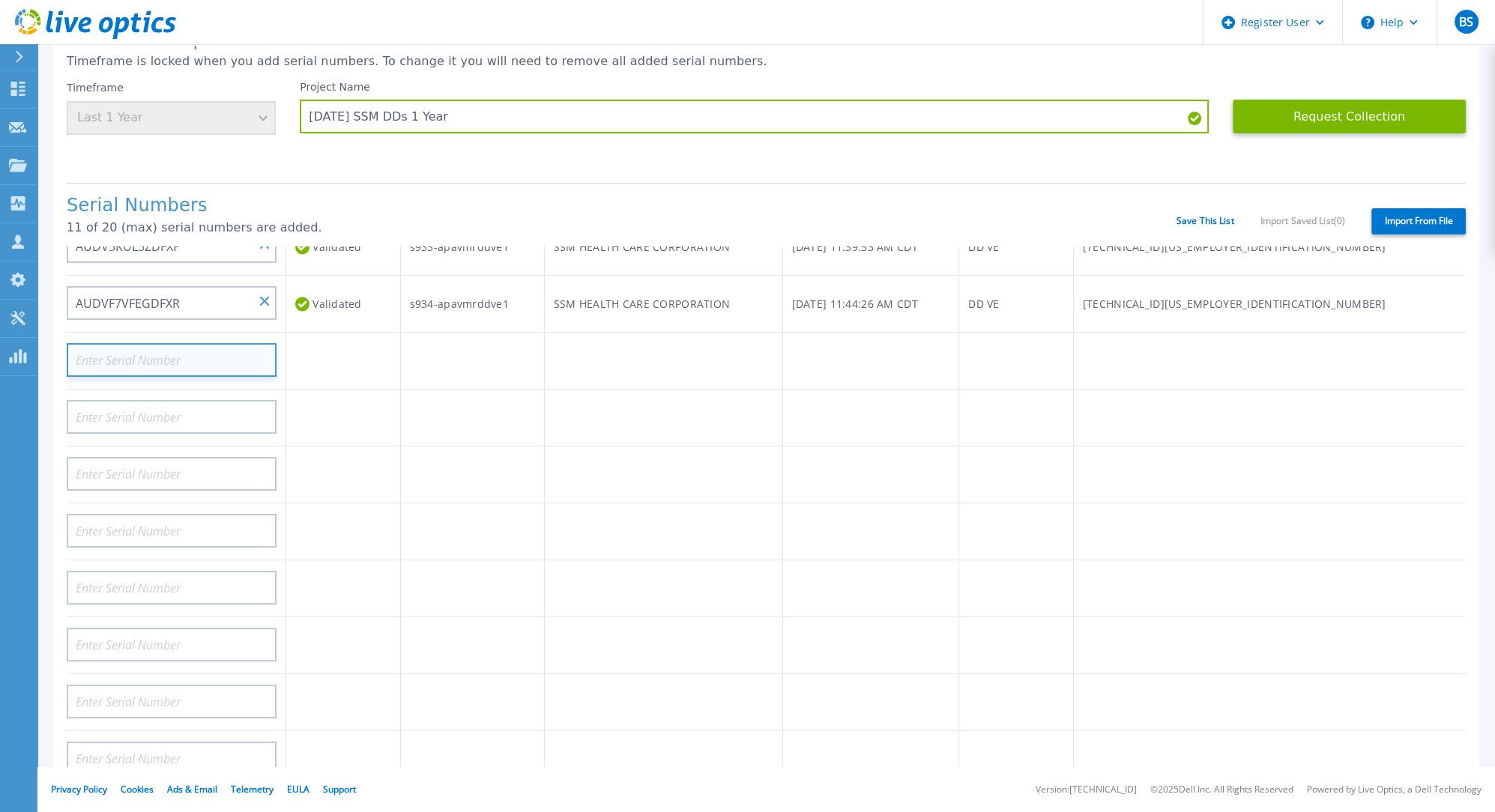
paste input "AUDVSYBHMRDJ11"
type input "AUDVSYBHMRDJ11"
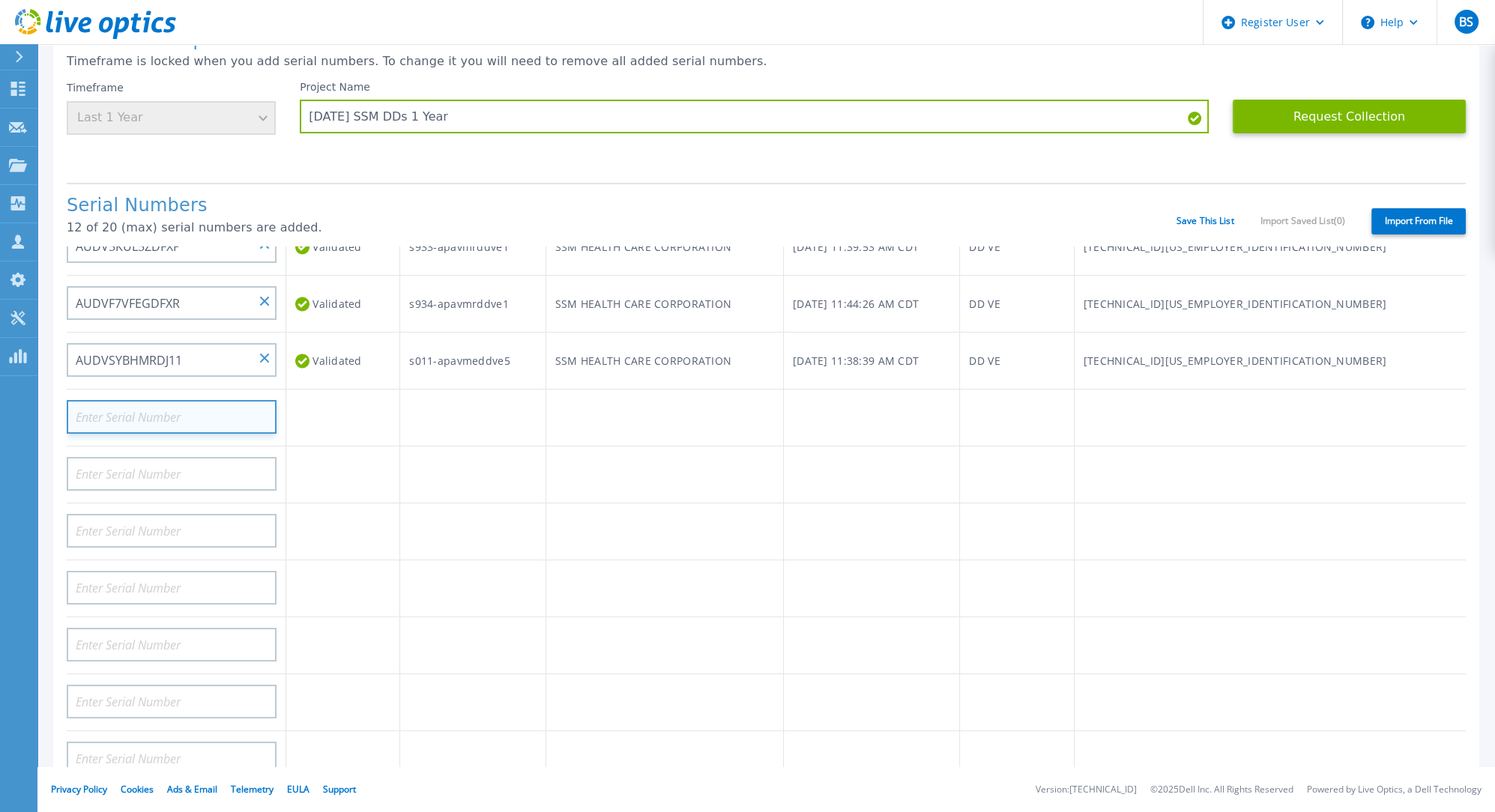
paste input "AUDV73SGS4DCKW"
type input "AUDV73SGS4DCKW"
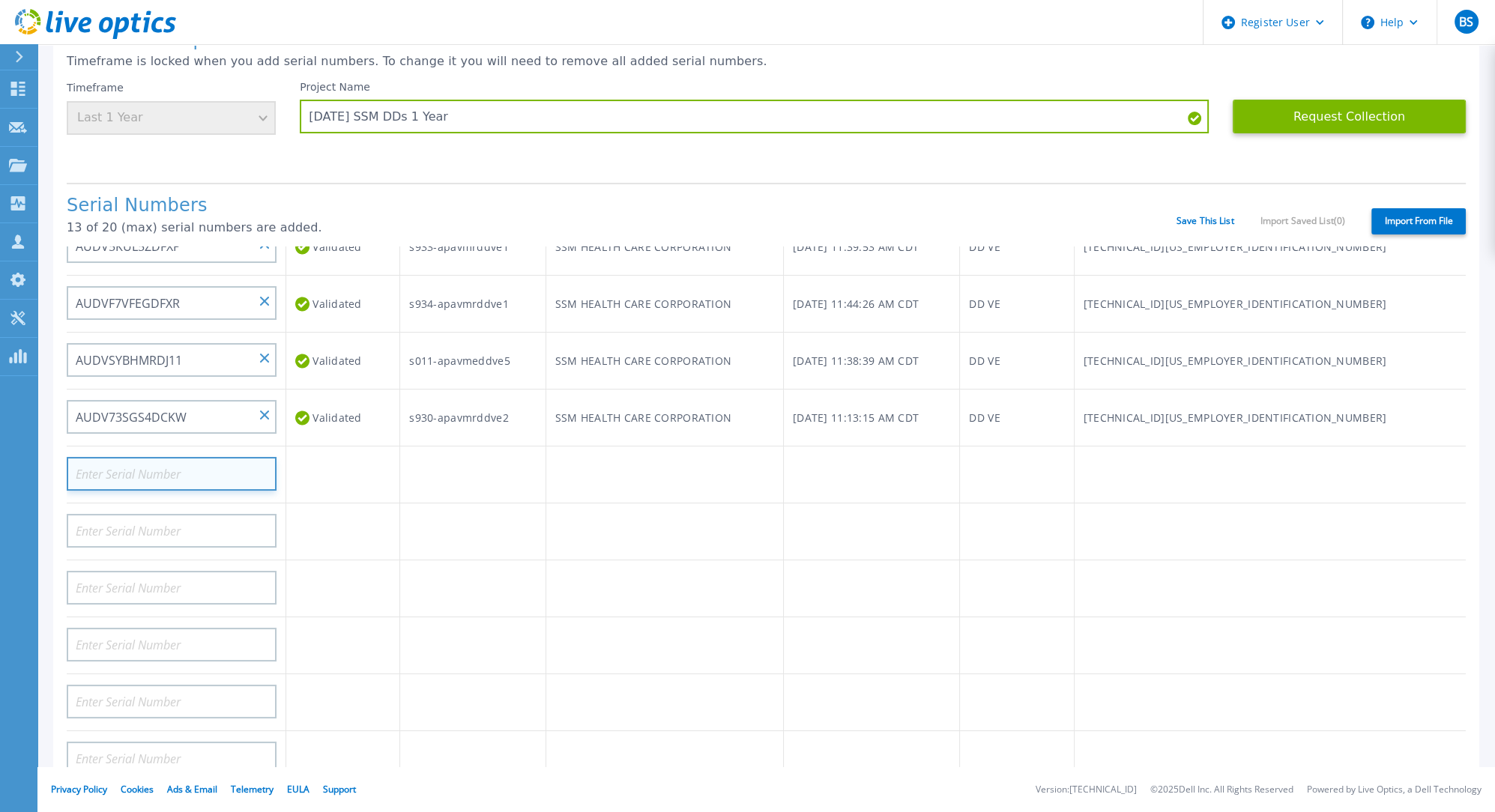
paste input "AUDV19XRNRDCJP"
type input "AUDV19XRNRDCJP"
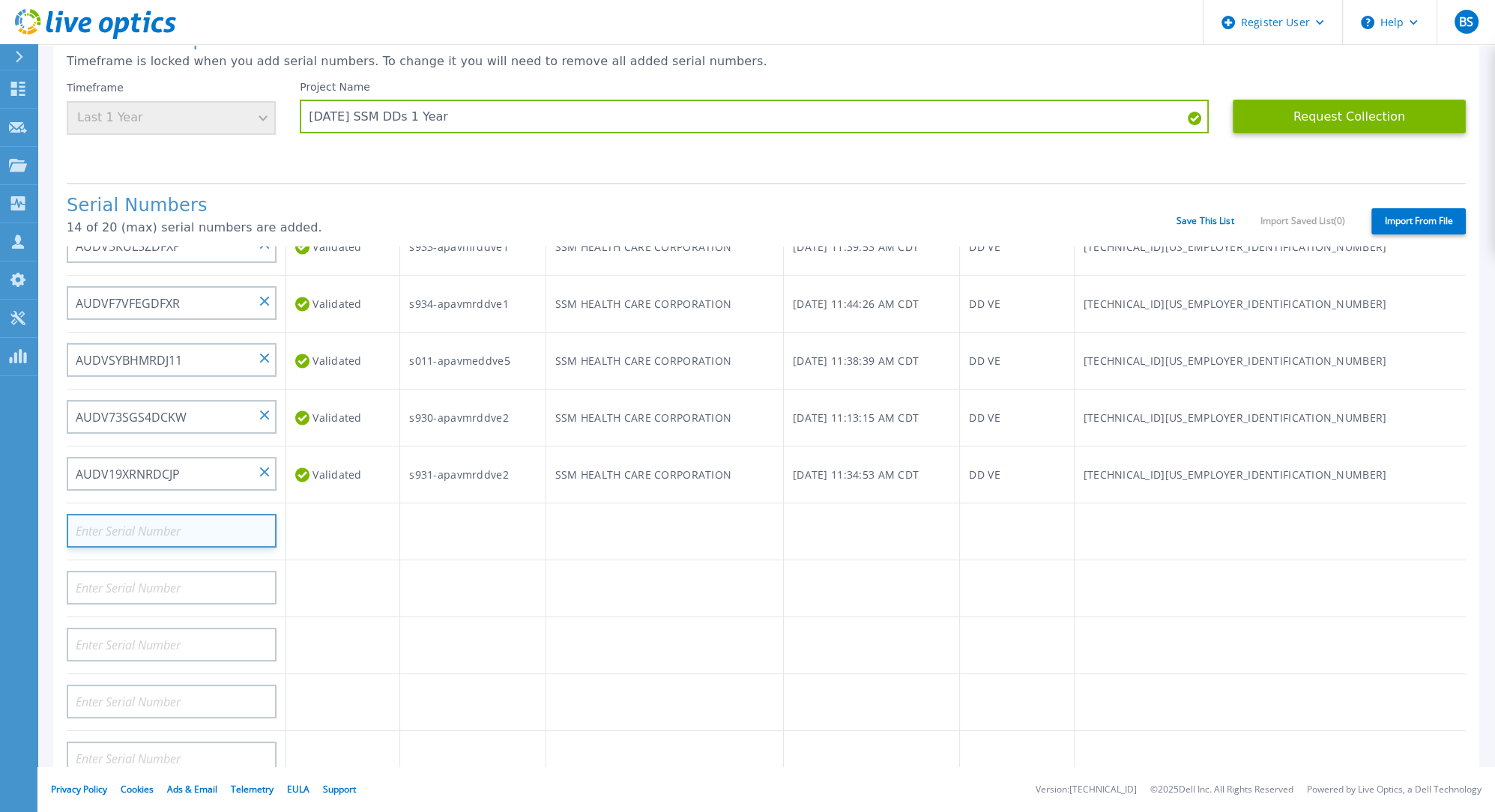
paste input "AUDVGA5FVNDZWP"
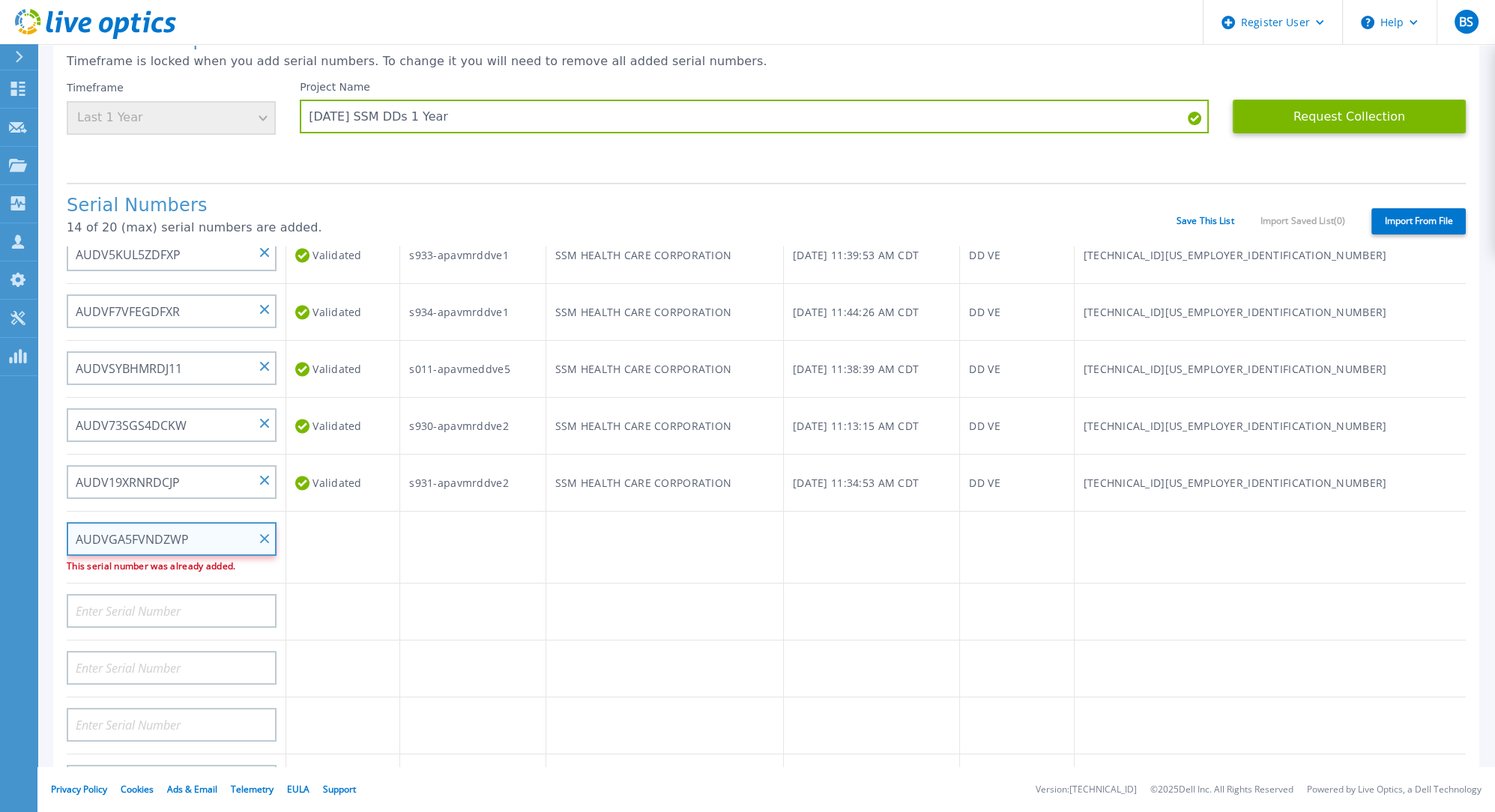
scroll to position [610, 0]
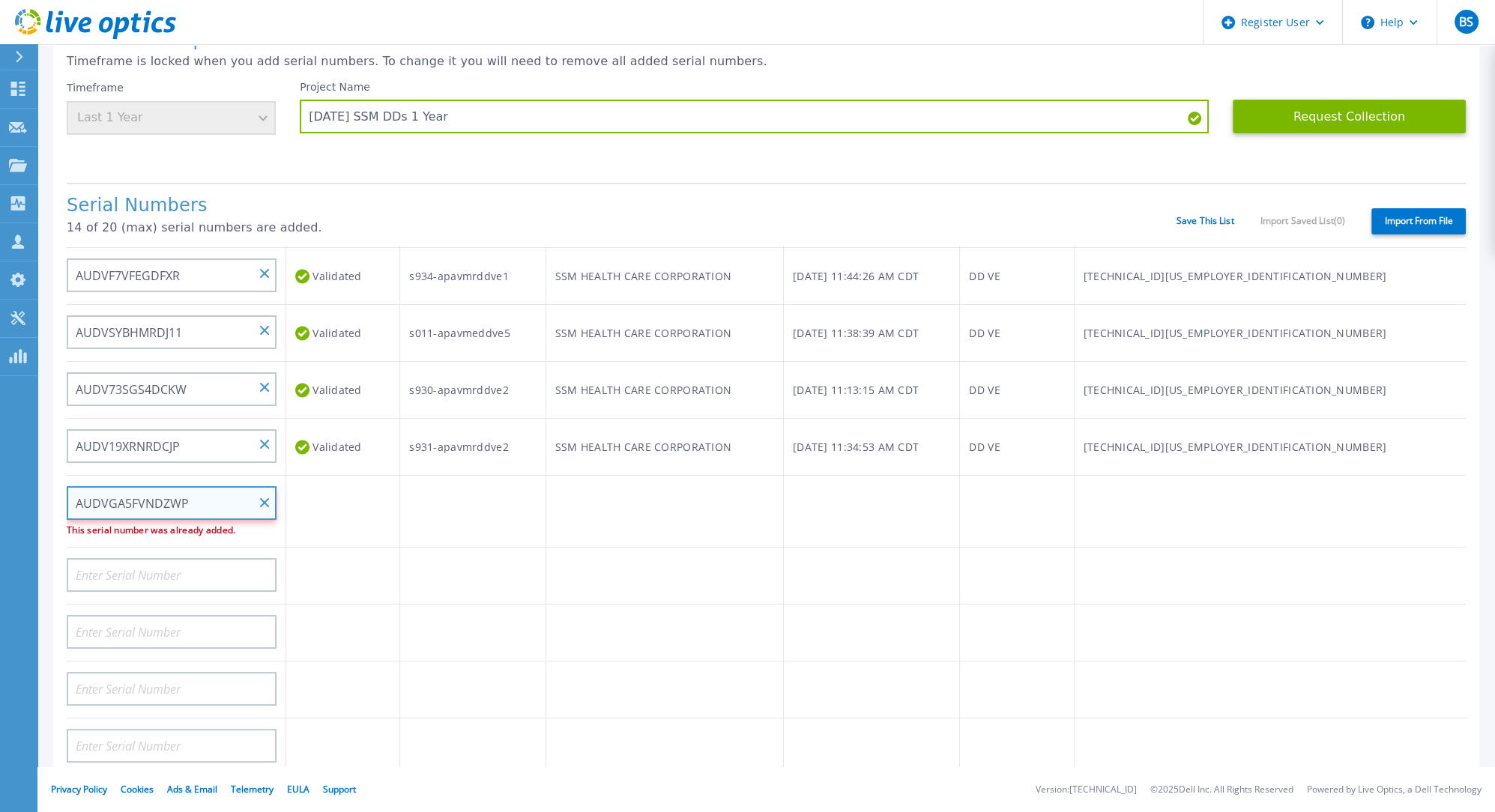
type input "AUDVGA5FVNDZWP"
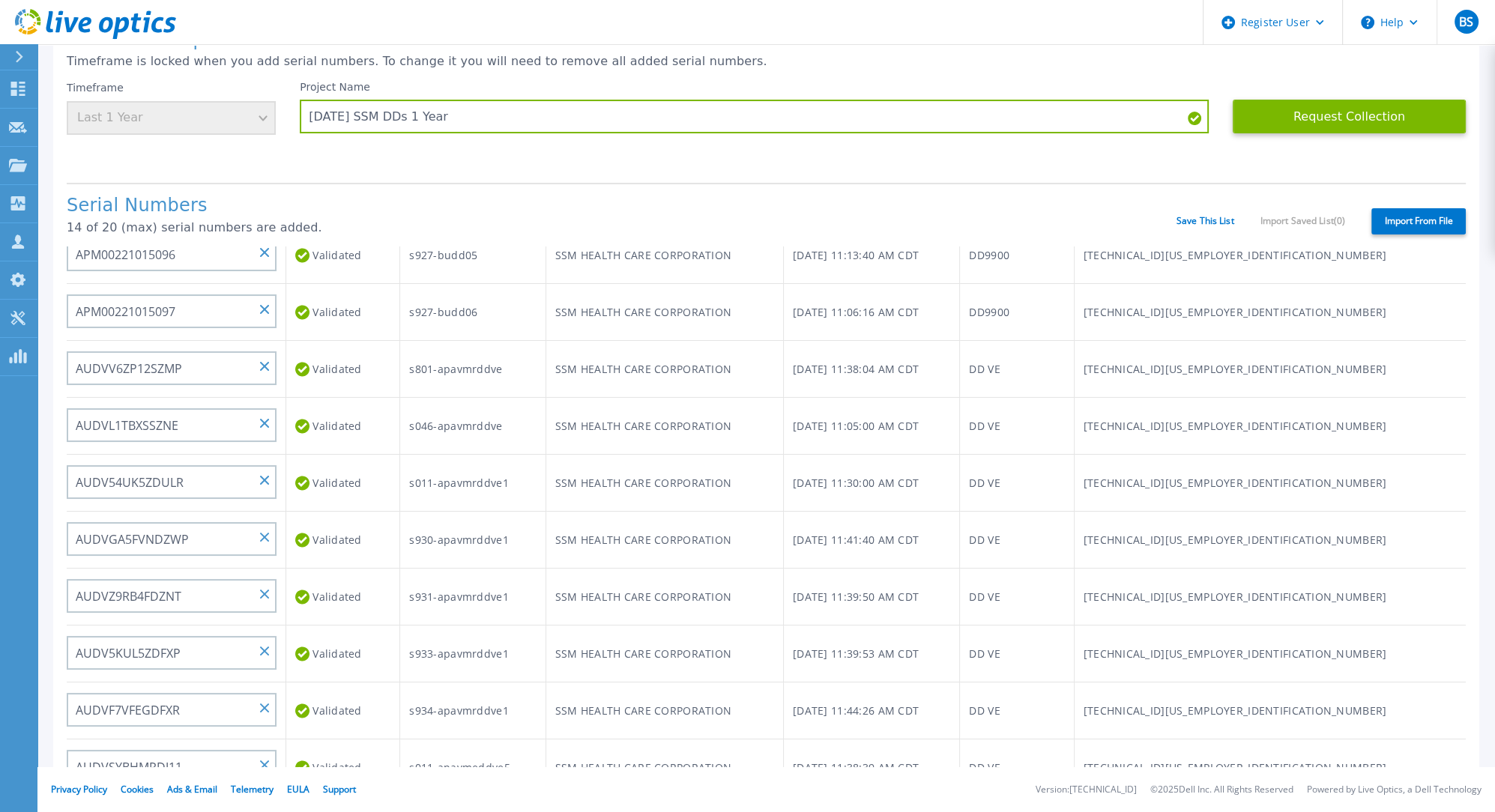
scroll to position [572, 0]
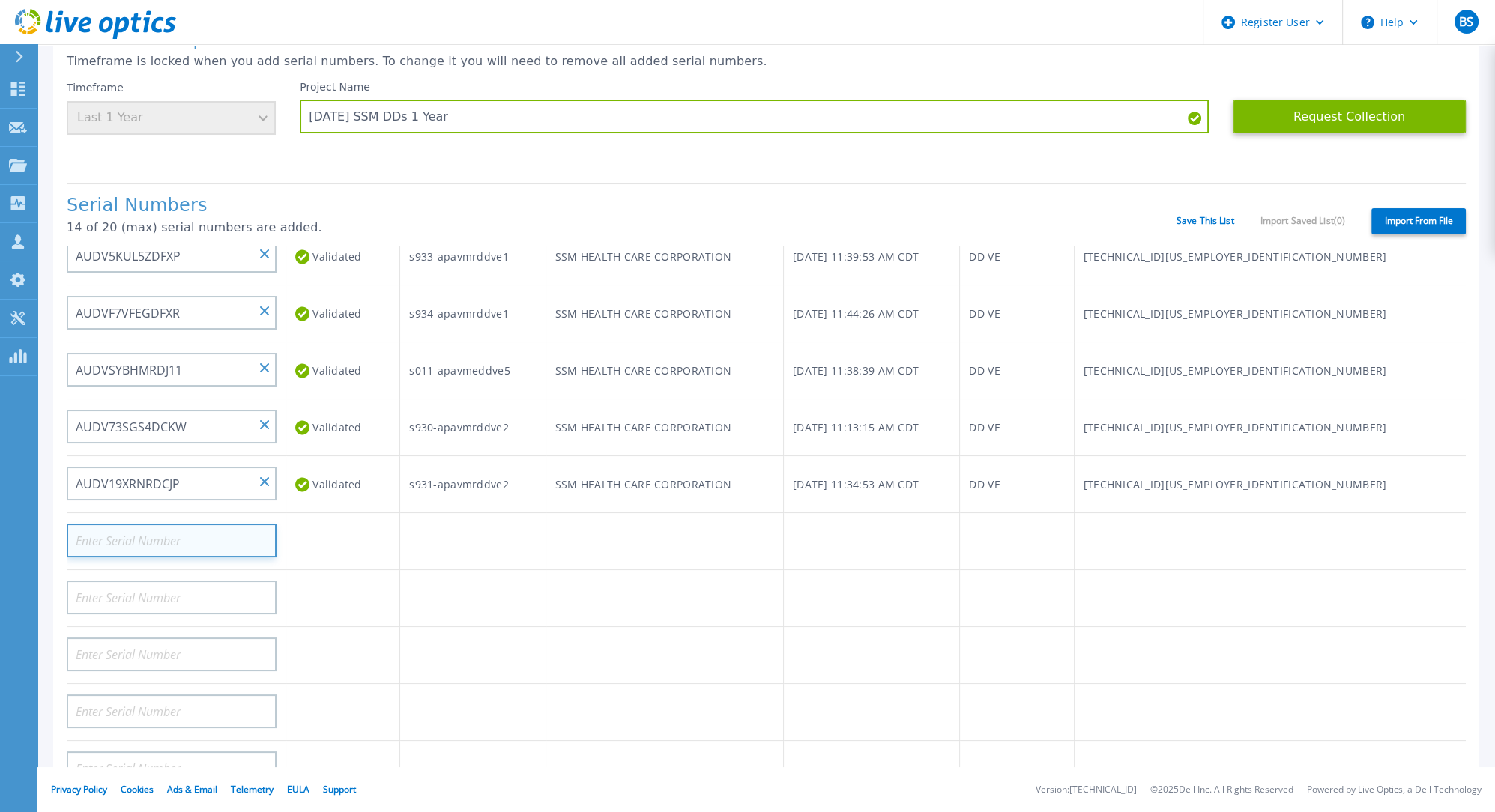
paste input "AUDVV6ZP12SZMP"
click at [124, 538] on input "AUDVV6ZP12SZMP" at bounding box center [172, 540] width 210 height 34
paste input "54UK5ZDULR"
click at [113, 532] on input "AUDV54UK5ZDULR" at bounding box center [172, 540] width 210 height 34
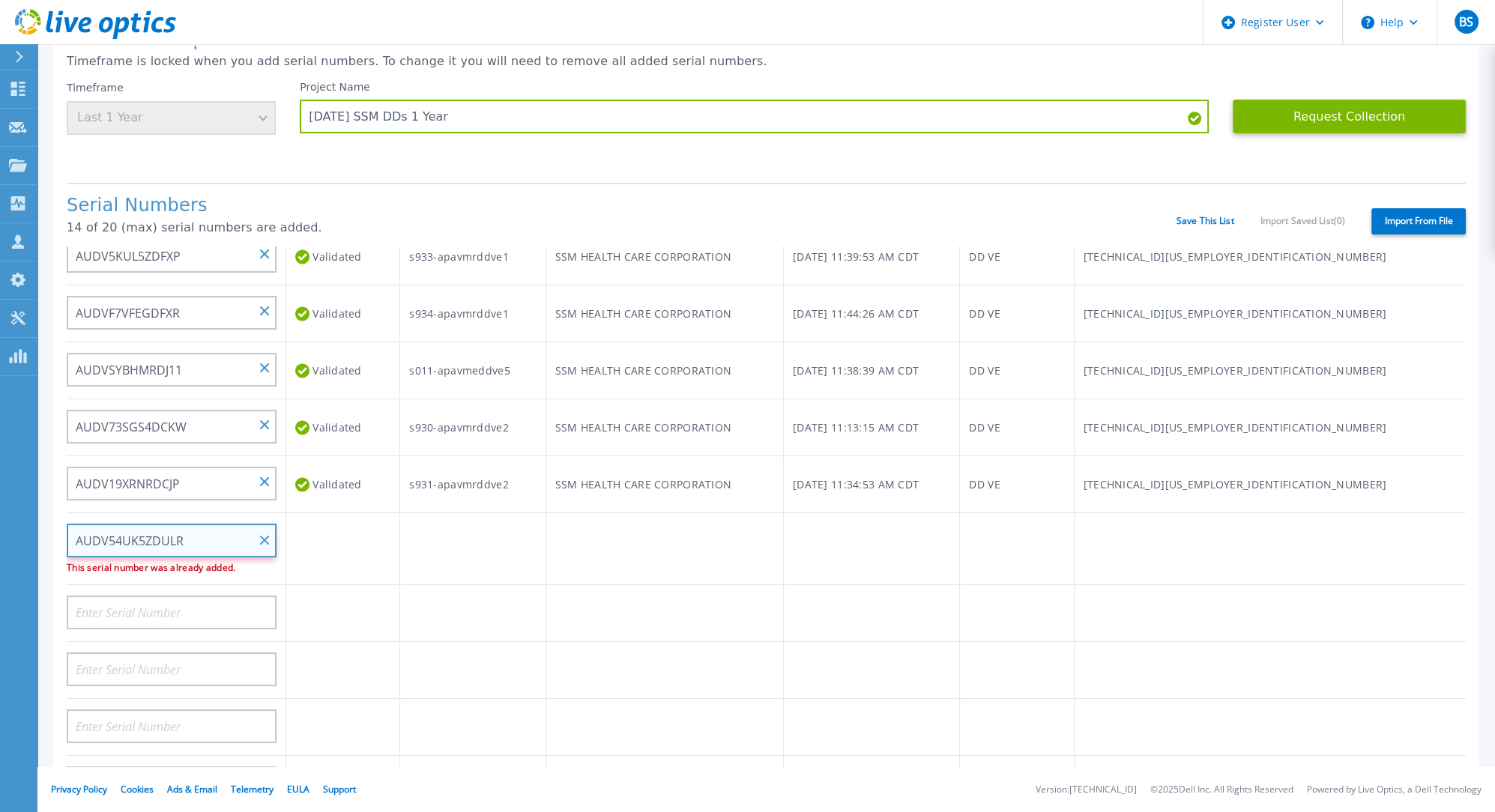
click at [113, 532] on input "AUDV54UK5ZDULR" at bounding box center [172, 540] width 210 height 34
paste input "PM00190610284"
type input "APM00190610284"
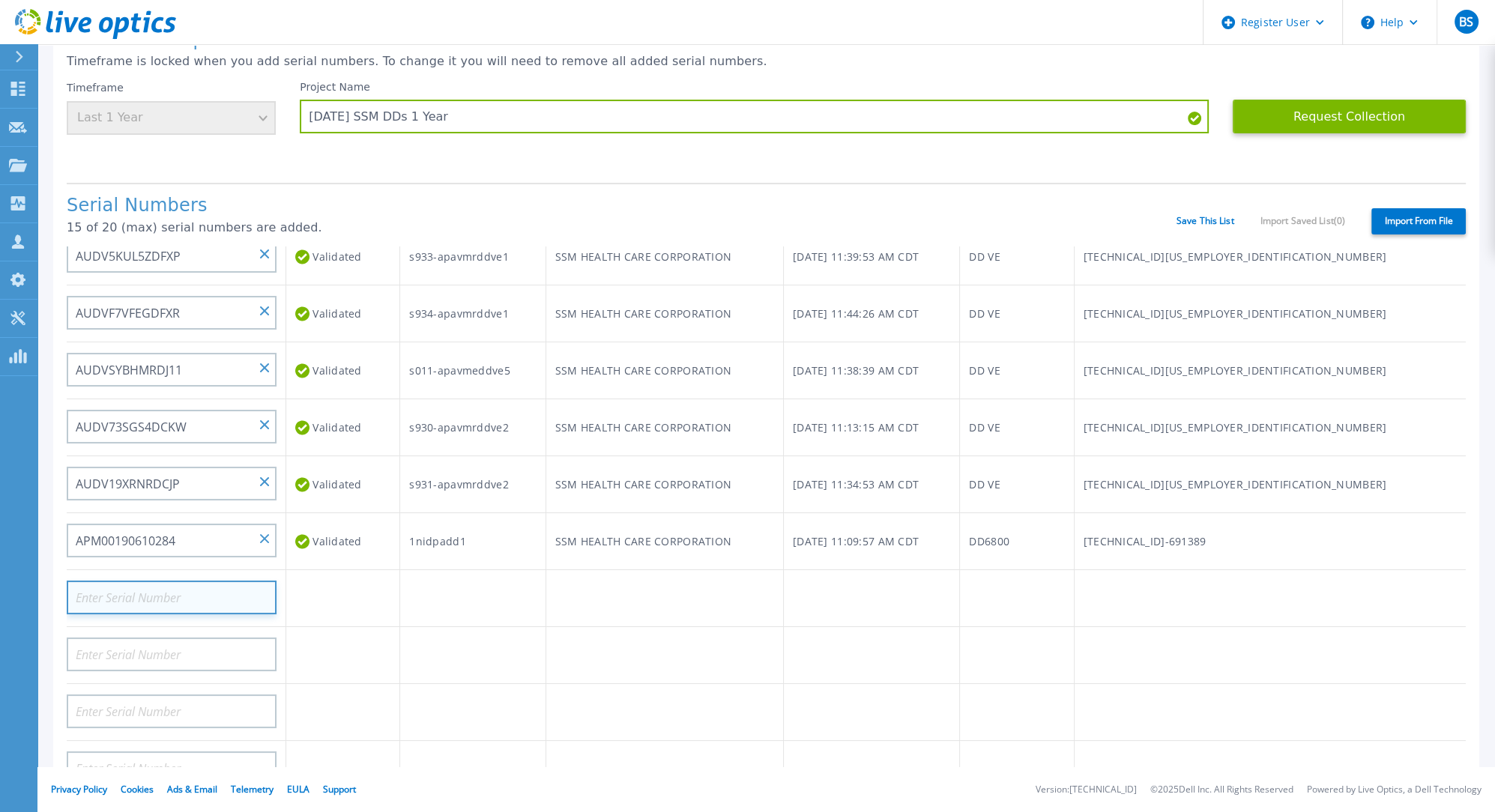
paste input "AUDVL1TBXSSZNE"
click at [114, 588] on input "AUDVL1TBXSSZNE" at bounding box center [172, 597] width 210 height 34
paste input "PM00190116913"
type input "APM00190116913"
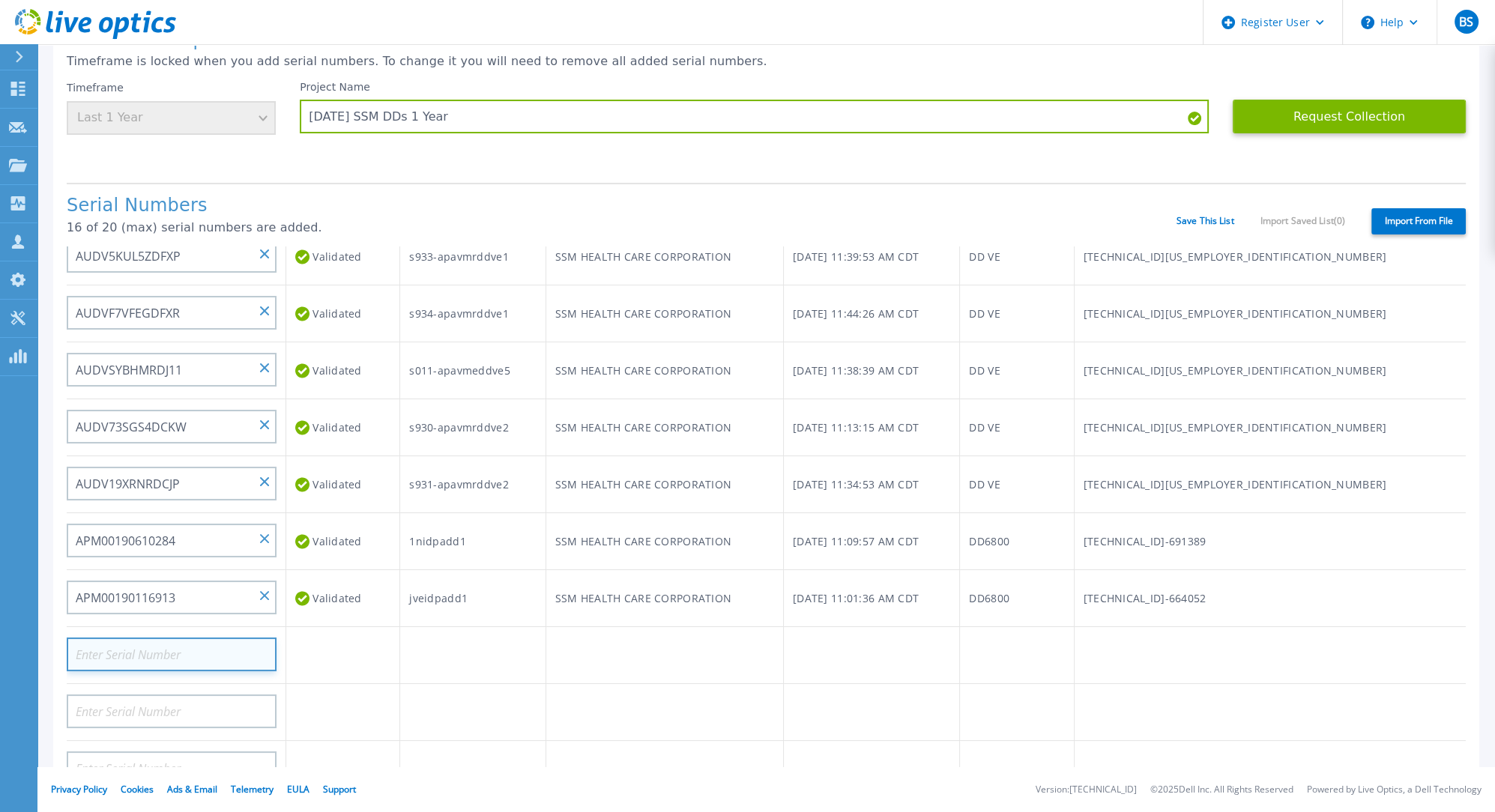
paste input "ELMDDV101956WY"
type input "ELMDDV101956WY"
paste input "FLA00140100085"
type input "FLA00140100085"
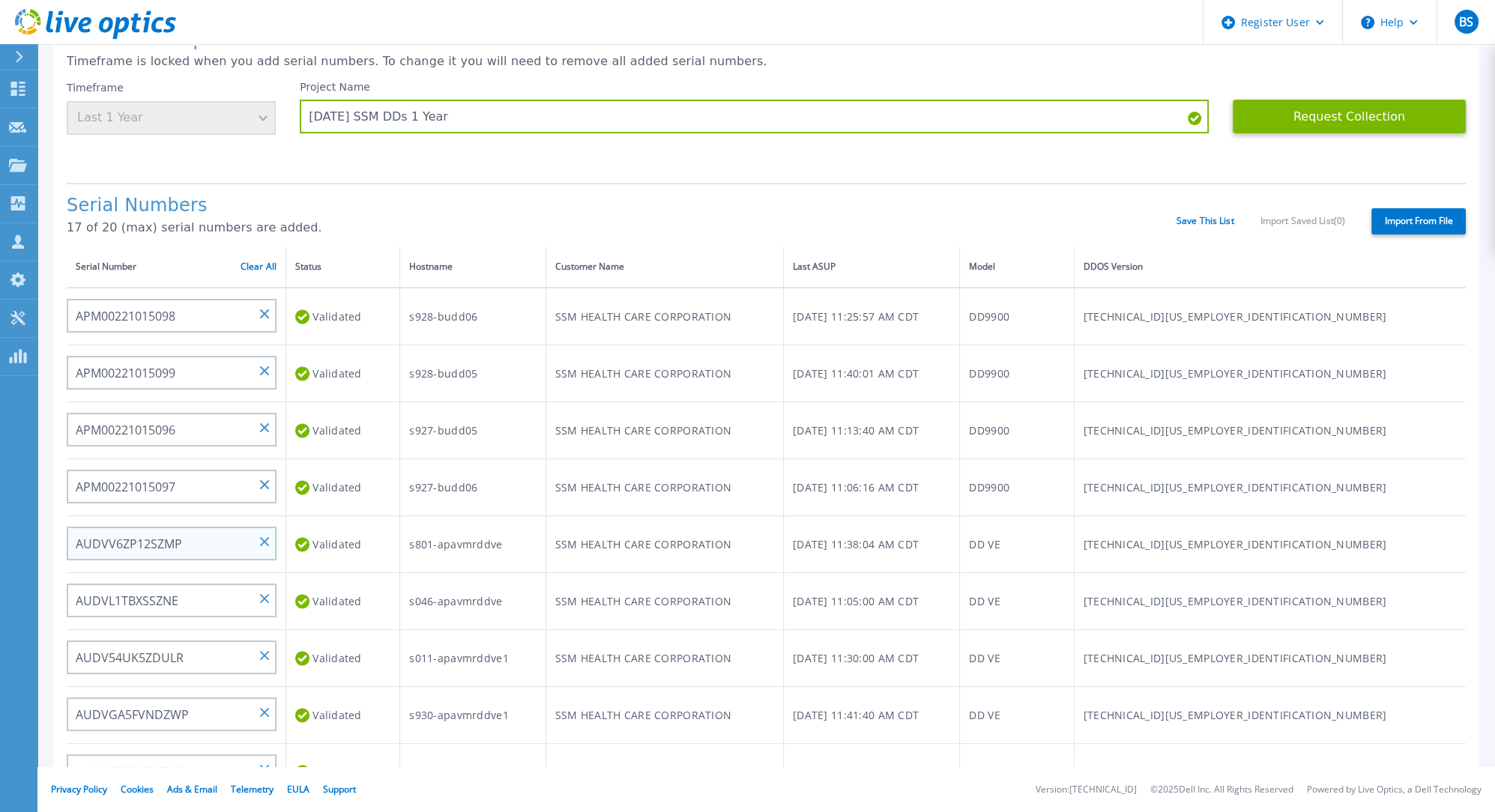
scroll to position [0, 0]
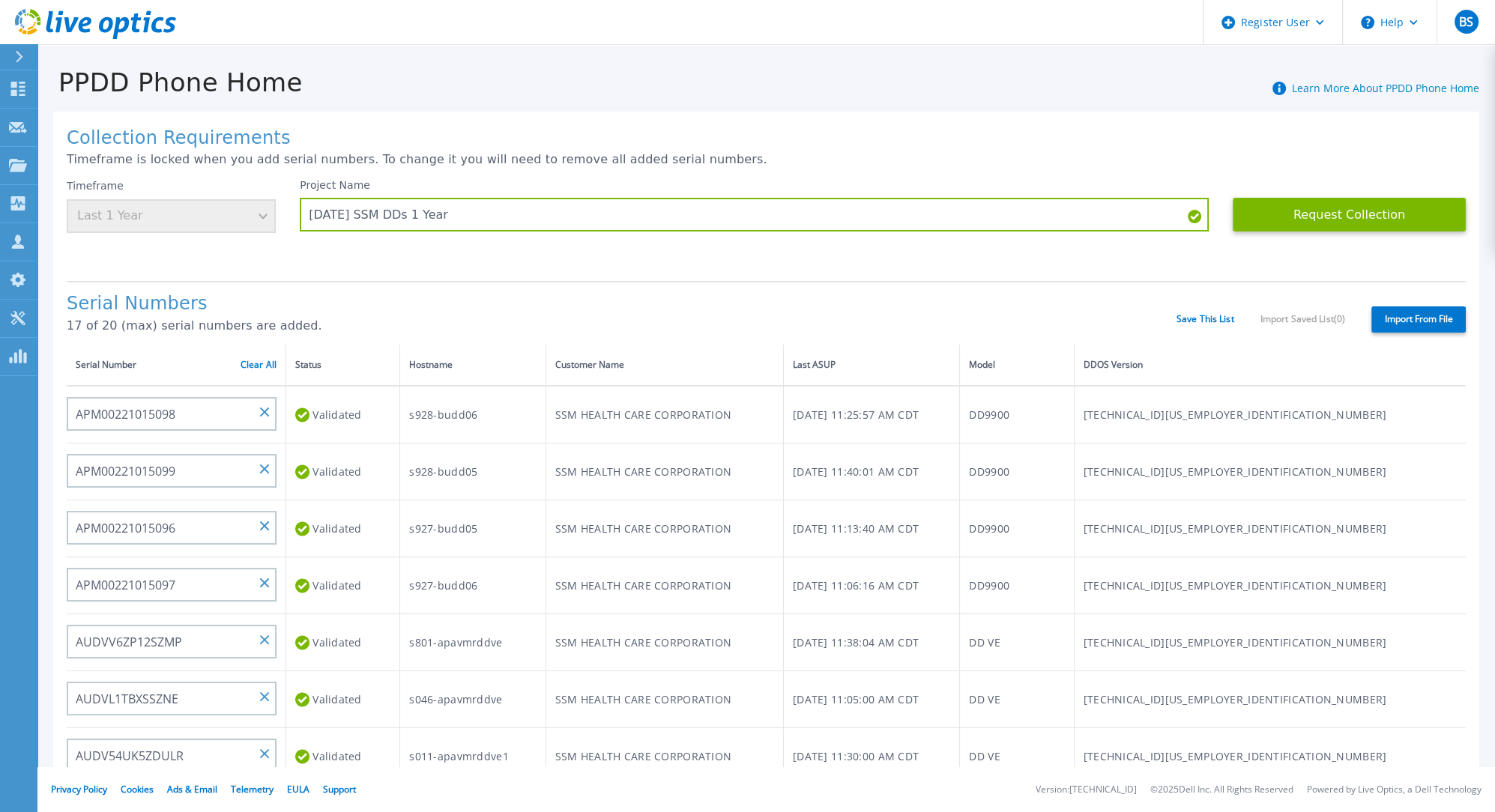
click at [1113, 74] on div "PPDD Phone Home Learn More About PPDD Phone Home" at bounding box center [759, 74] width 1442 height 47
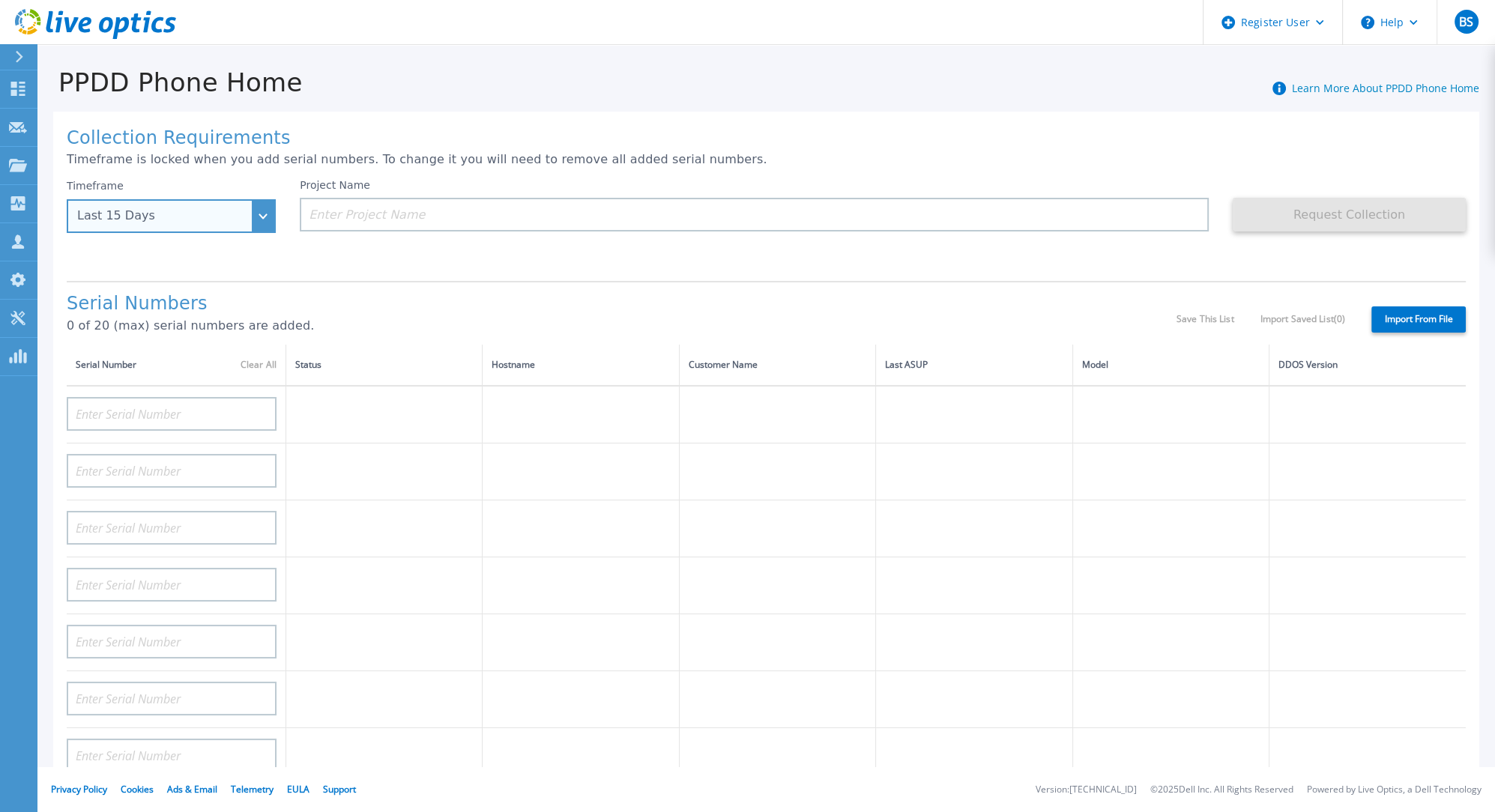
click at [257, 211] on div "Last 15 Days" at bounding box center [171, 216] width 209 height 34
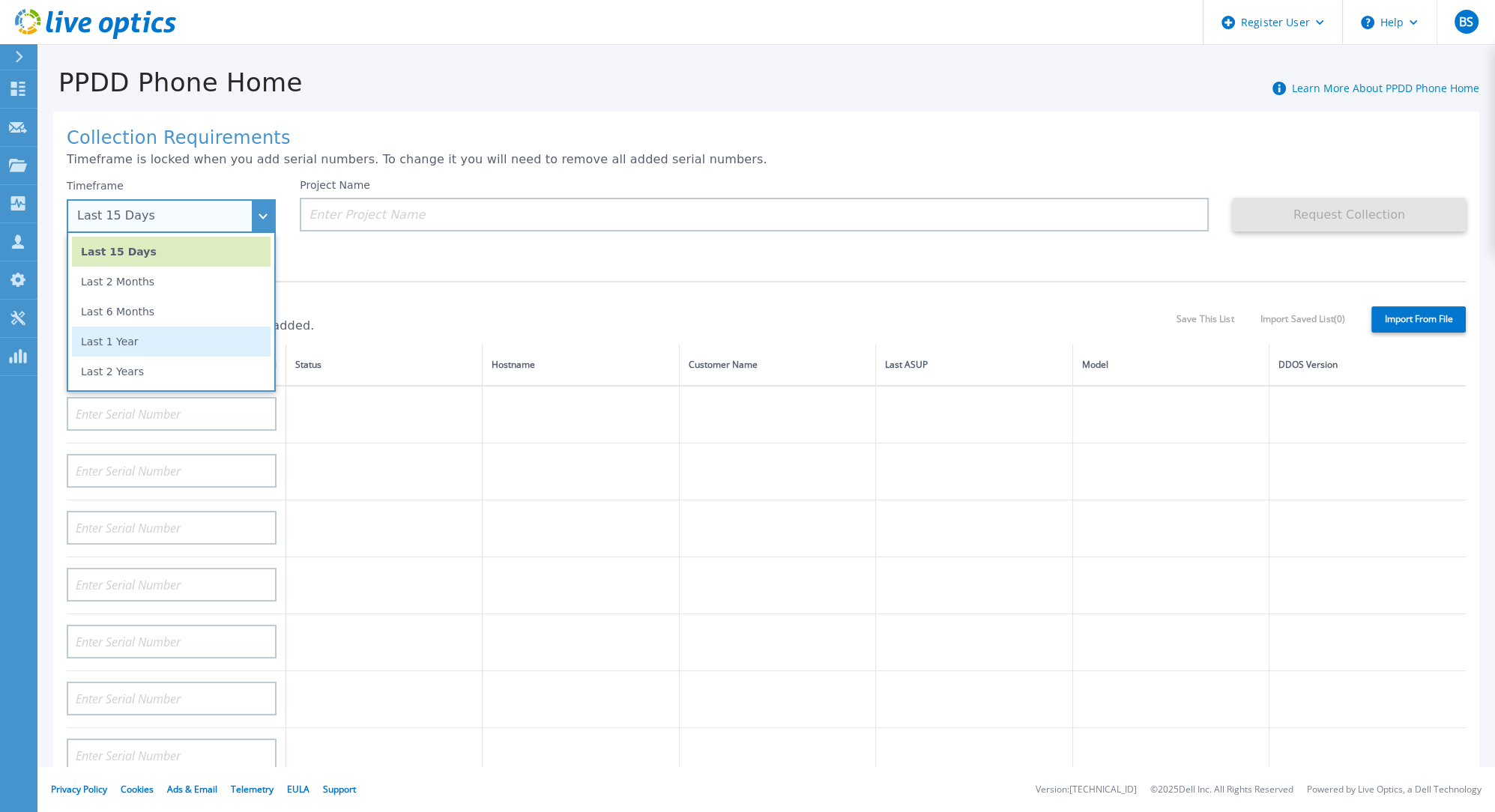
click at [127, 339] on li "Last 1 Year" at bounding box center [171, 341] width 198 height 30
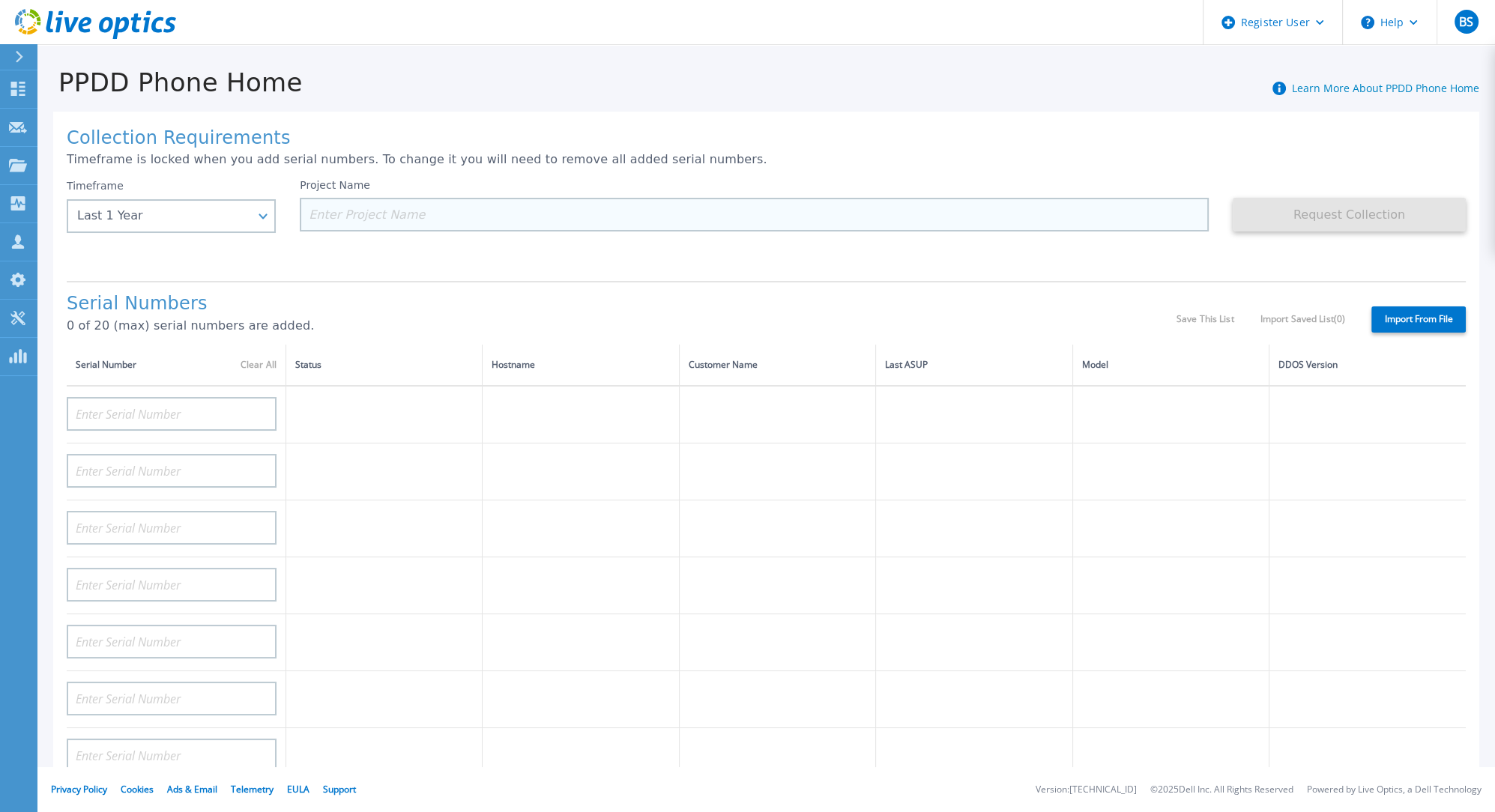
click at [377, 213] on input at bounding box center [755, 215] width 909 height 34
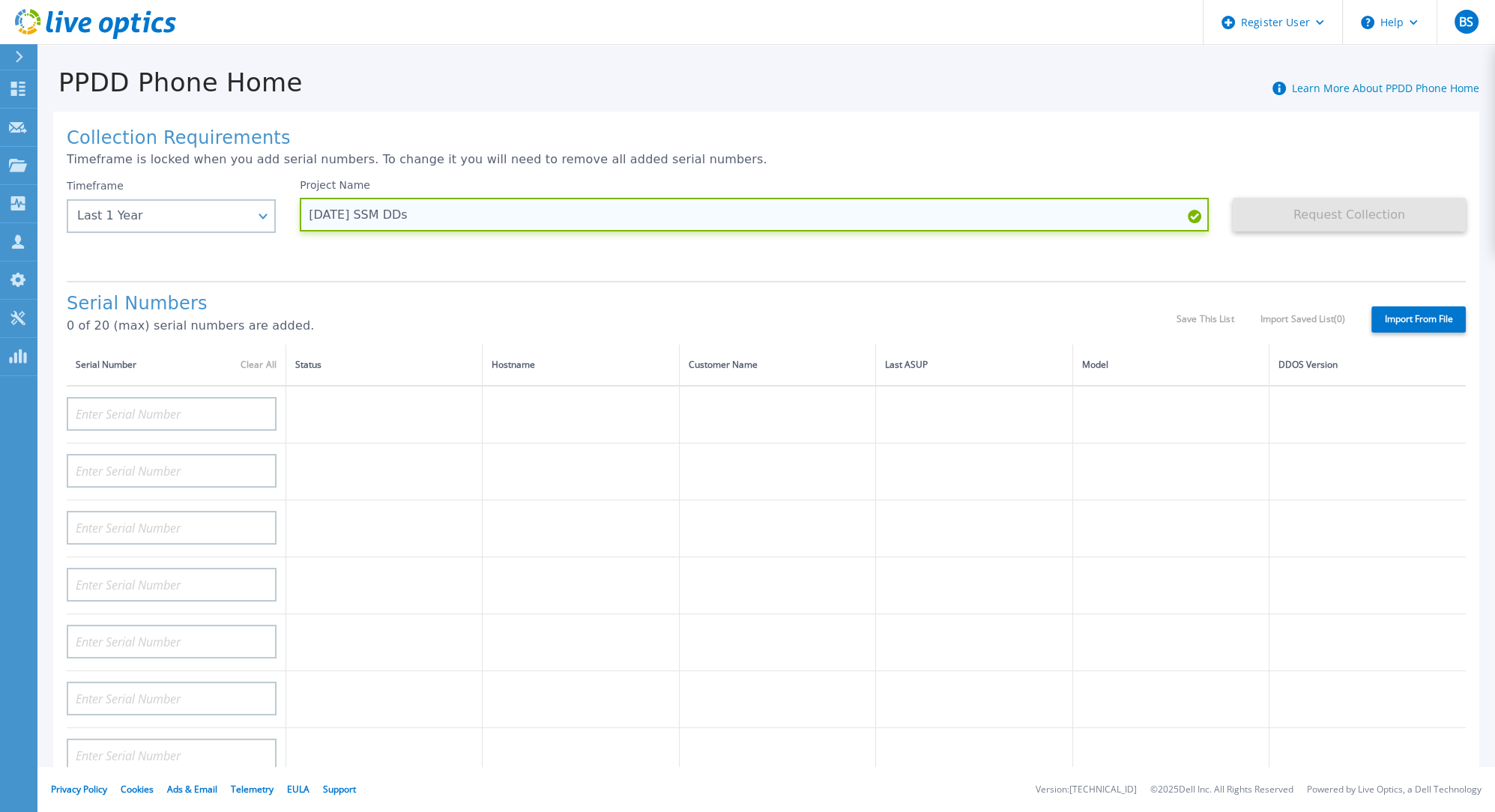
type input "2025.10.13 SSM DDs"
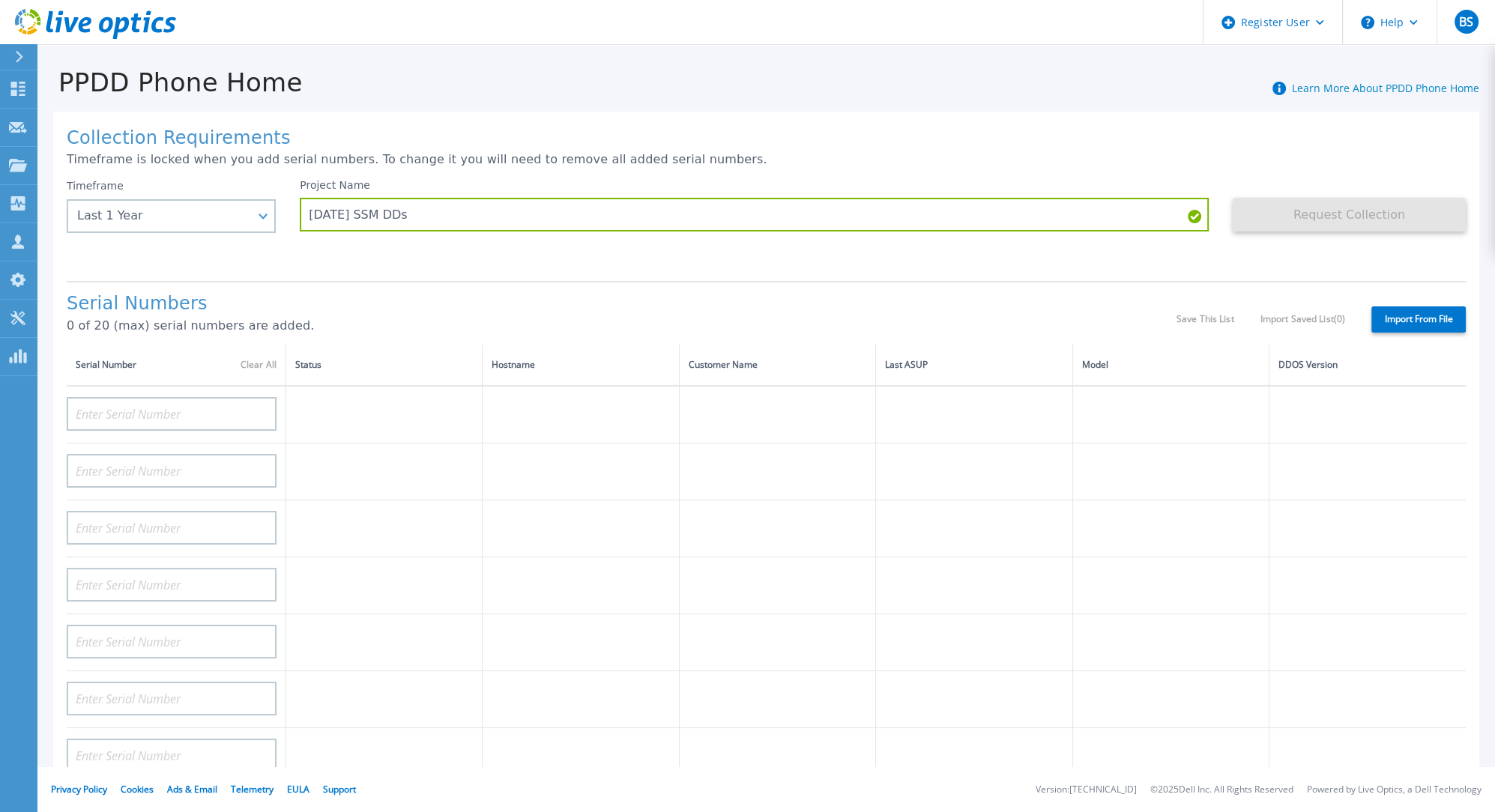
click at [1373, 313] on label "Import From File" at bounding box center [1418, 320] width 94 height 26
click at [0, 0] on input "Import From File" at bounding box center [0, 0] width 0 height 0
click at [1377, 316] on label "Import From File" at bounding box center [1418, 320] width 94 height 26
click at [0, 0] on input "Import From File" at bounding box center [0, 0] width 0 height 0
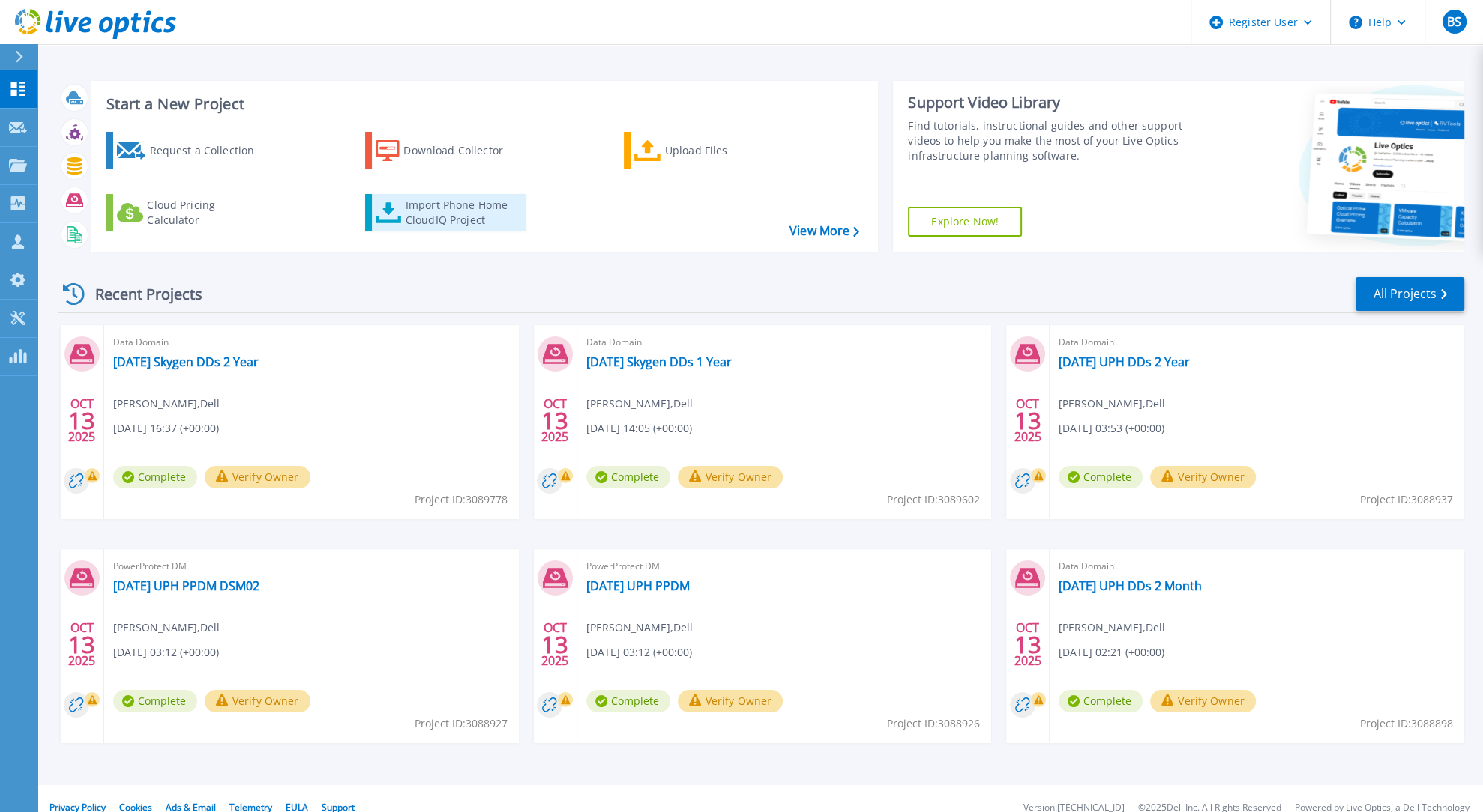
click at [466, 204] on div "Import Phone Home CloudIQ Project" at bounding box center [464, 213] width 117 height 30
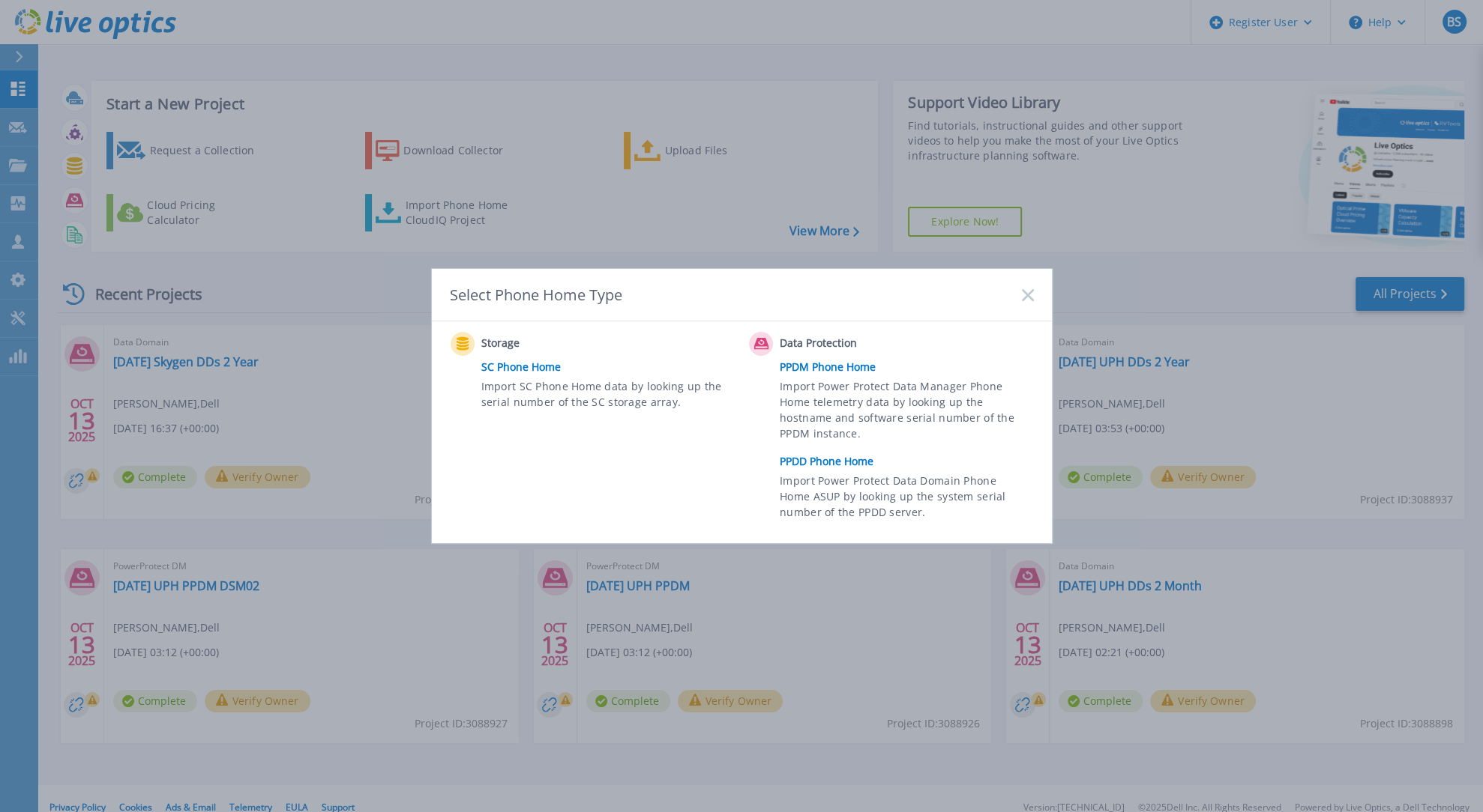
click at [813, 457] on link "PPDD Phone Home" at bounding box center [910, 461] width 260 height 22
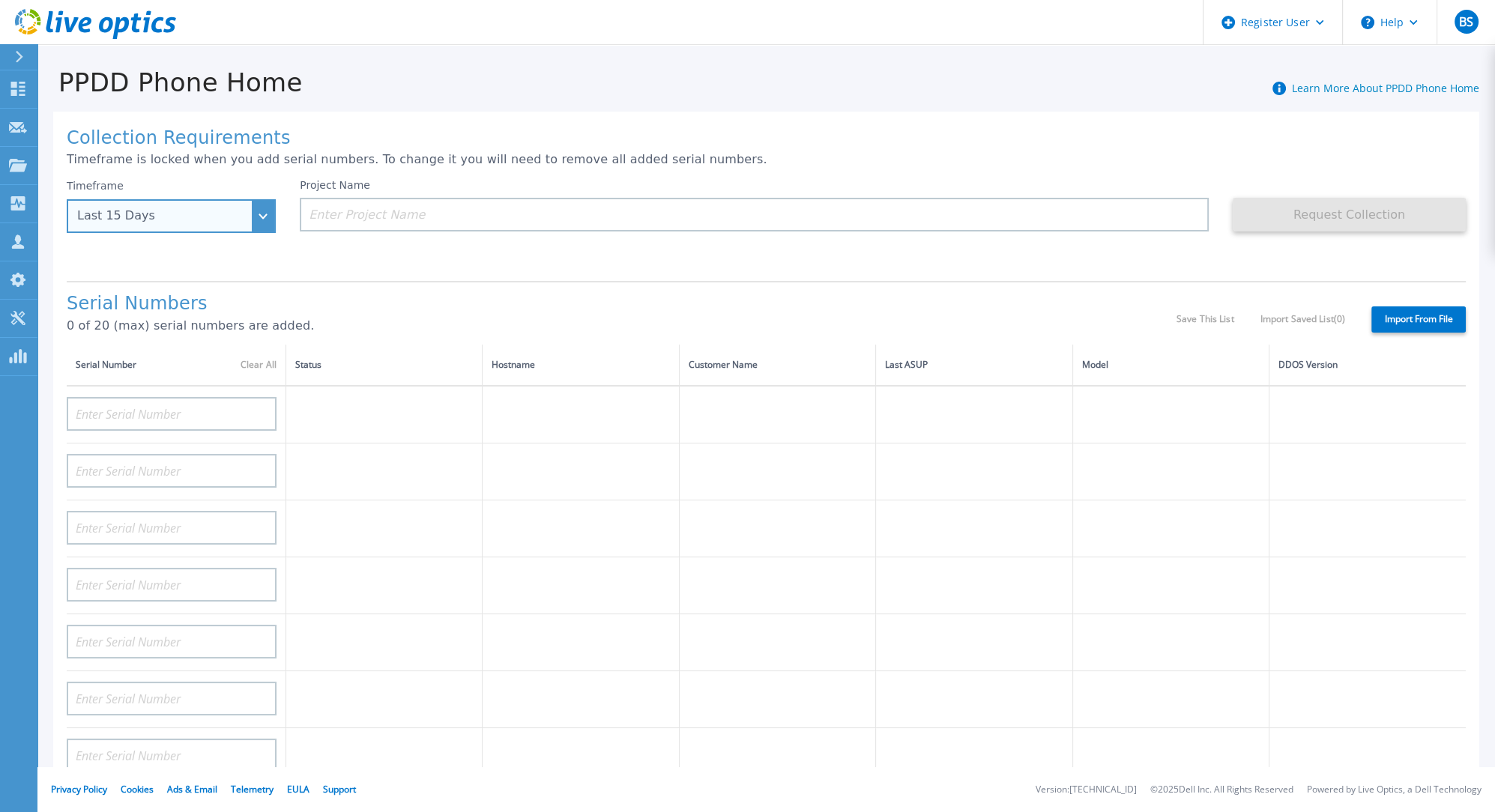
click at [270, 217] on div "Last 15 Days" at bounding box center [171, 216] width 209 height 34
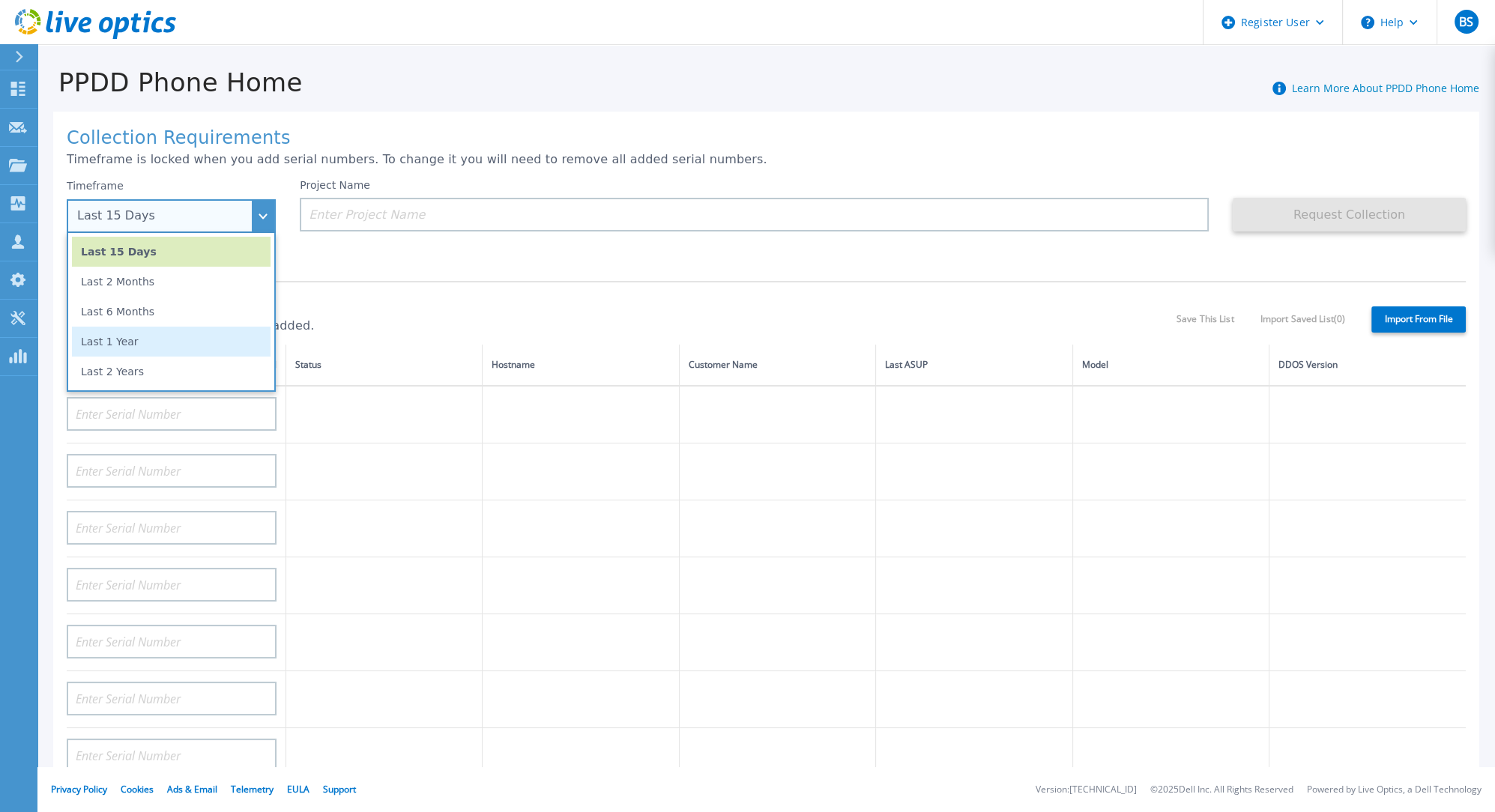
click at [152, 335] on li "Last 1 Year" at bounding box center [171, 341] width 198 height 30
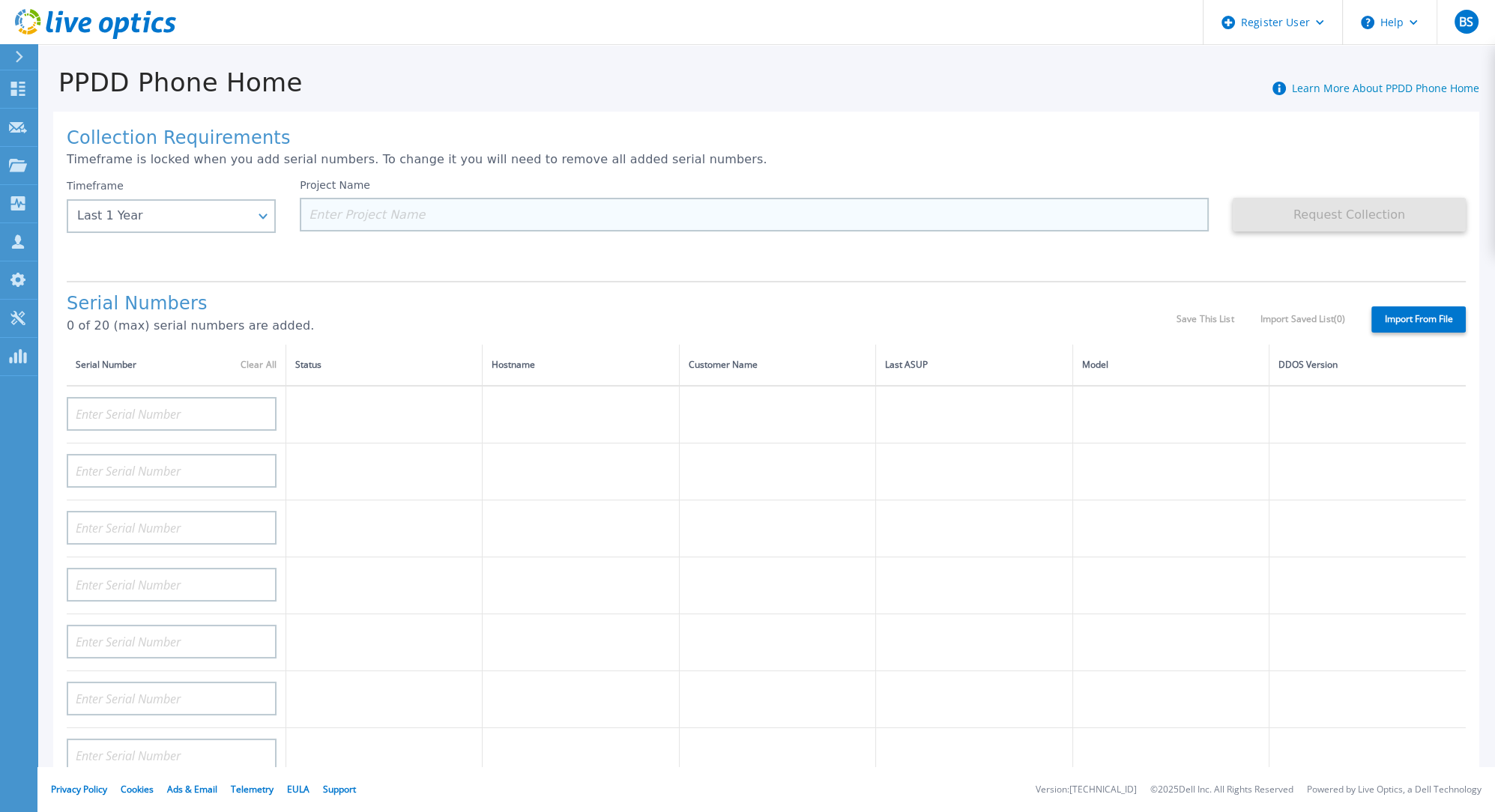
click at [393, 213] on input at bounding box center [755, 215] width 909 height 34
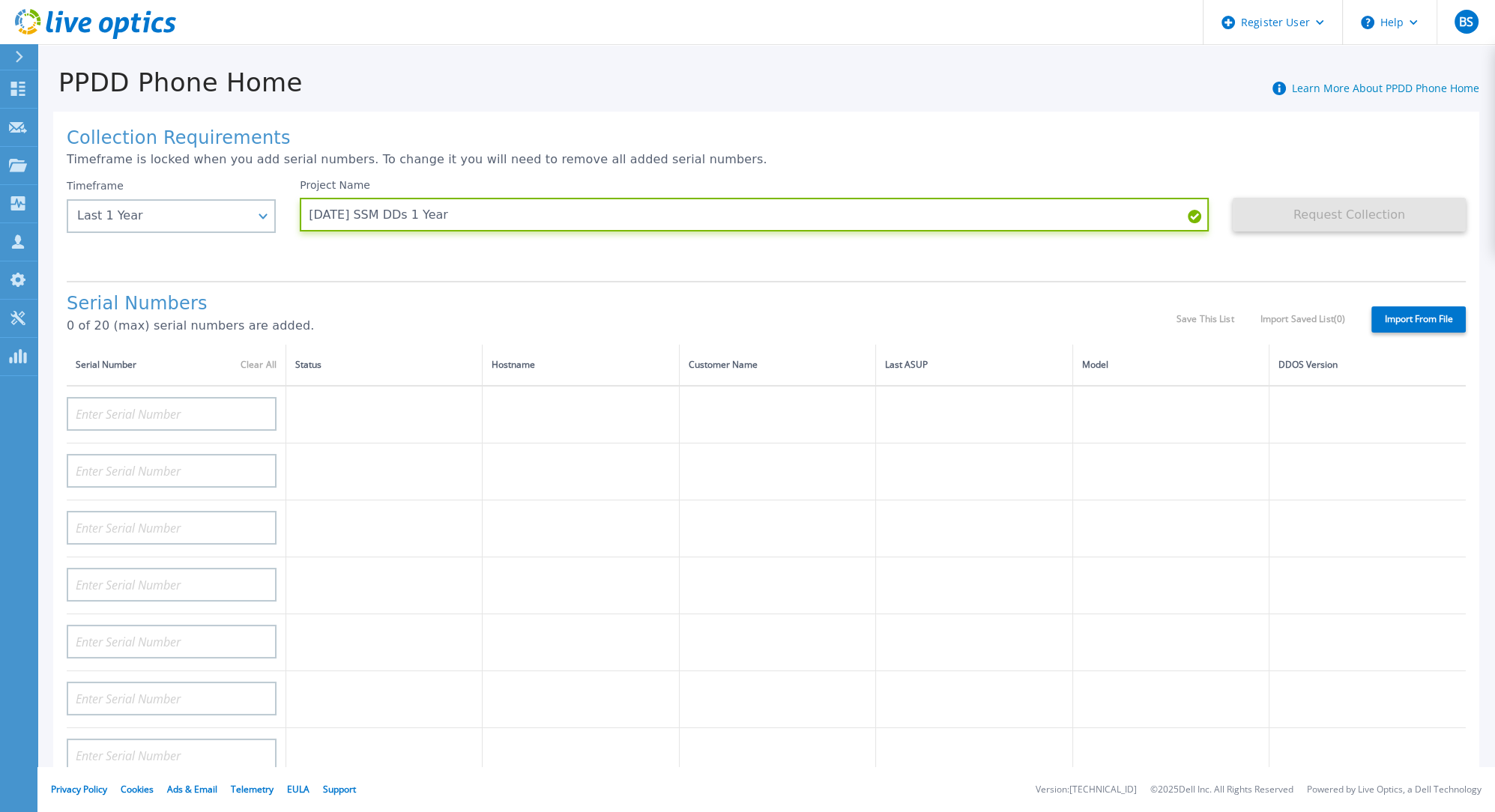
type input "[DATE] SSM DDs 1 Year"
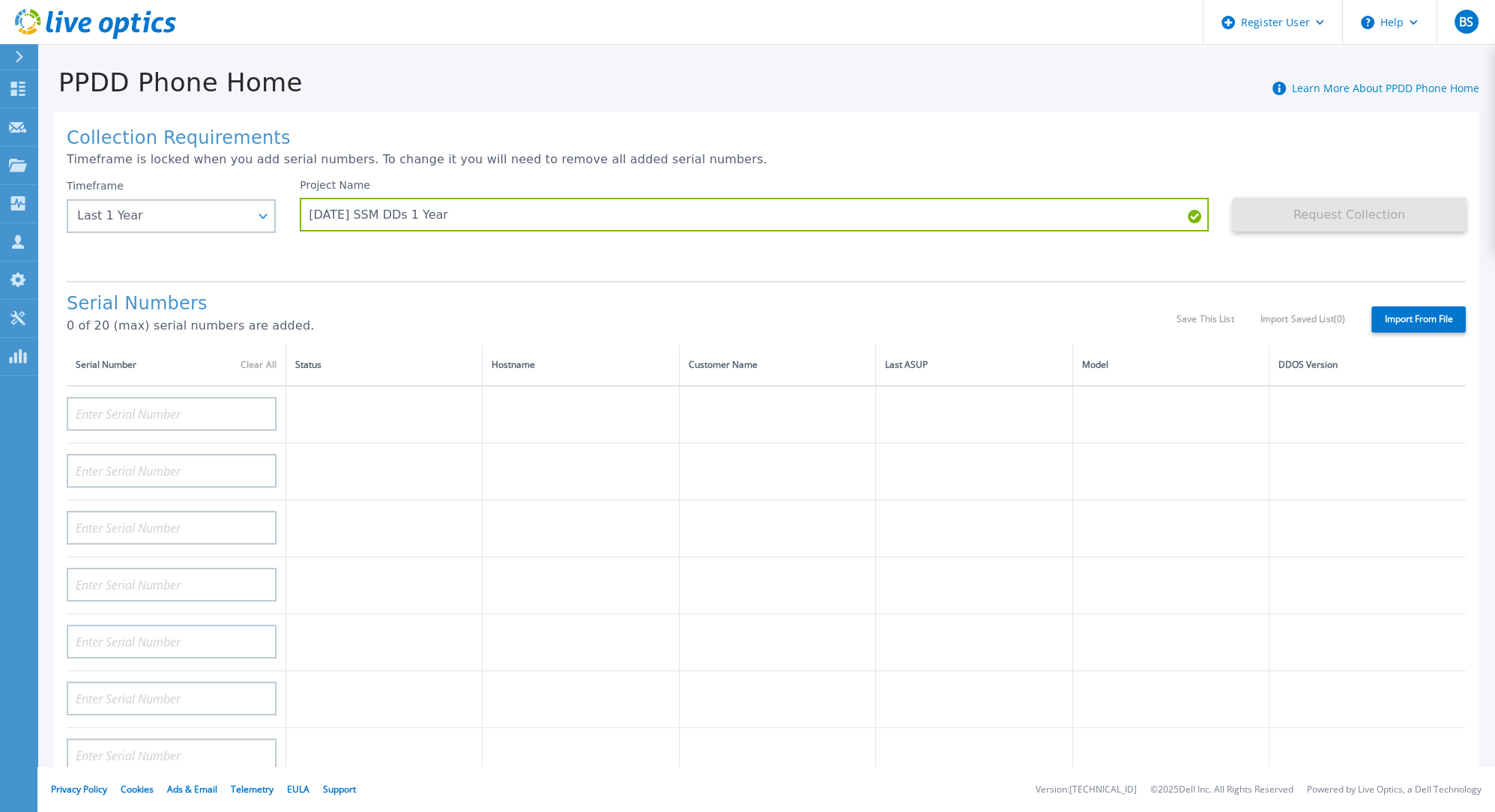
click at [1422, 328] on label "Import From File" at bounding box center [1418, 320] width 94 height 26
click at [0, 0] on input "Import From File" at bounding box center [0, 0] width 0 height 0
click at [1190, 314] on div "Save This List Import Saved List ( 0 )" at bounding box center [1261, 319] width 169 height 11
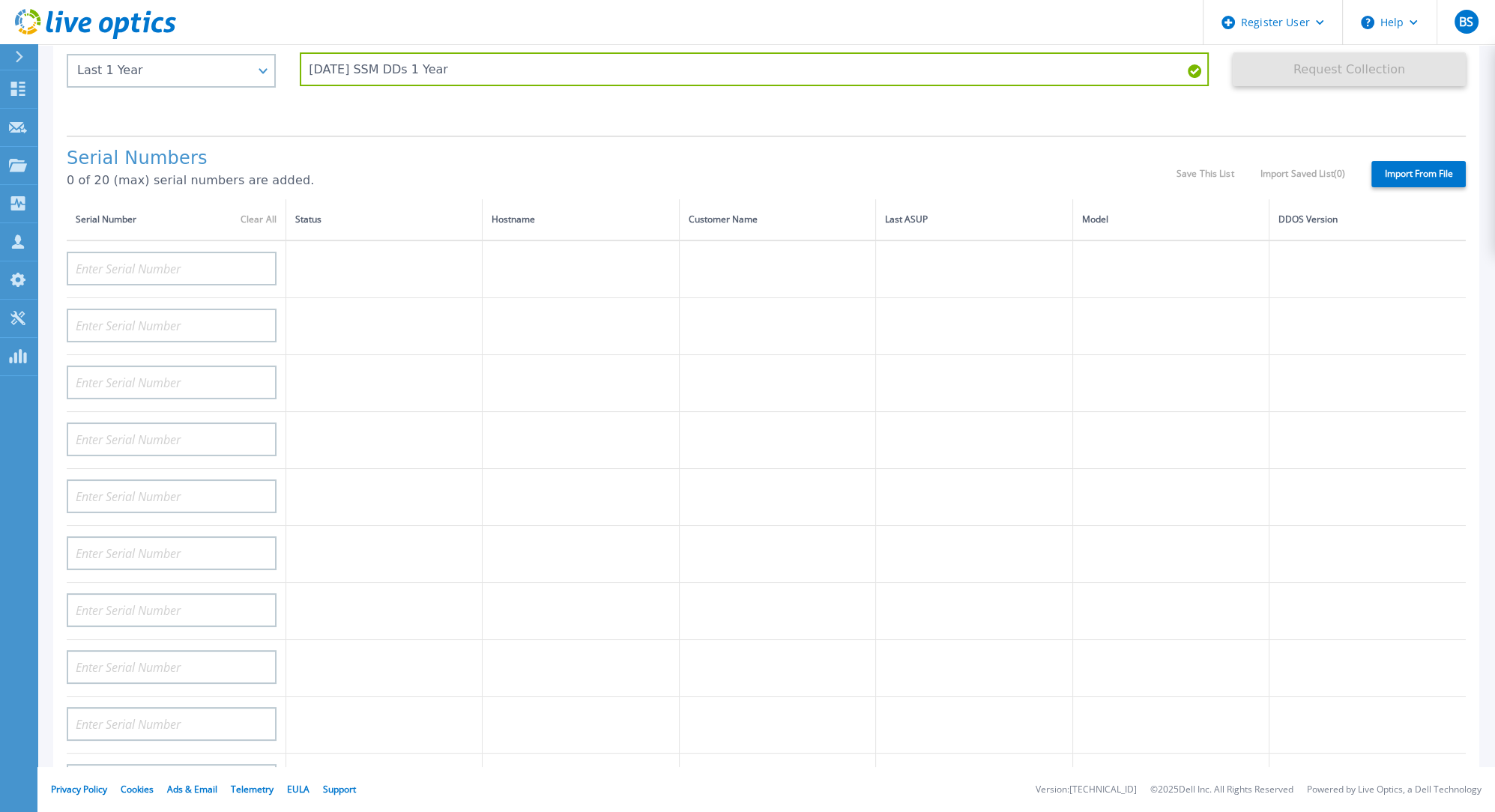
drag, startPoint x: 1038, startPoint y: 118, endPoint x: 969, endPoint y: 132, distance: 70.4
click at [1036, 118] on div "Project Name [DATE] SSM DDs 1 Year" at bounding box center [766, 79] width 934 height 90
click at [146, 277] on input at bounding box center [172, 268] width 210 height 34
paste input "APM00221015098"
type input "APM00221015098"
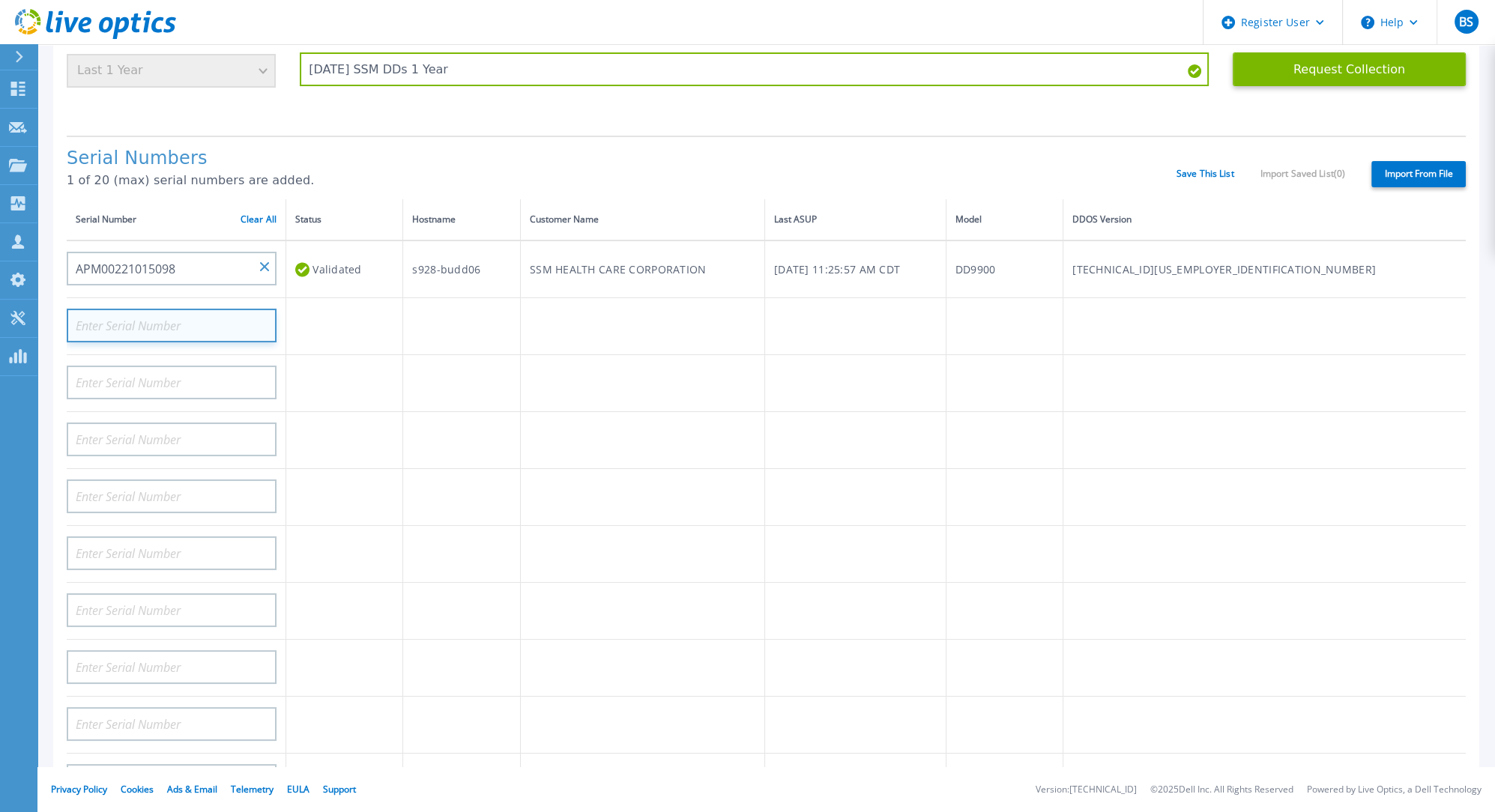
paste input "APM00221015099"
type input "APM00221015099"
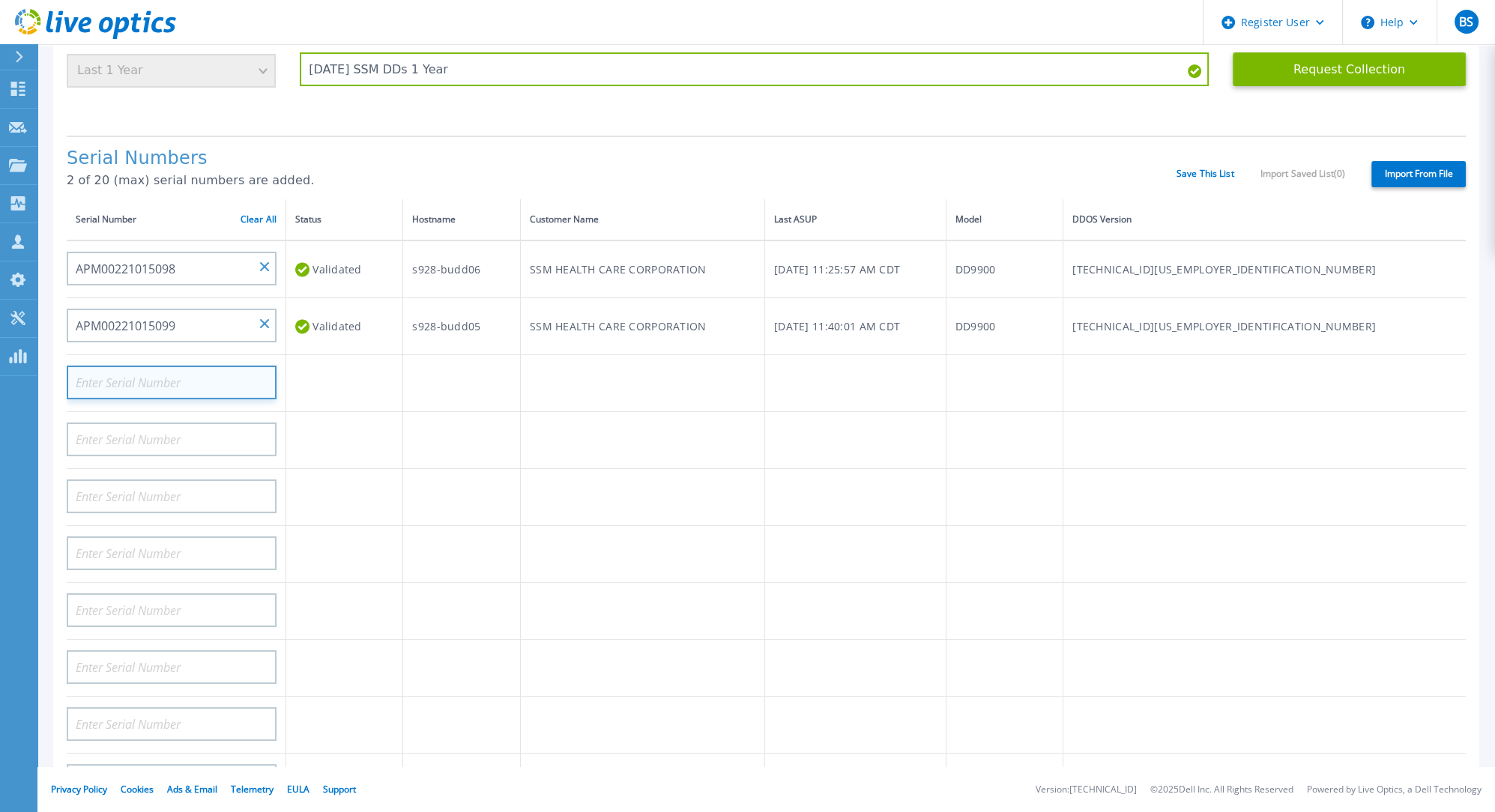
paste input "APM00221015096"
type input "APM00221015096"
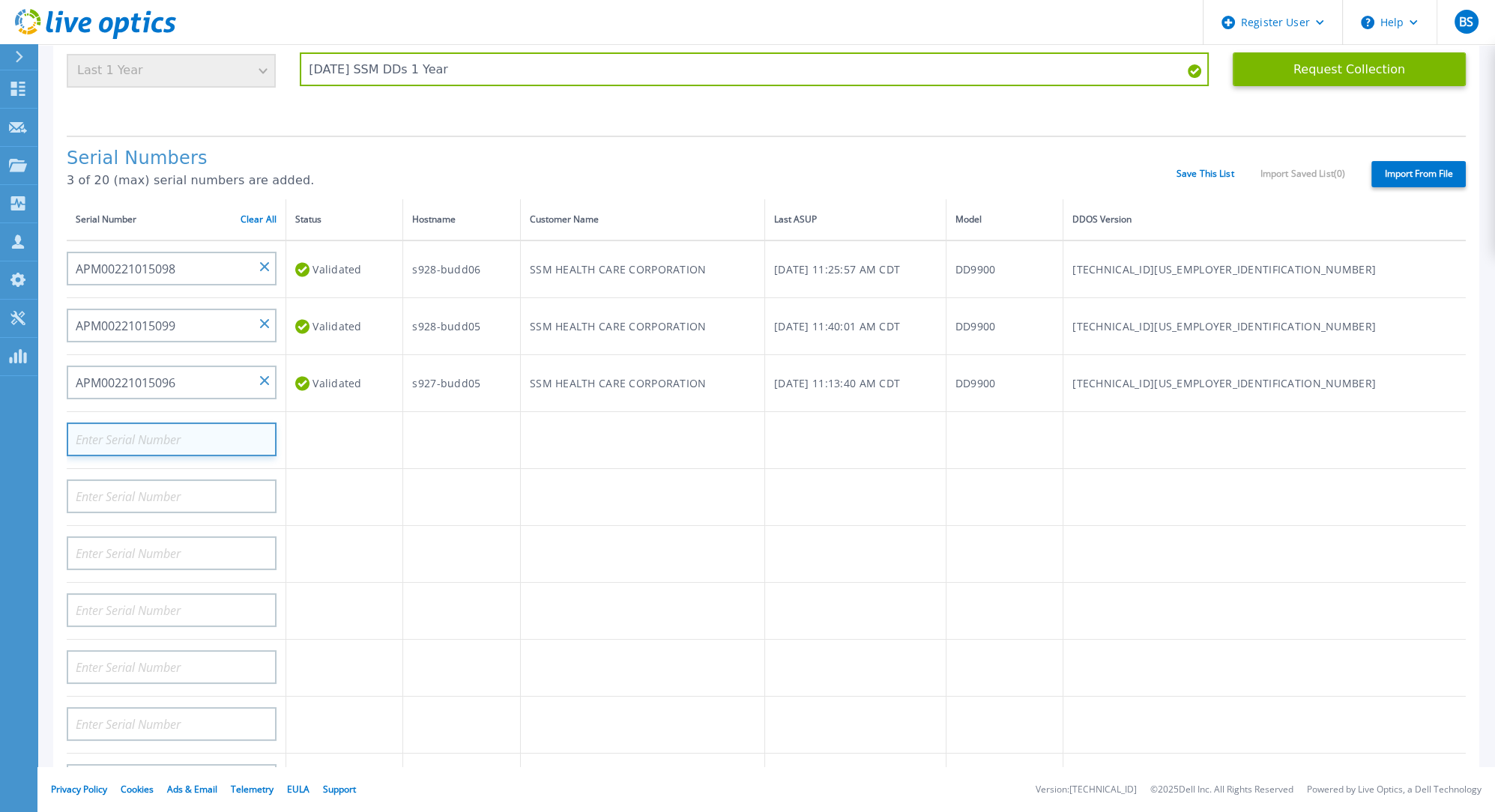
paste input "APM00221015097"
type input "APM00221015097"
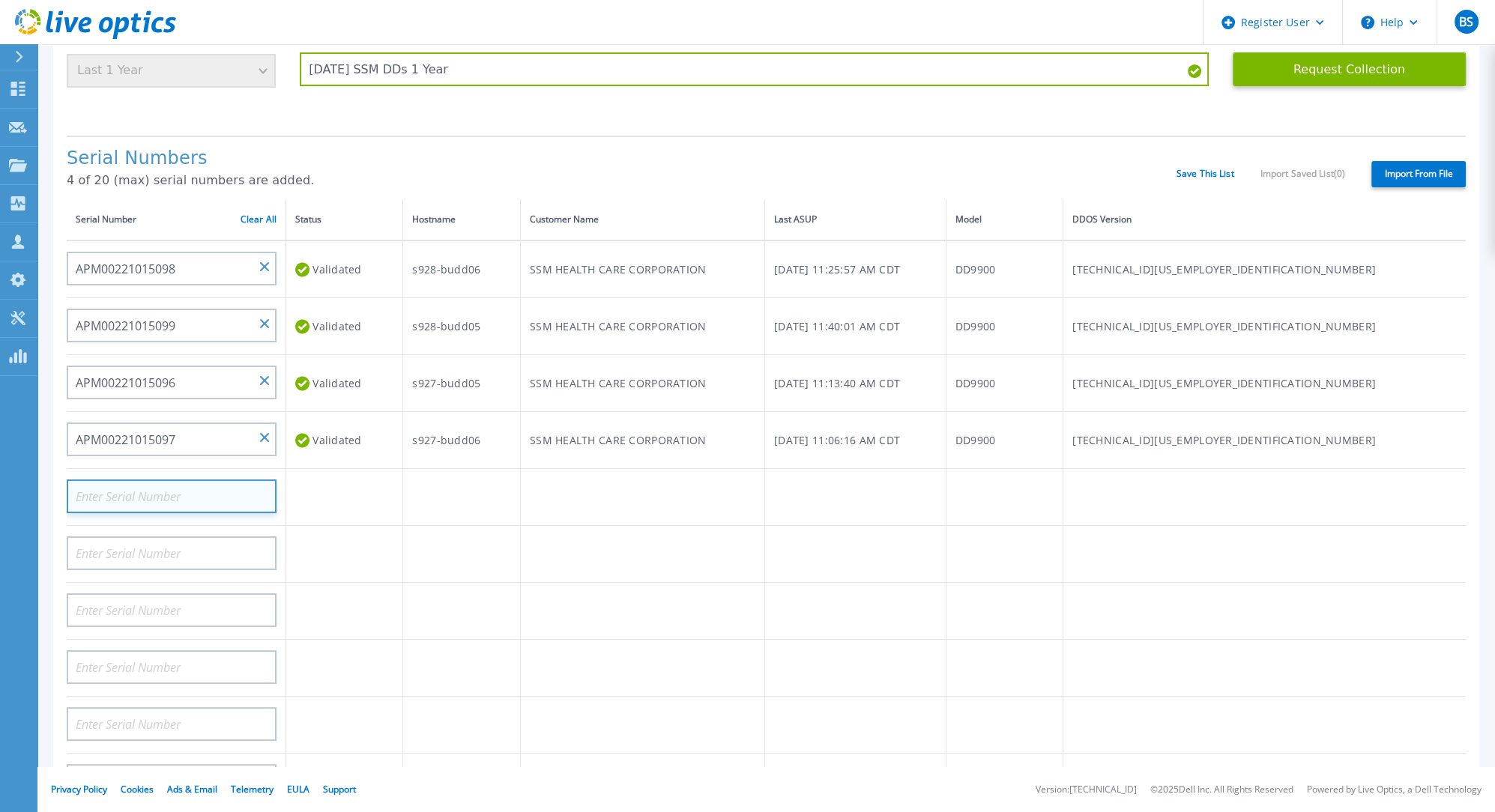
paste input "APM00215206647"
type input "APM00215206647"
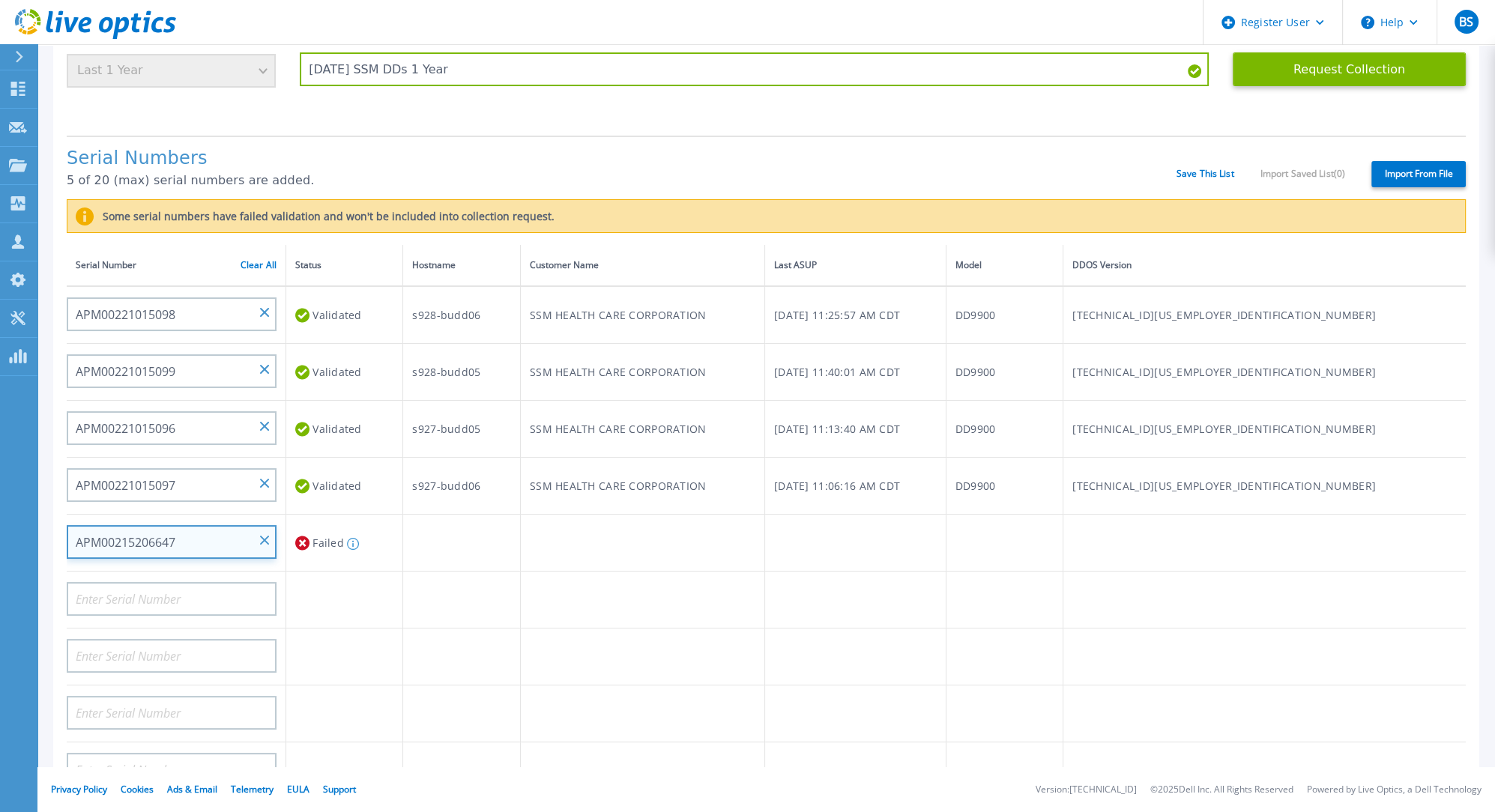
click at [145, 540] on input "APM00215206647" at bounding box center [172, 542] width 210 height 34
click at [267, 532] on input "APM00215206647" at bounding box center [172, 542] width 210 height 34
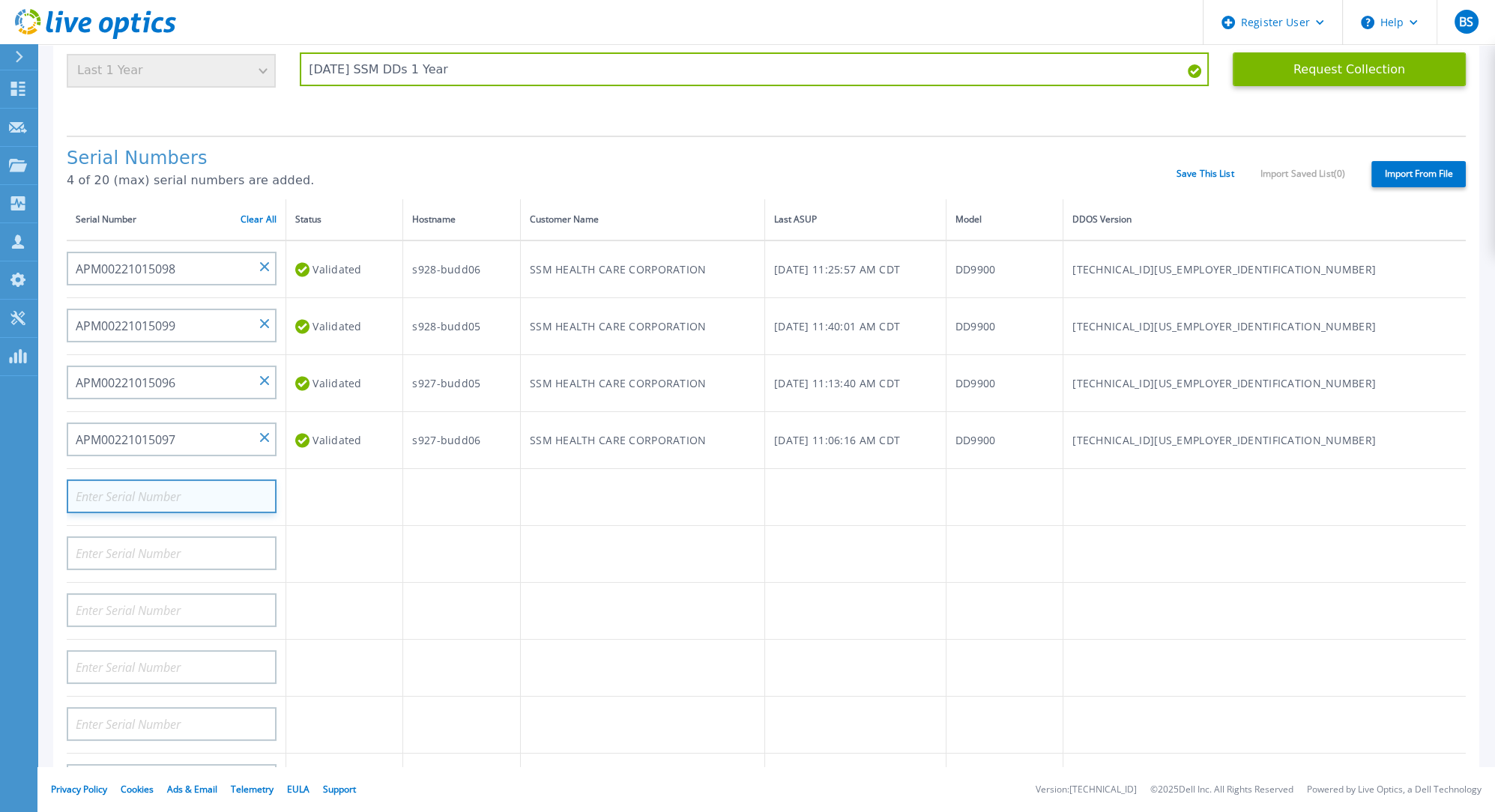
paste input "AUDVZ9RB4FDZNT"
type input "AUDVZ9RB4FDZNT"
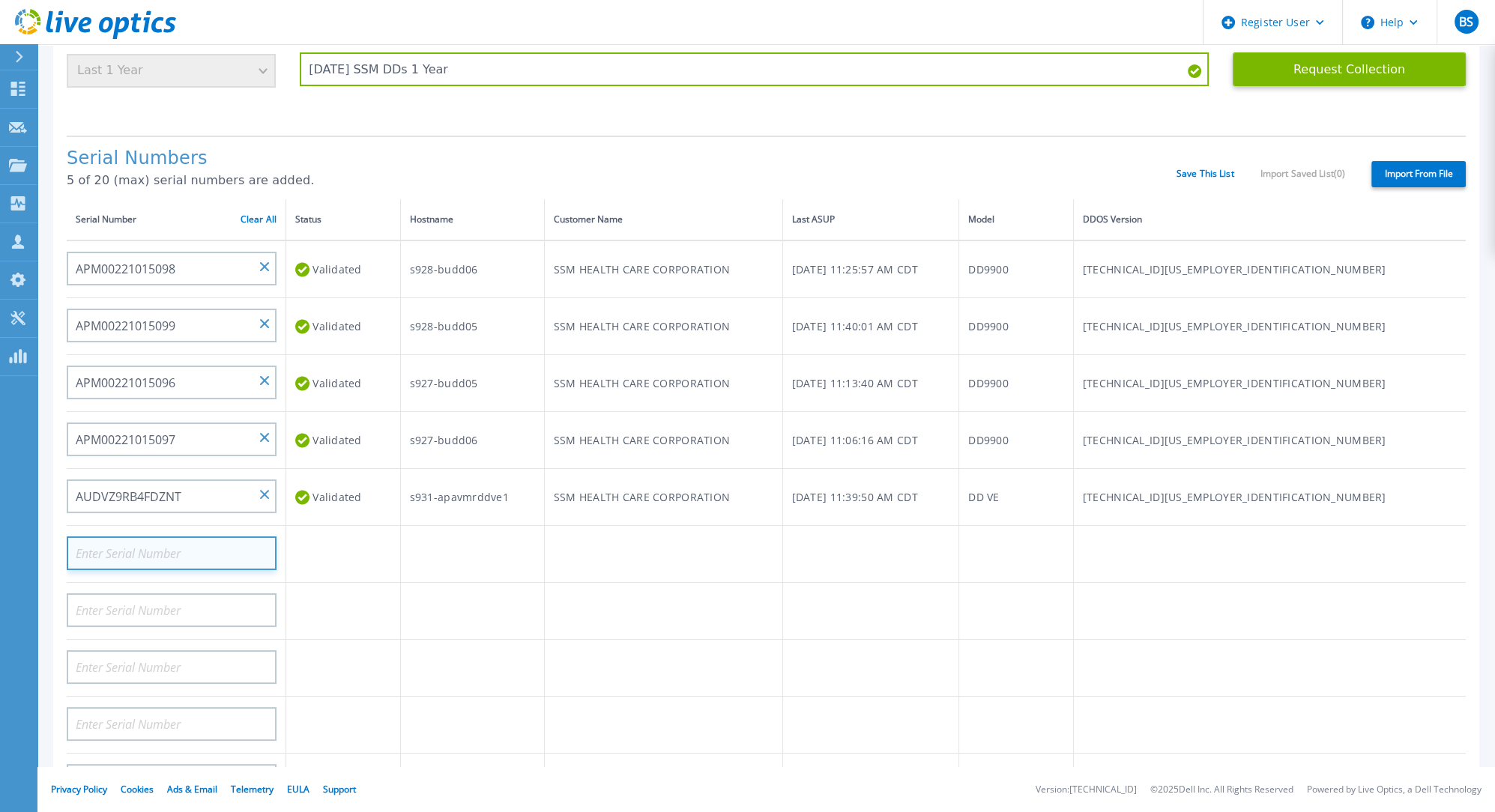
paste input "AUDV5KUL5ZDFXP"
type input "AUDV5KUL5ZDFXP"
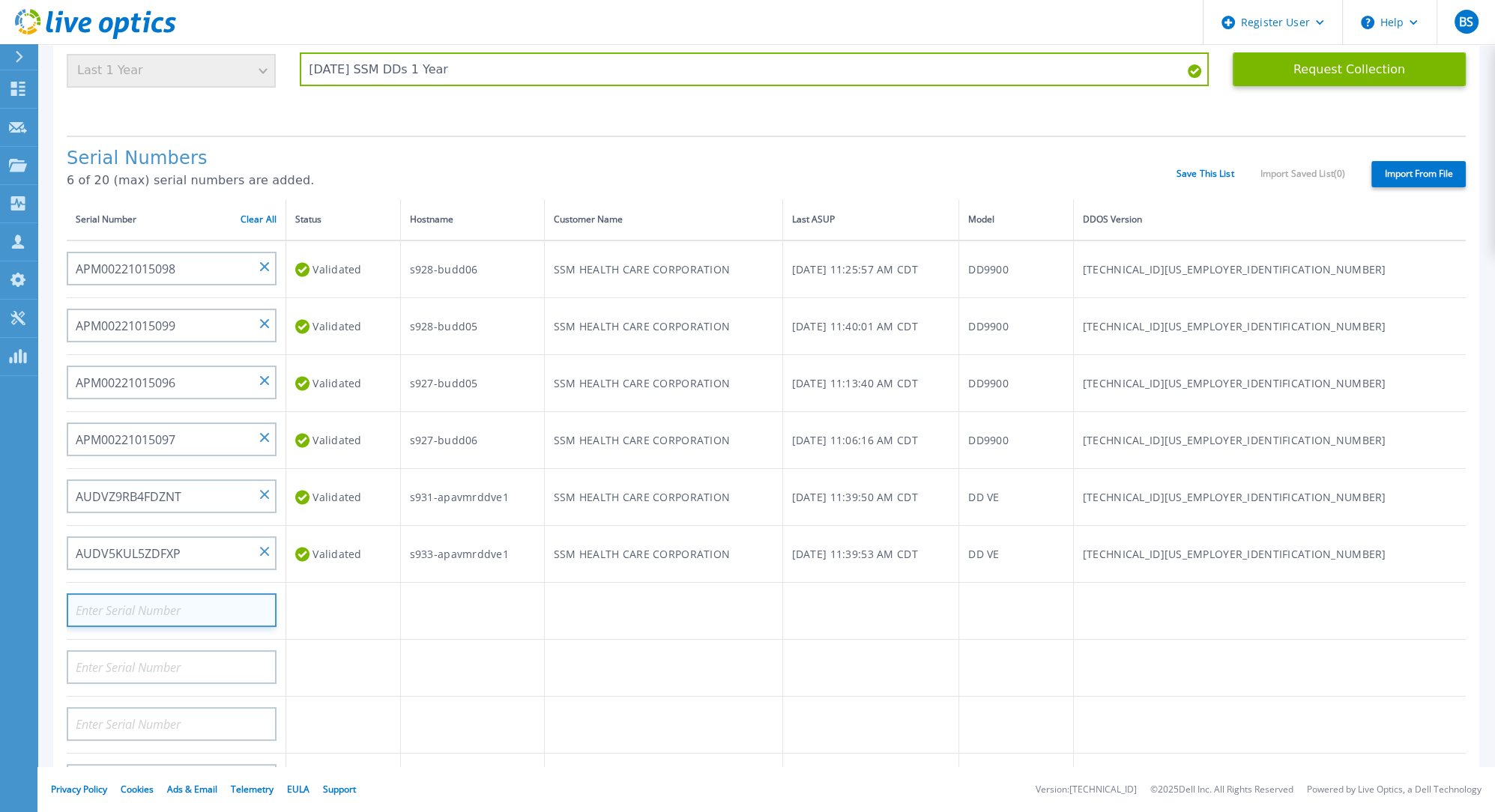
paste input "AUDVF7VFEGDFXR"
type input "AUDVF7VFEGDFXR"
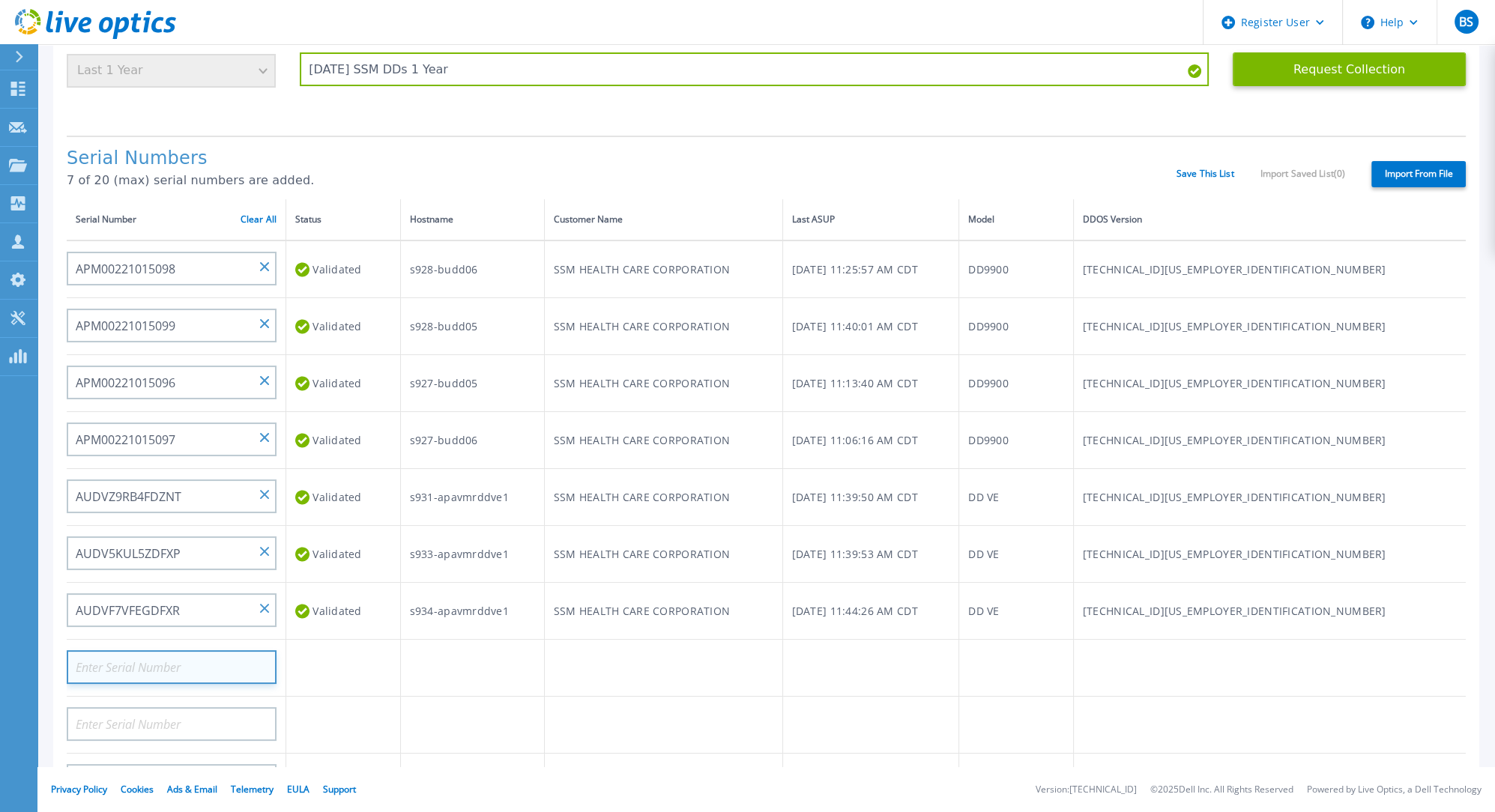
paste input "AUDVSYBHMRDJ11"
type input "AUDVSYBHMRDJ11"
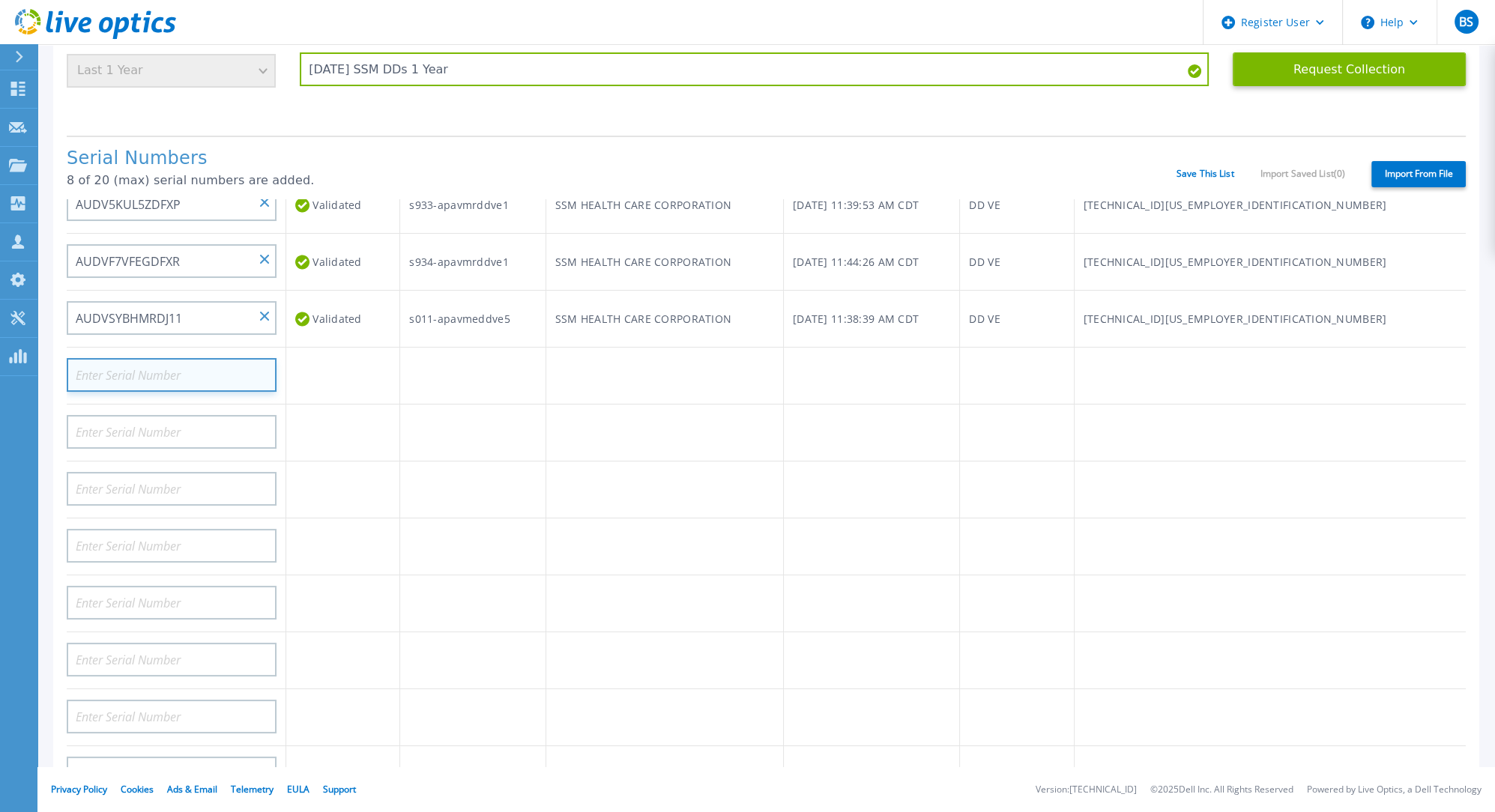
scroll to position [333, 0]
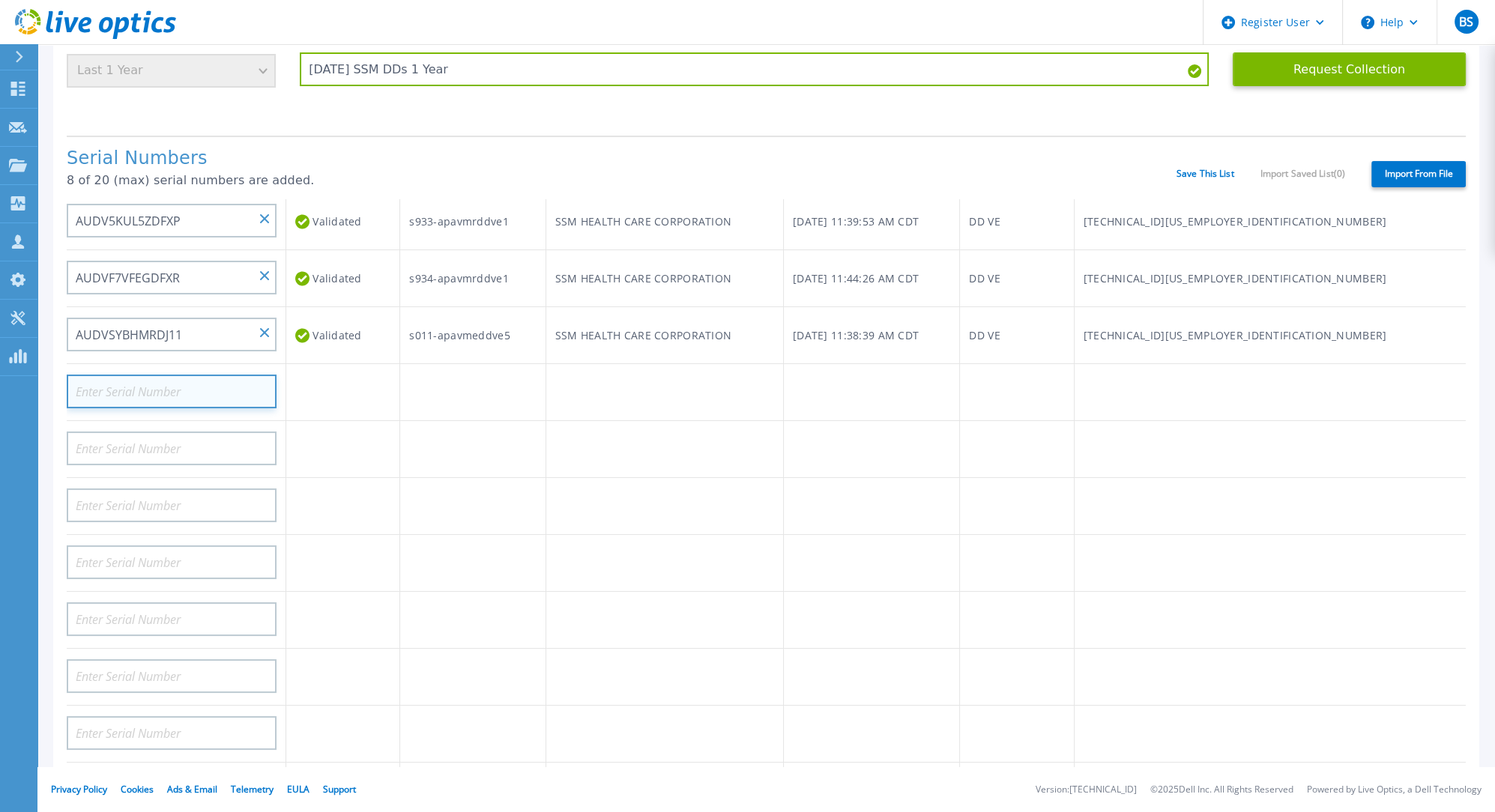
paste input "AUDV73SGS4DCKW"
type input "AUDV73SGS4DCKW"
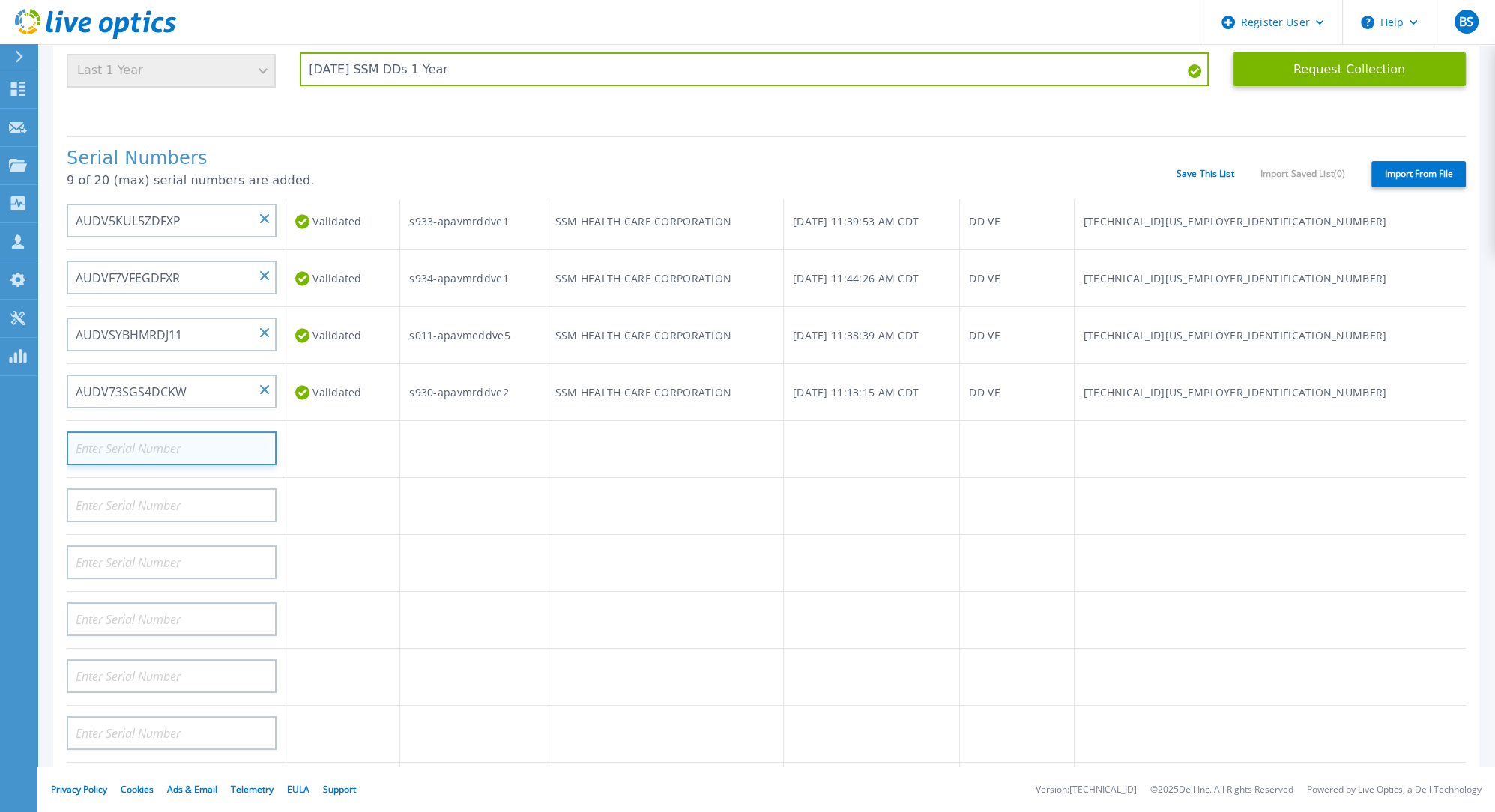
paste input "AUDV19XRNRDCJP"
type input "AUDV19XRNRDCJP"
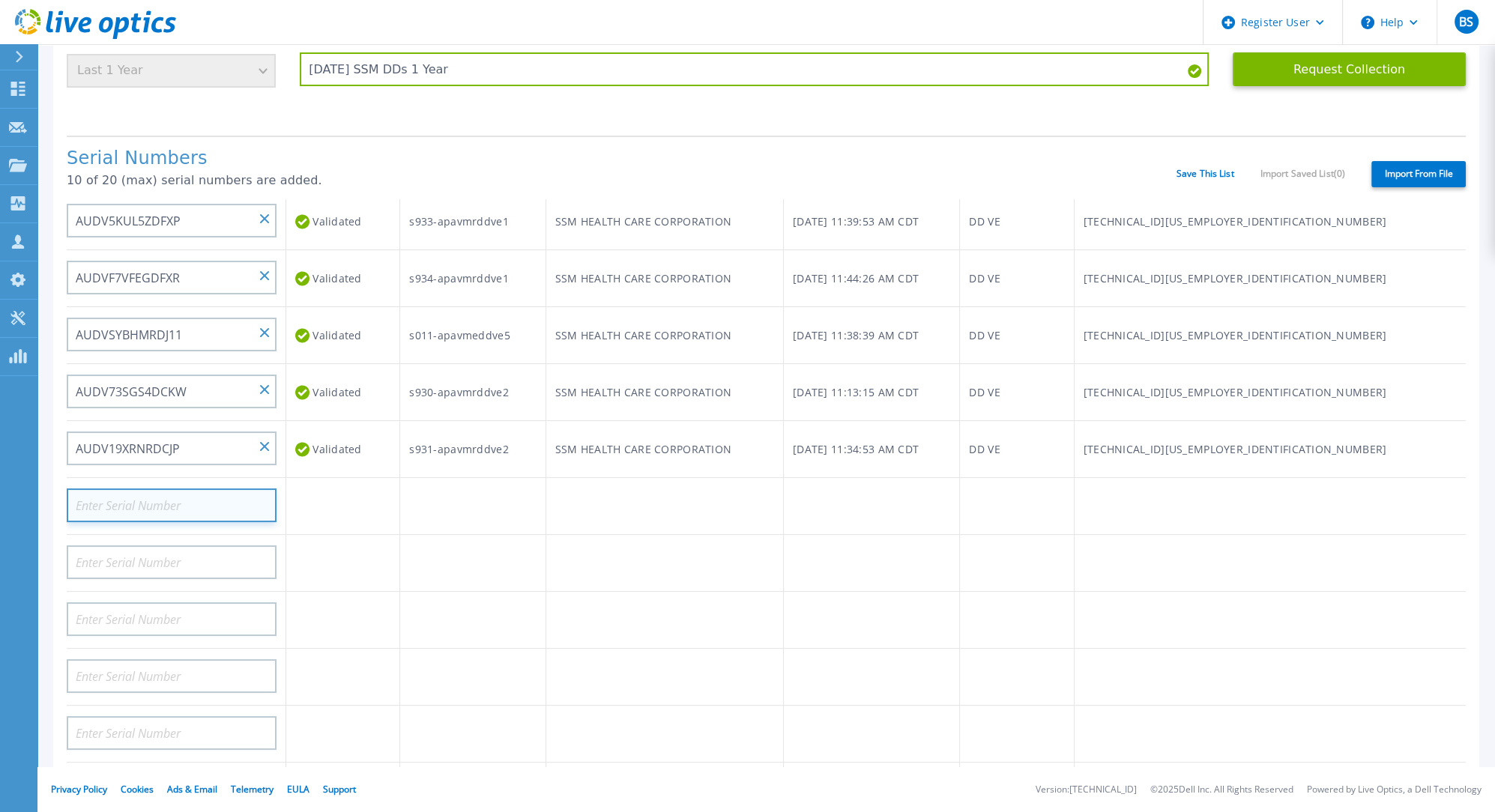
paste input "AUDVGA5FVNDZWP"
type input "AUDVGA5FVNDZWP"
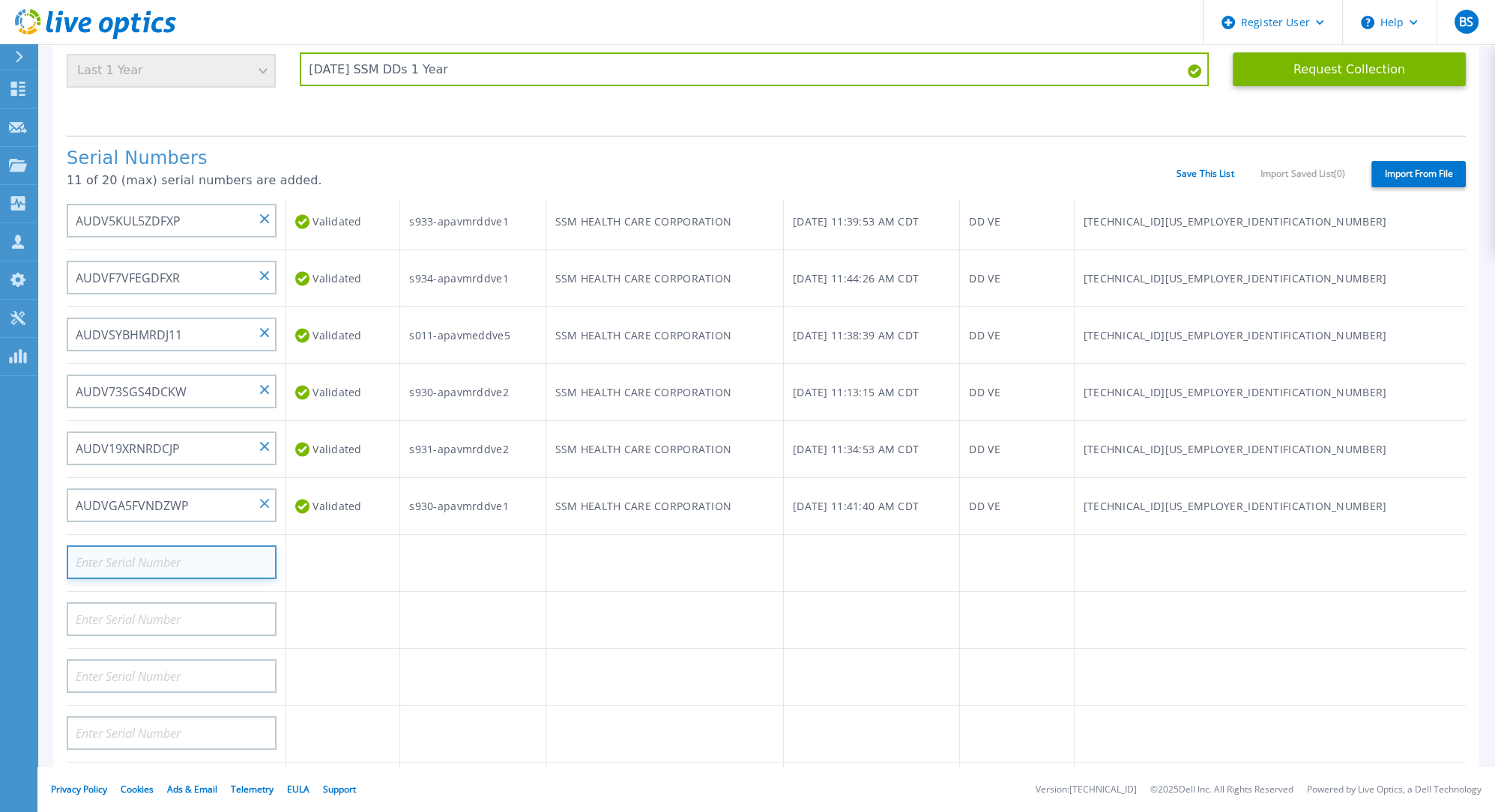
paste input "AUDVV6ZP12SZMP"
type input "AUDVV6ZP12SZMP"
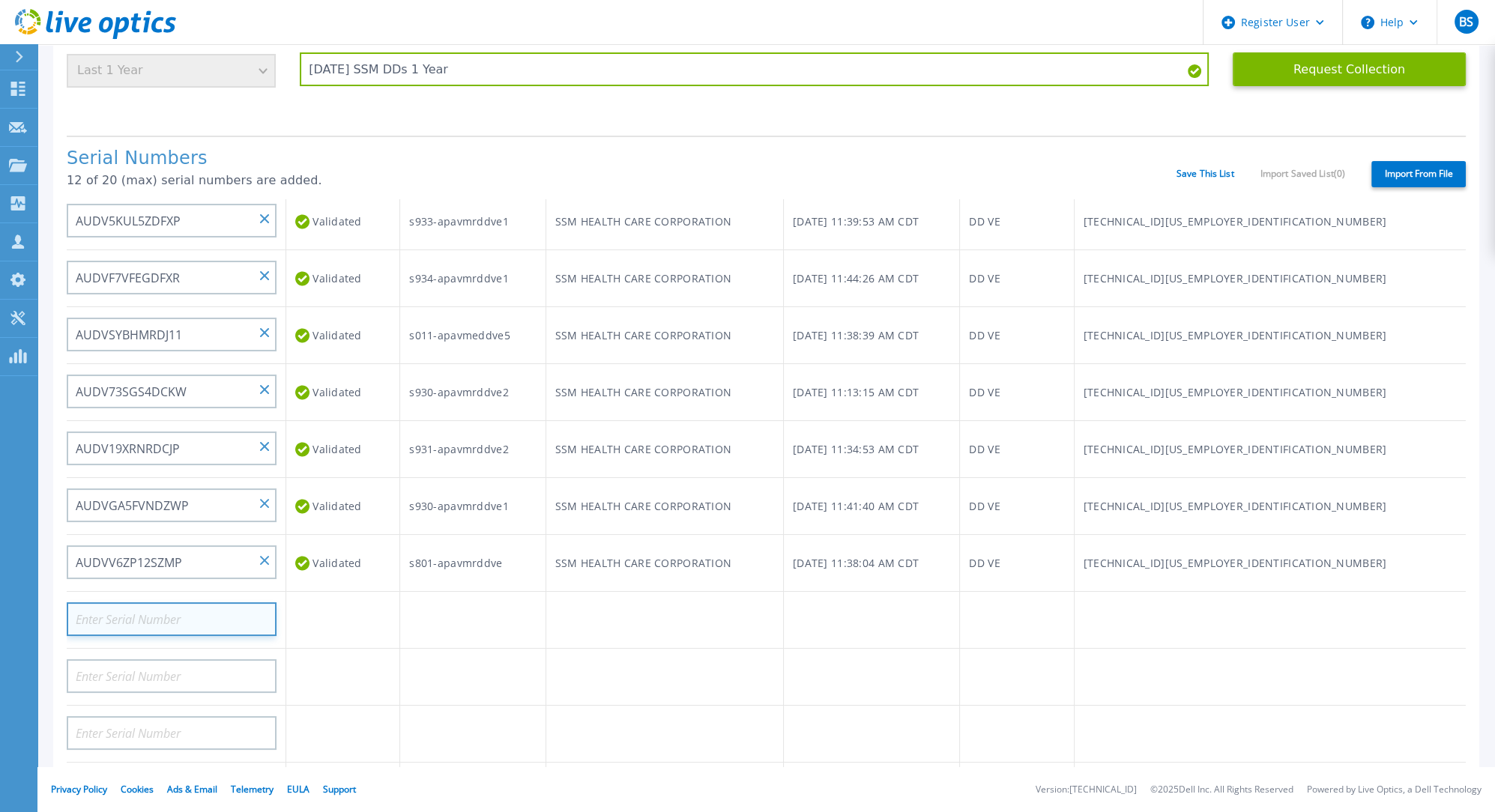
paste input "AUDV54UK5ZDULR"
type input "AUDV54UK5ZDULR"
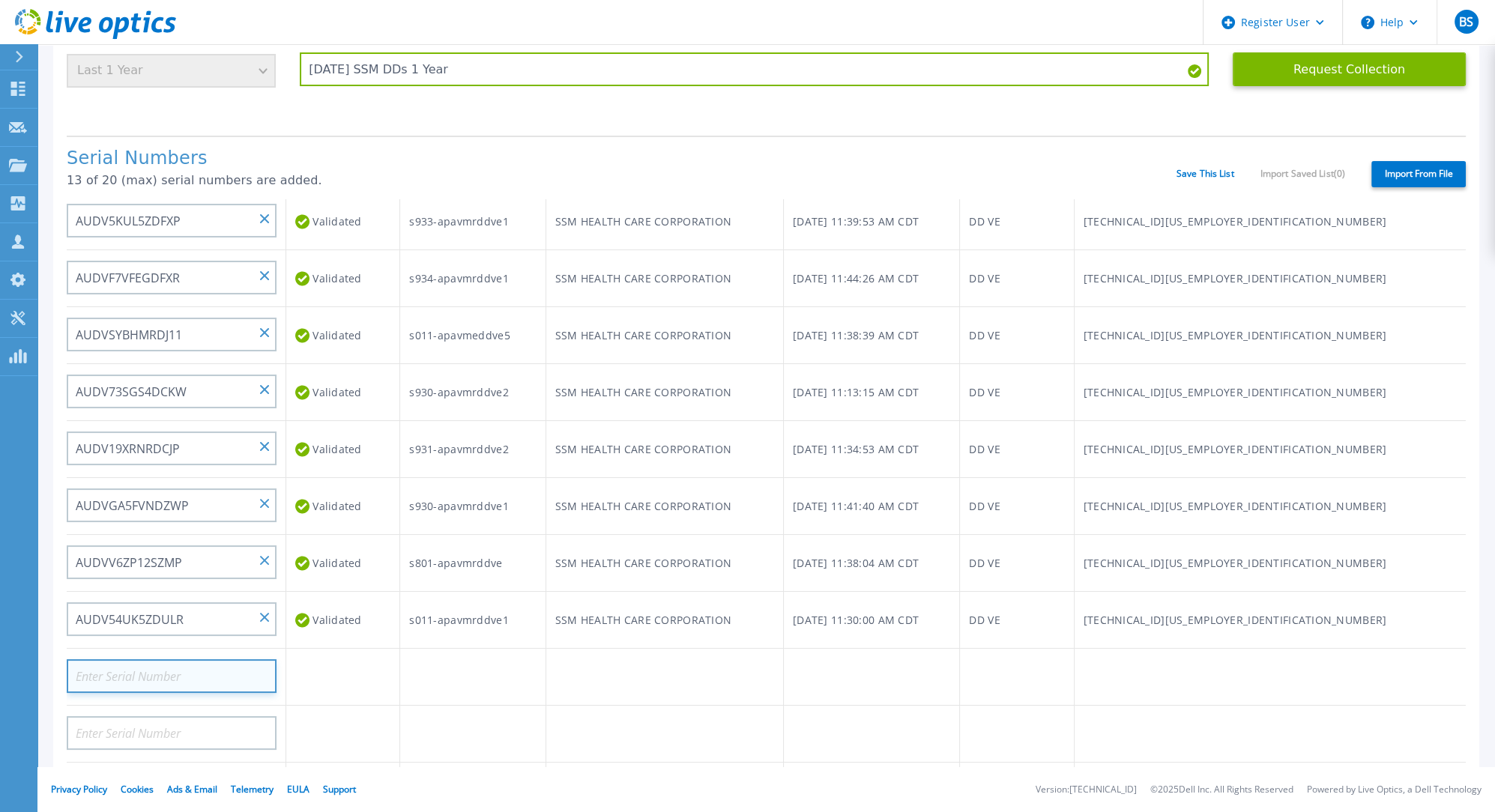
paste input "APM00190610284"
type input "APM00190610284"
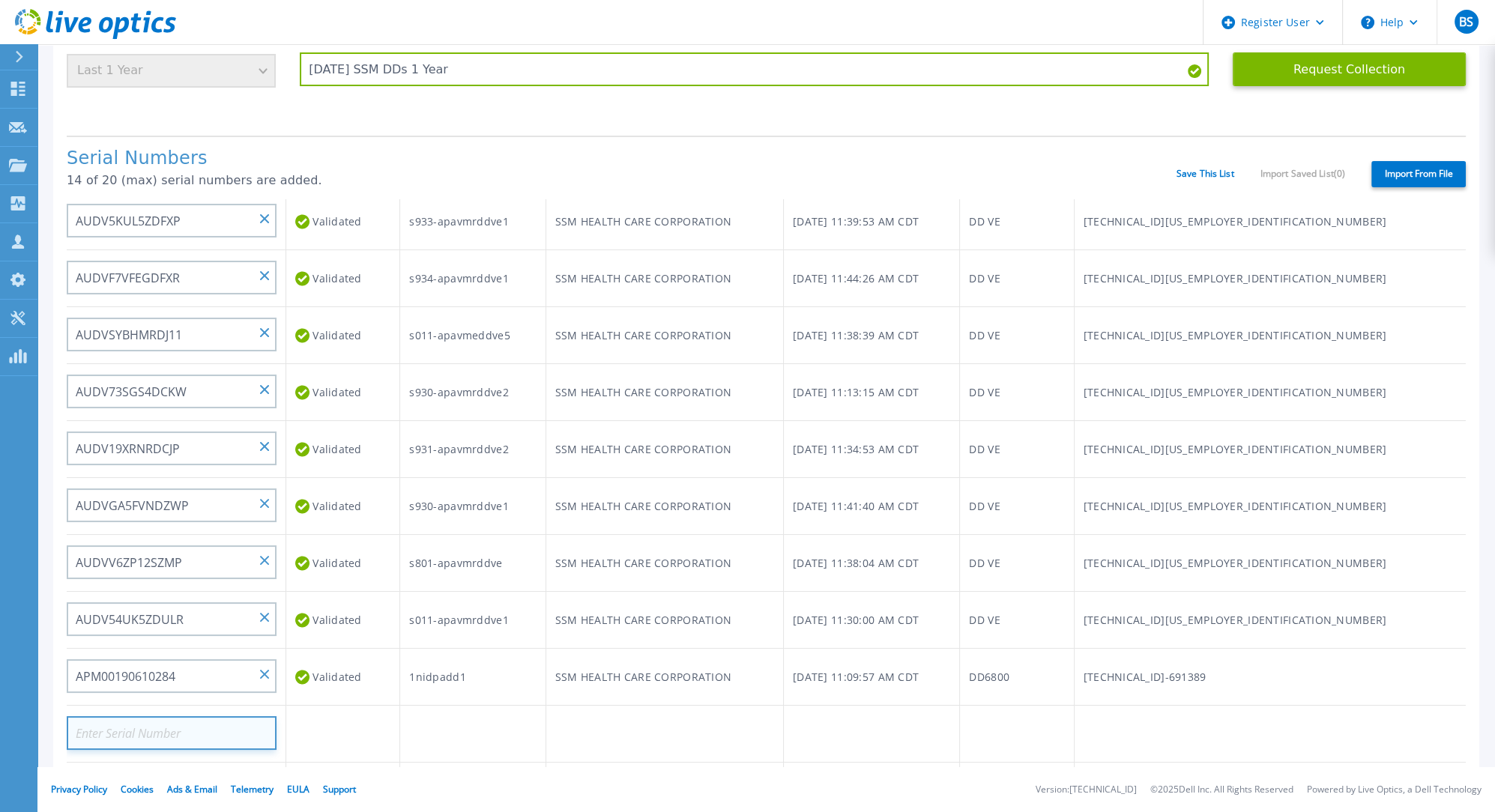
paste input "AUDVL1TBXSSZNE"
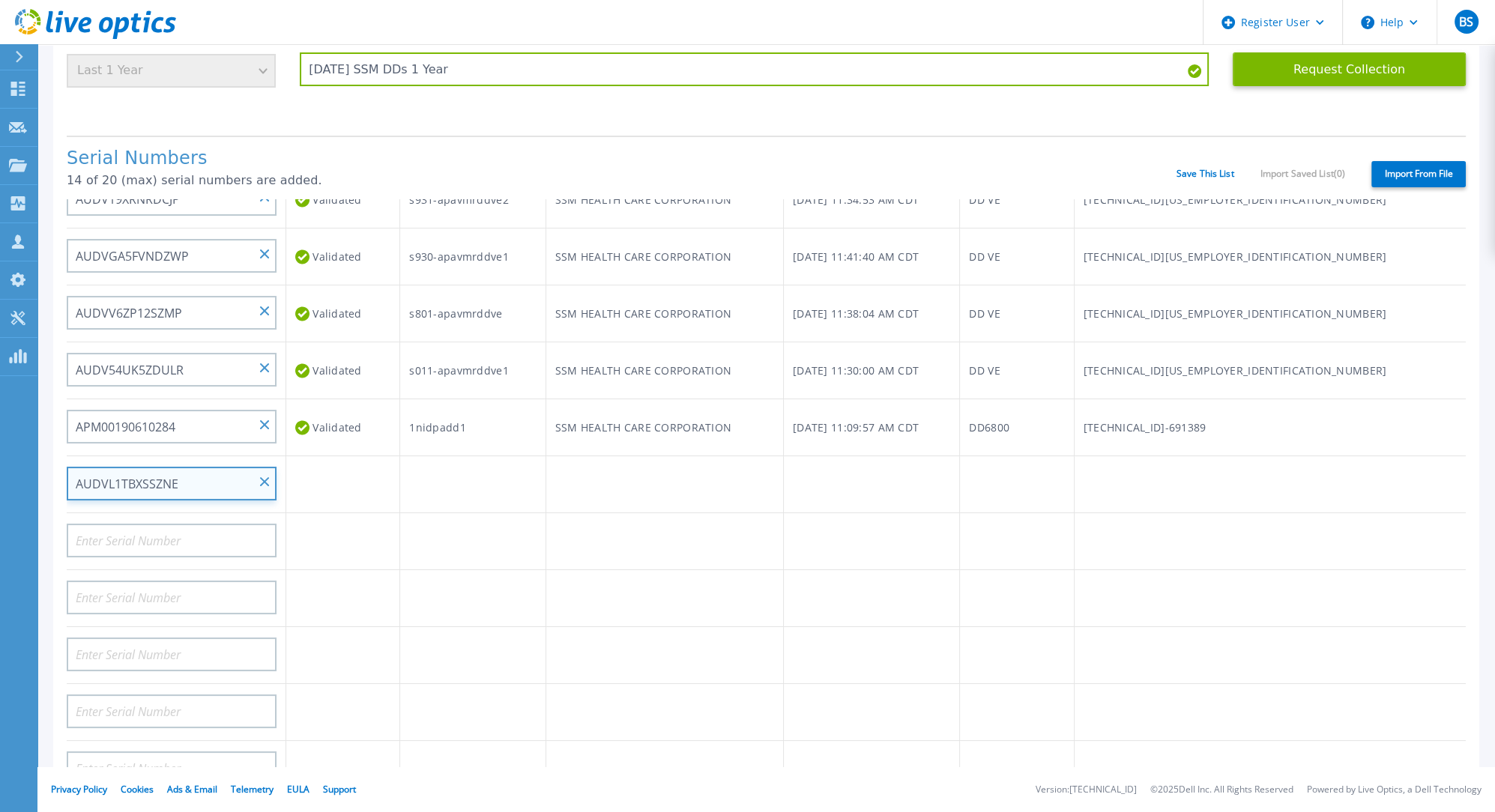
scroll to position [595, 0]
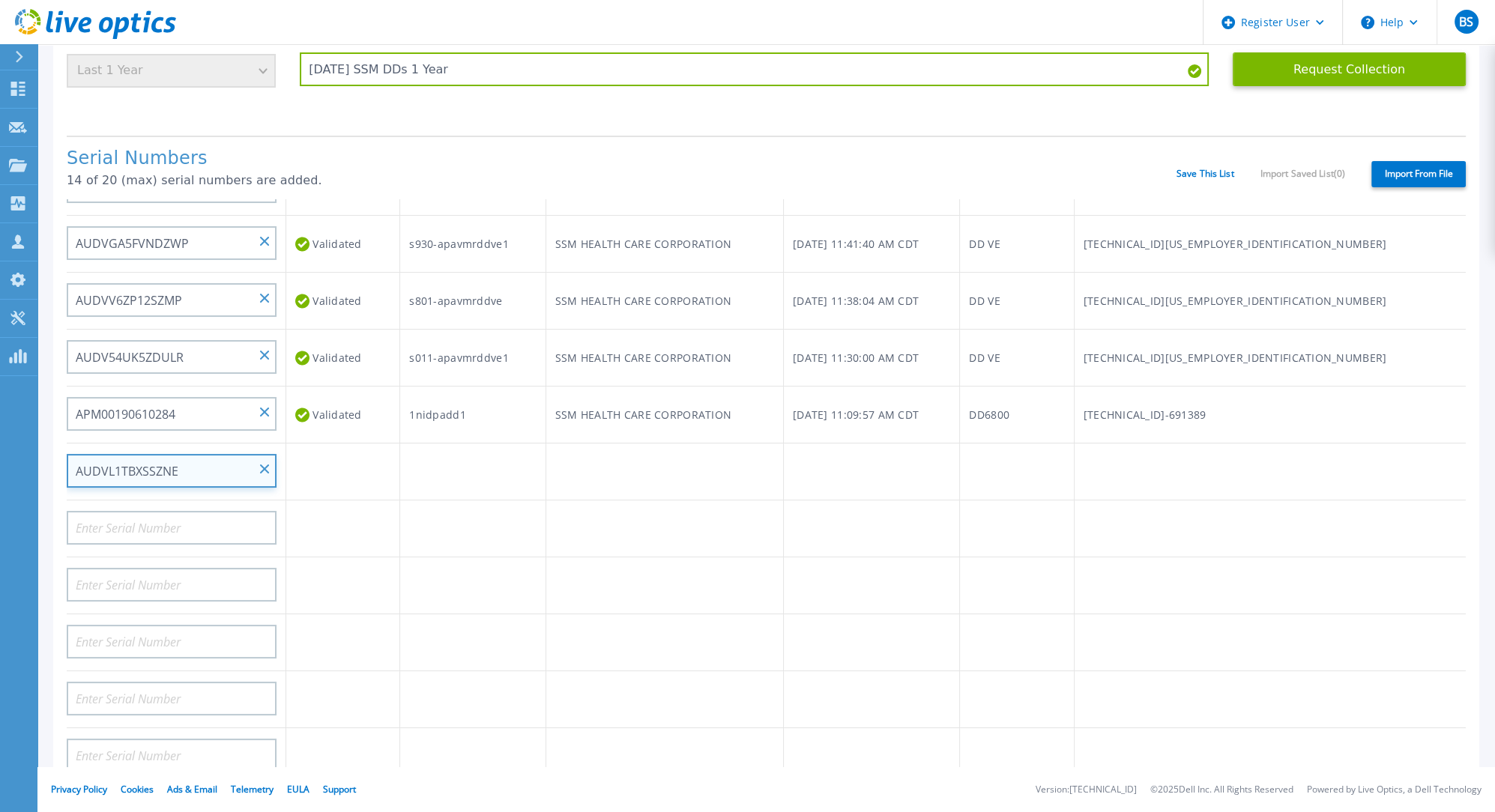
type input "AUDVL1TBXSSZNE"
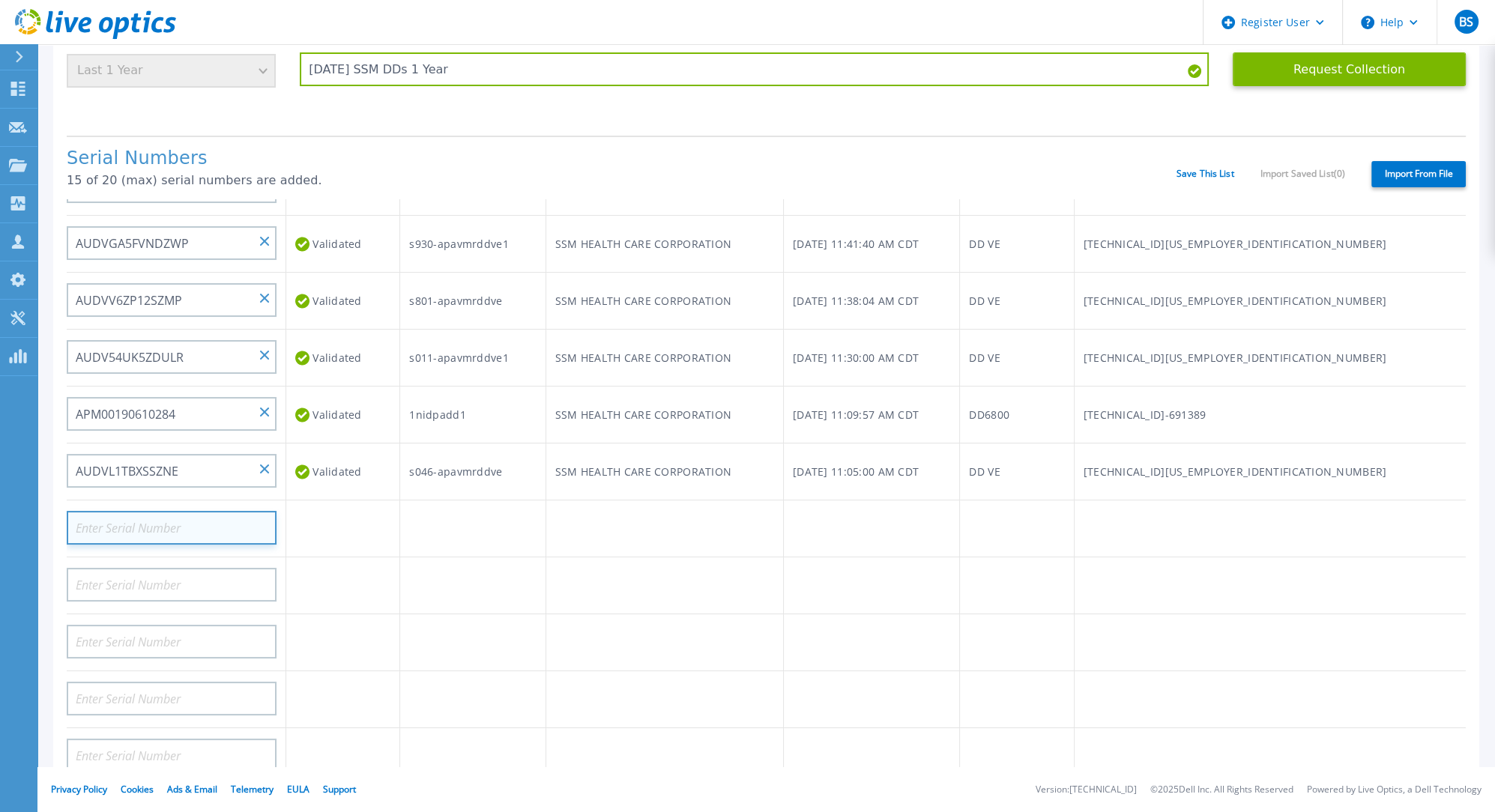
paste input "APM00190116913"
type input "APM00190116913"
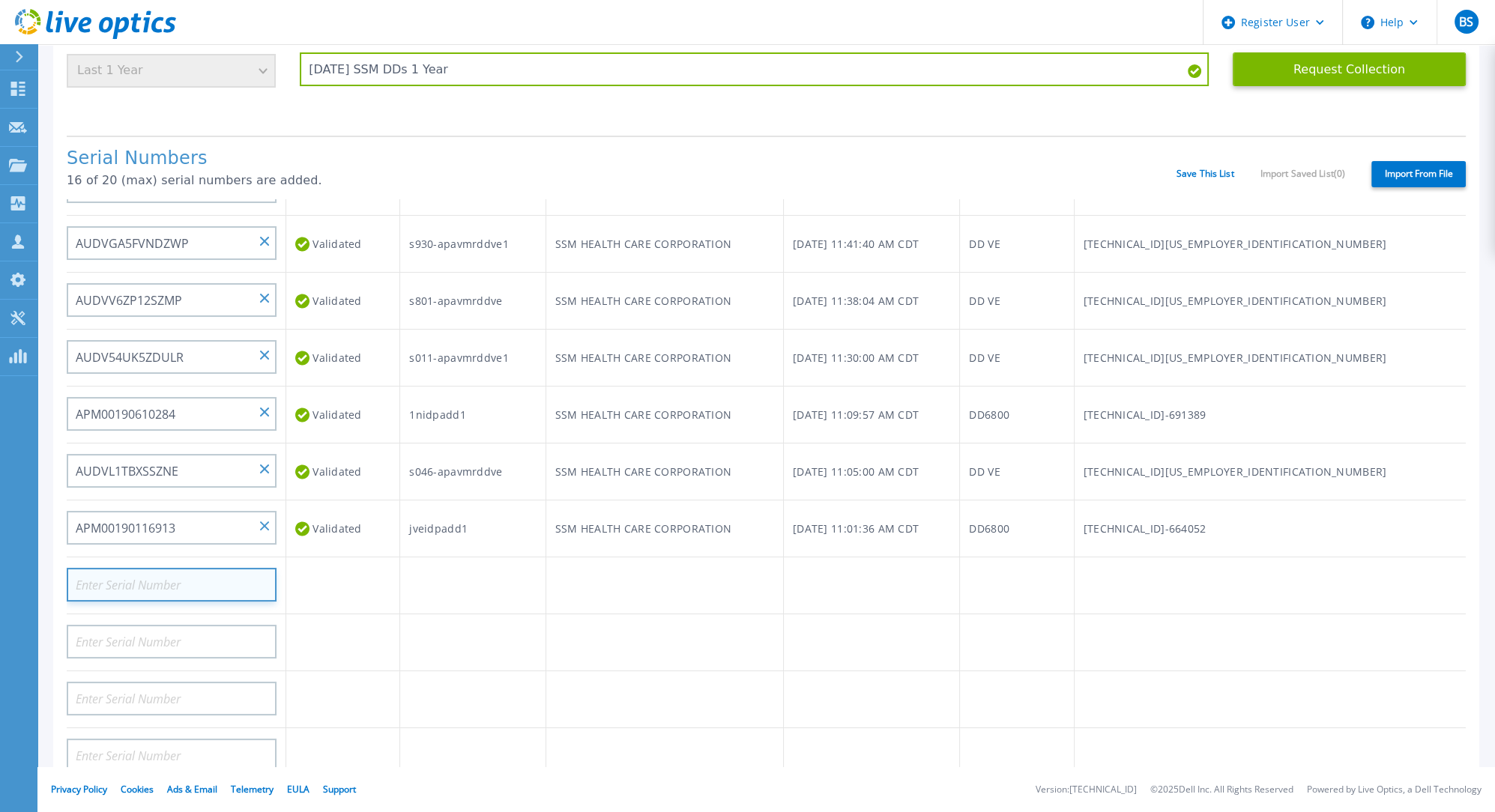
paste input "FLA00140100085"
type input "FLA00140100085"
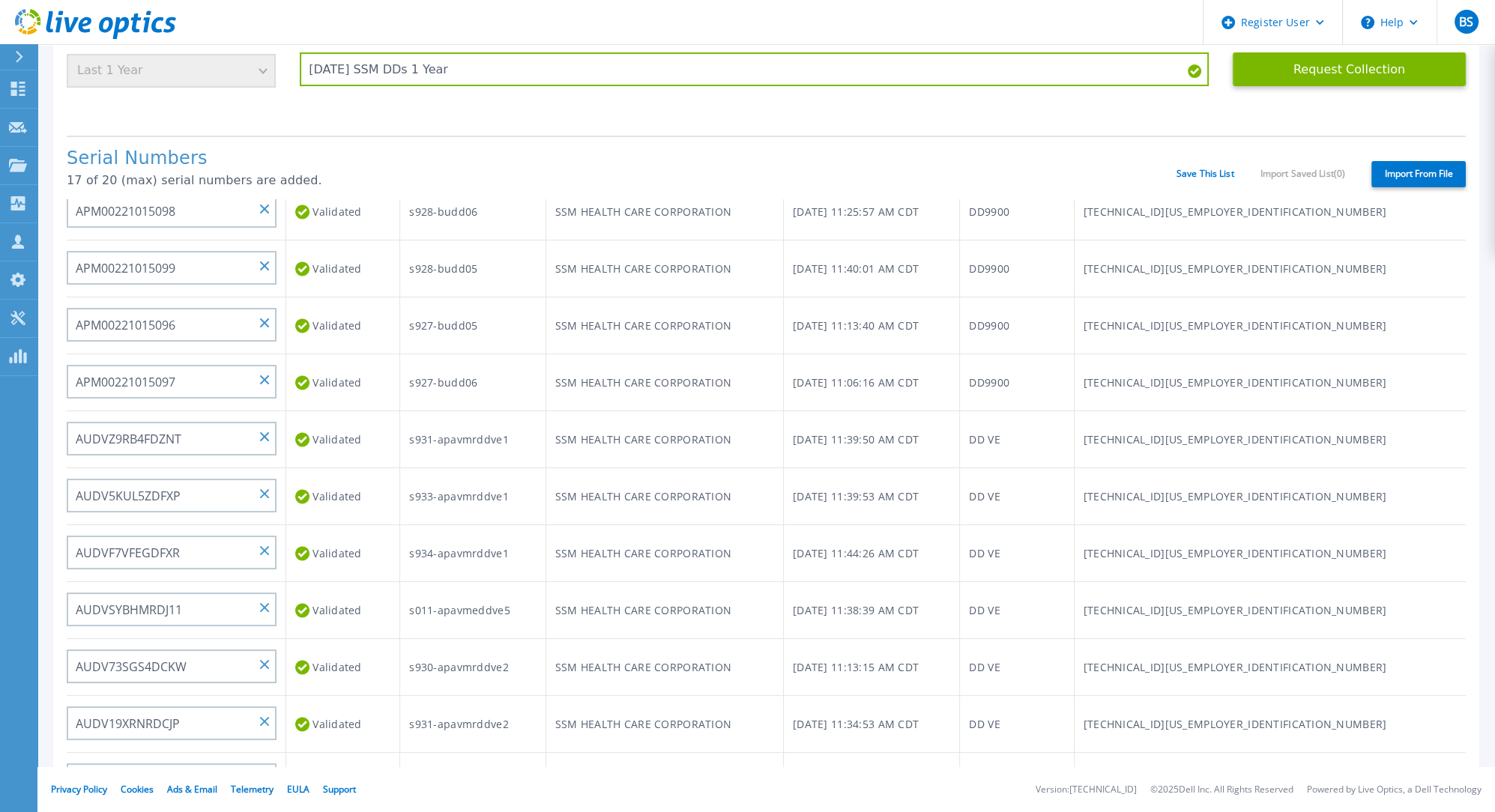
scroll to position [0, 0]
click at [1181, 174] on link "Save This List" at bounding box center [1205, 174] width 57 height 11
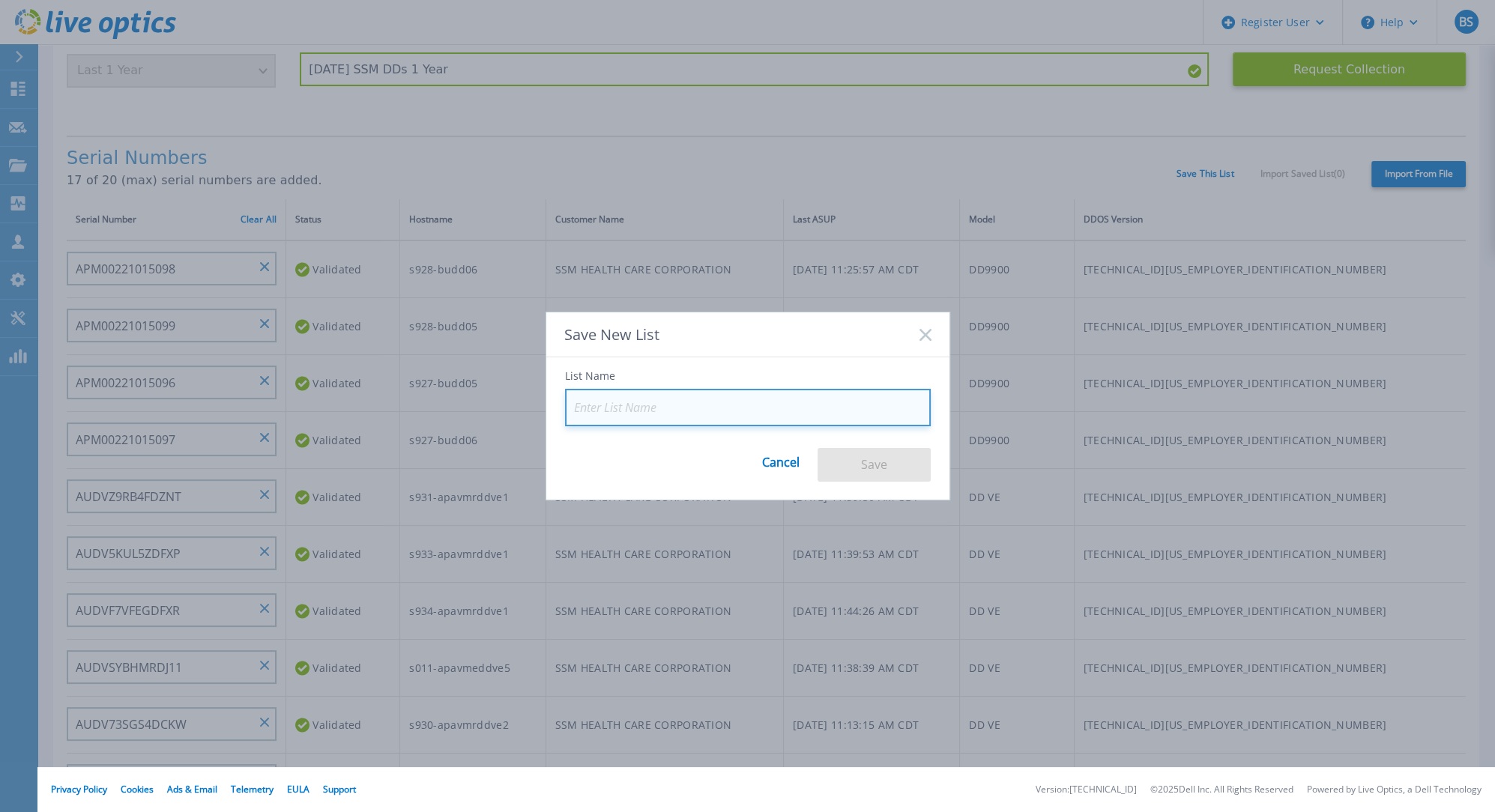
click at [711, 401] on input at bounding box center [748, 407] width 366 height 38
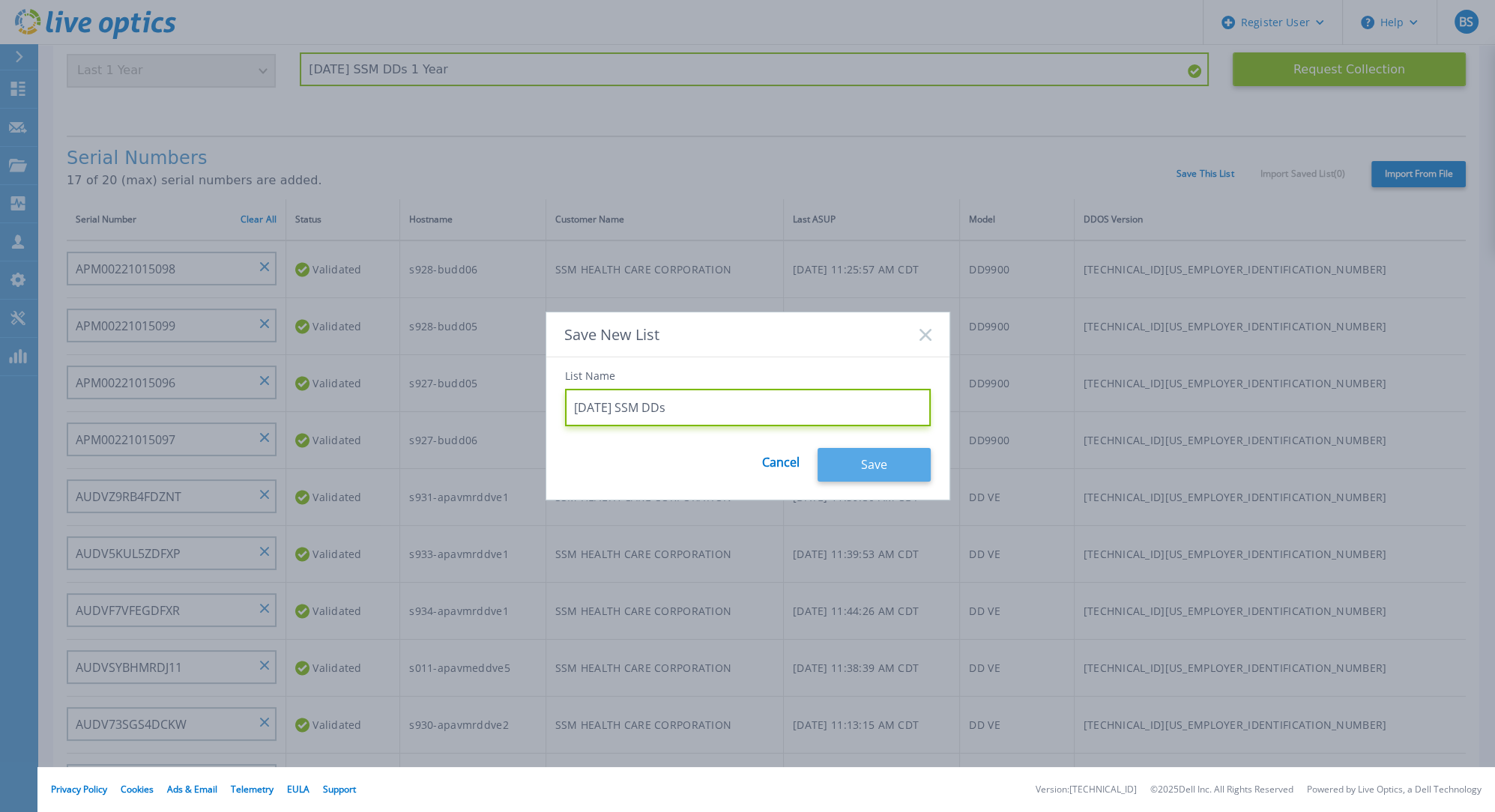
type input "[DATE] SSM DDs"
click at [900, 467] on button "Save" at bounding box center [874, 464] width 114 height 34
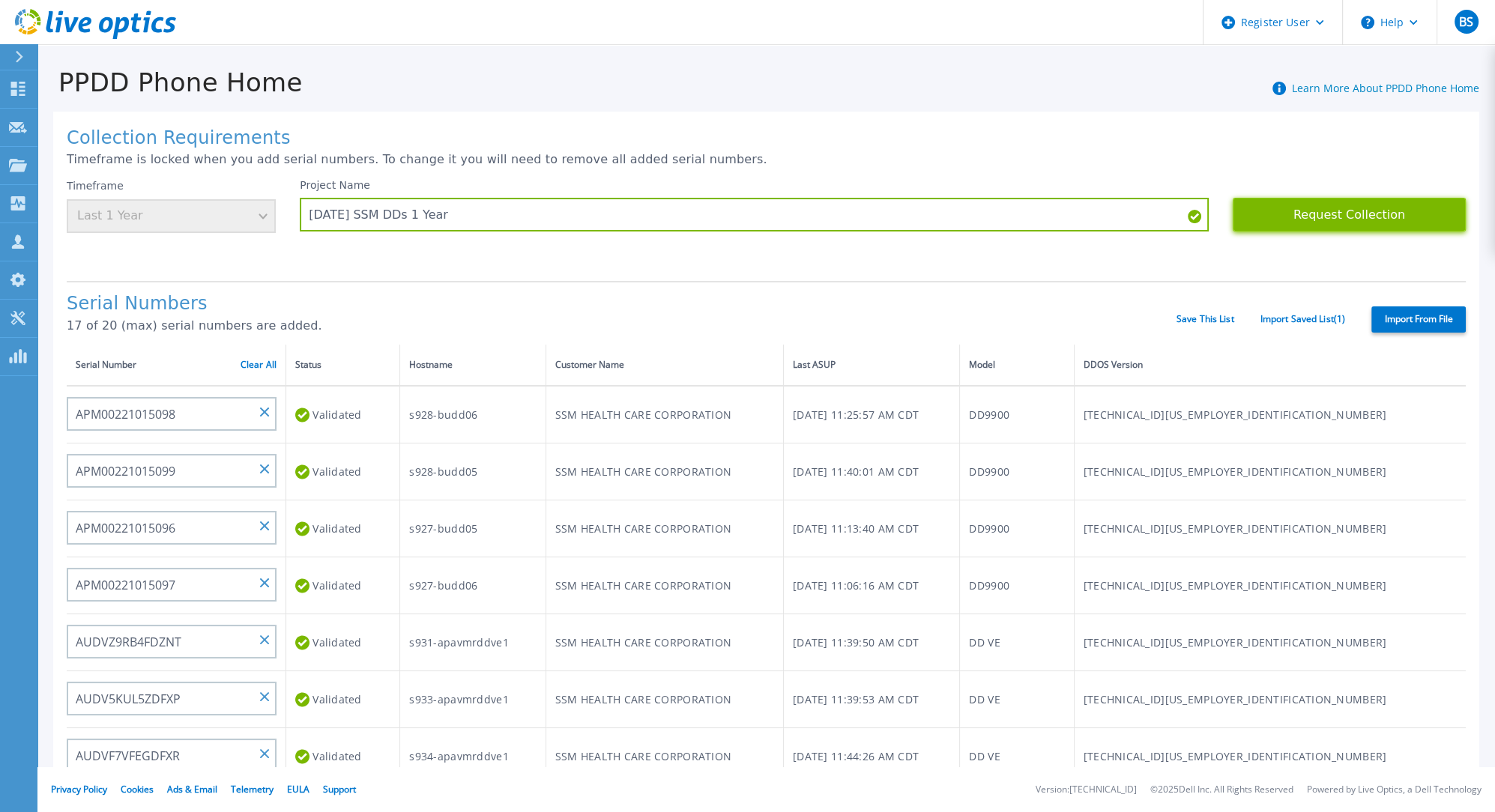
click at [1259, 213] on button "Request Collection" at bounding box center [1349, 215] width 233 height 34
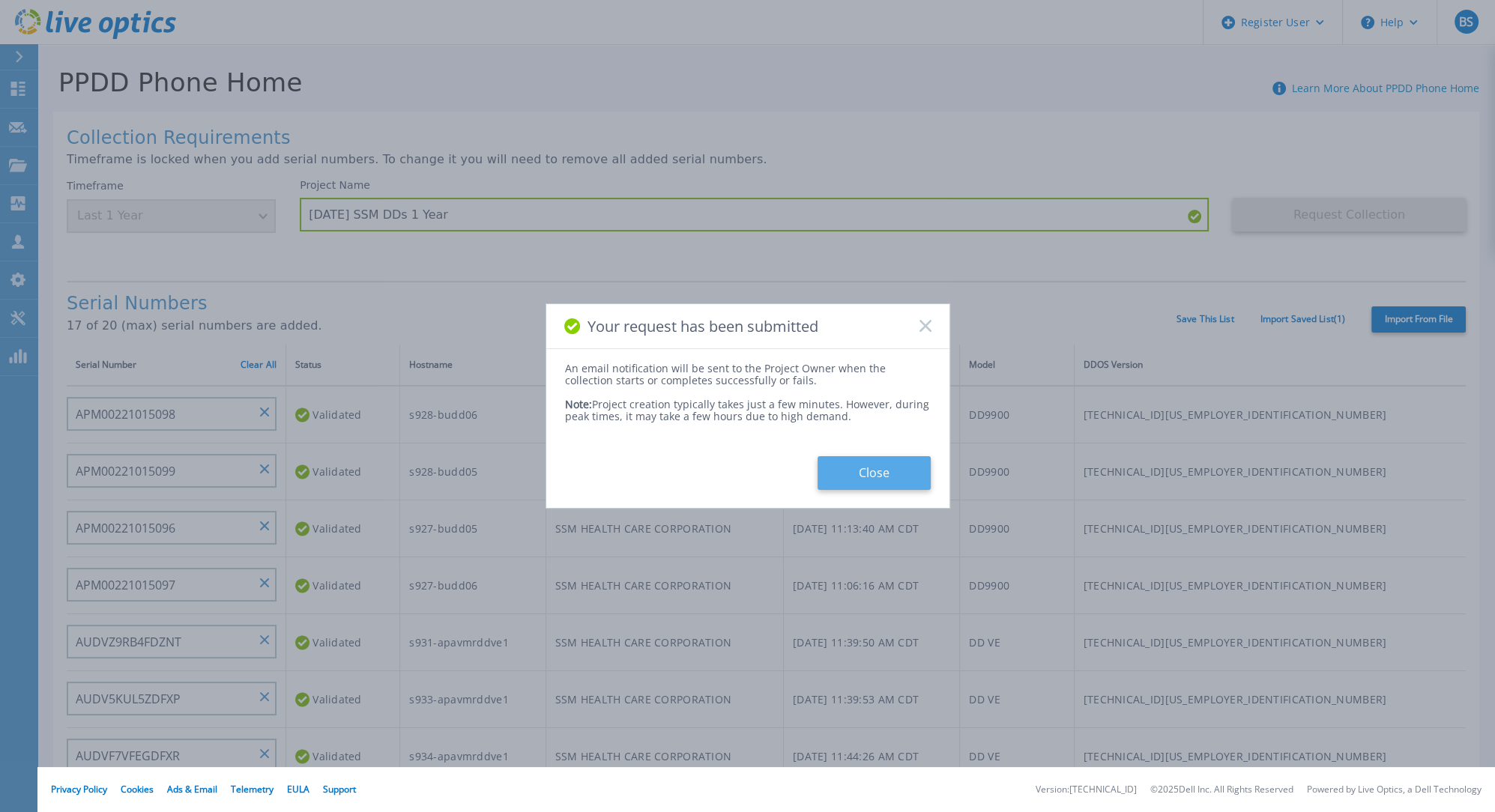
click at [852, 467] on button "Close" at bounding box center [874, 473] width 114 height 34
